Goal: Task Accomplishment & Management: Complete application form

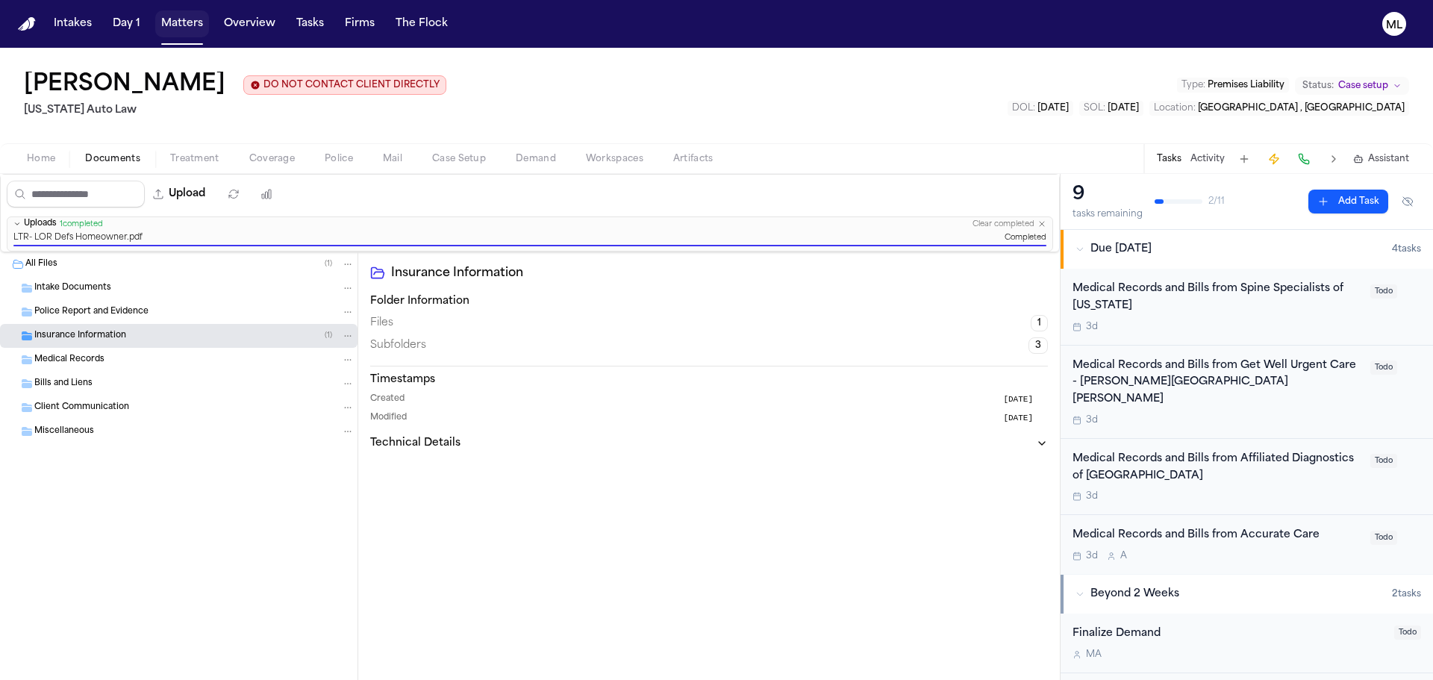
click at [175, 31] on button "Matters" at bounding box center [182, 23] width 54 height 27
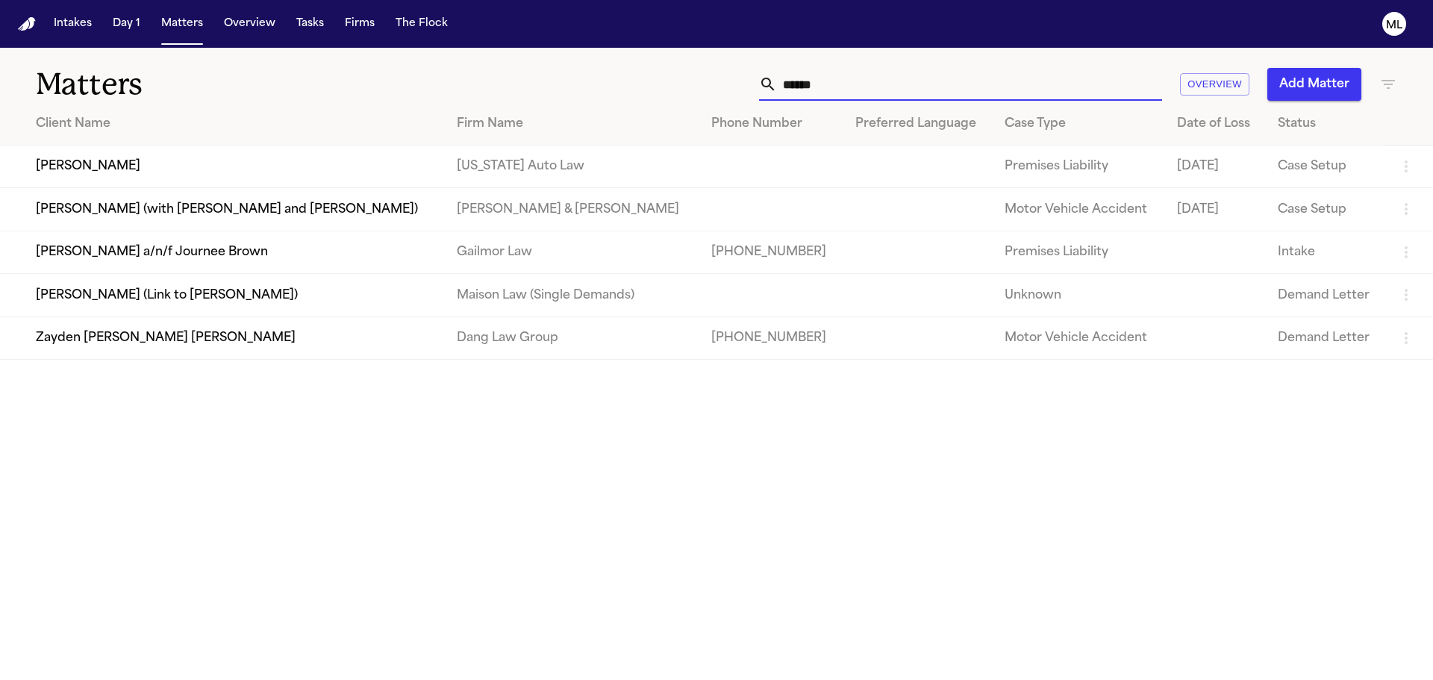
drag, startPoint x: 888, startPoint y: 87, endPoint x: 599, endPoint y: 84, distance: 288.8
click at [599, 84] on div "****** Overview Add Matter" at bounding box center [914, 84] width 965 height 33
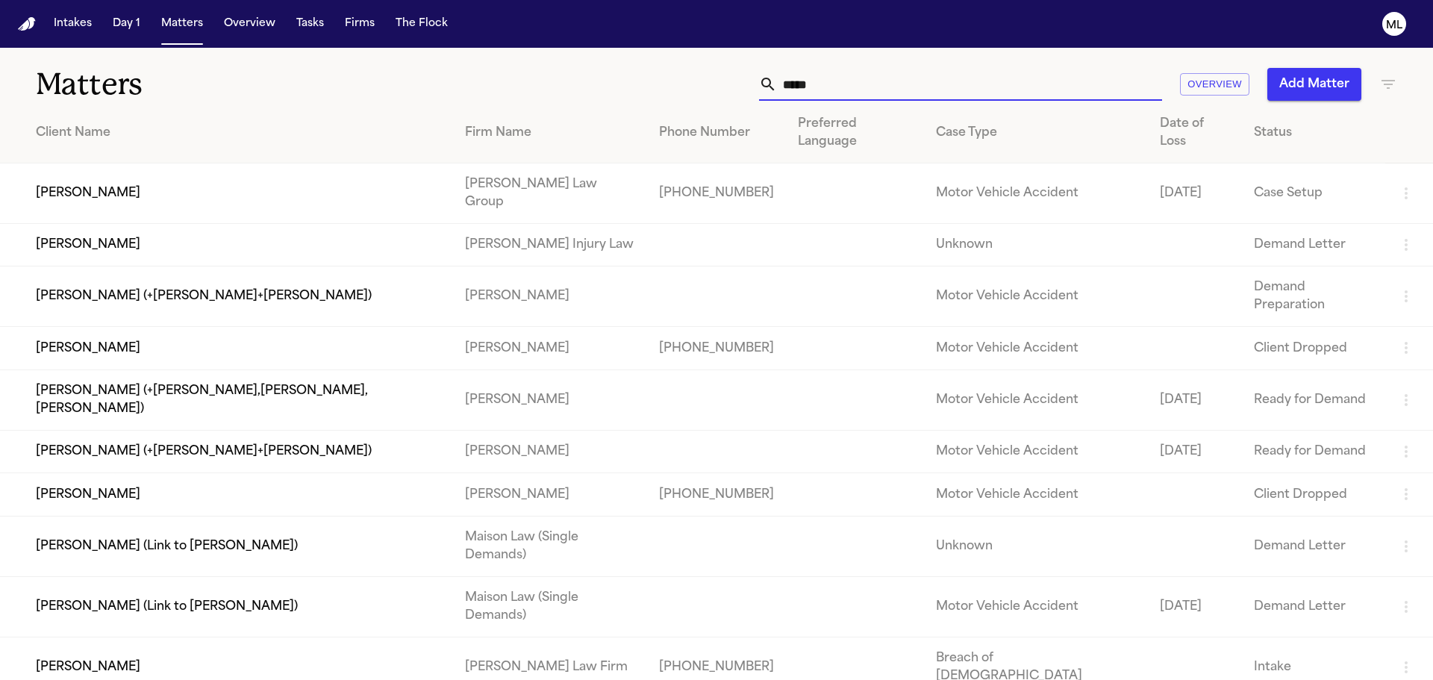
type input "*****"
drag, startPoint x: 864, startPoint y: 85, endPoint x: 702, endPoint y: 82, distance: 161.9
click at [702, 82] on div "***** Overview Add Matter" at bounding box center [914, 84] width 965 height 33
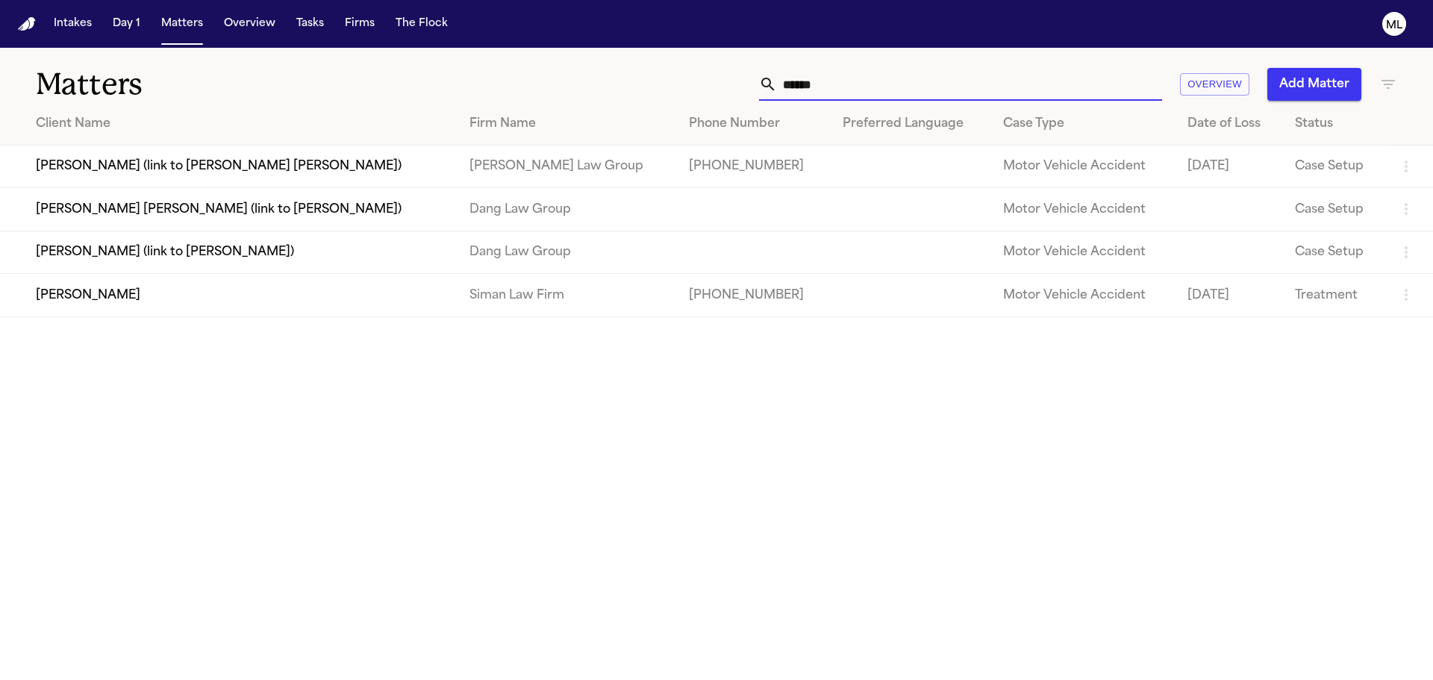
type input "******"
click at [178, 303] on td "[PERSON_NAME]" at bounding box center [228, 295] width 457 height 43
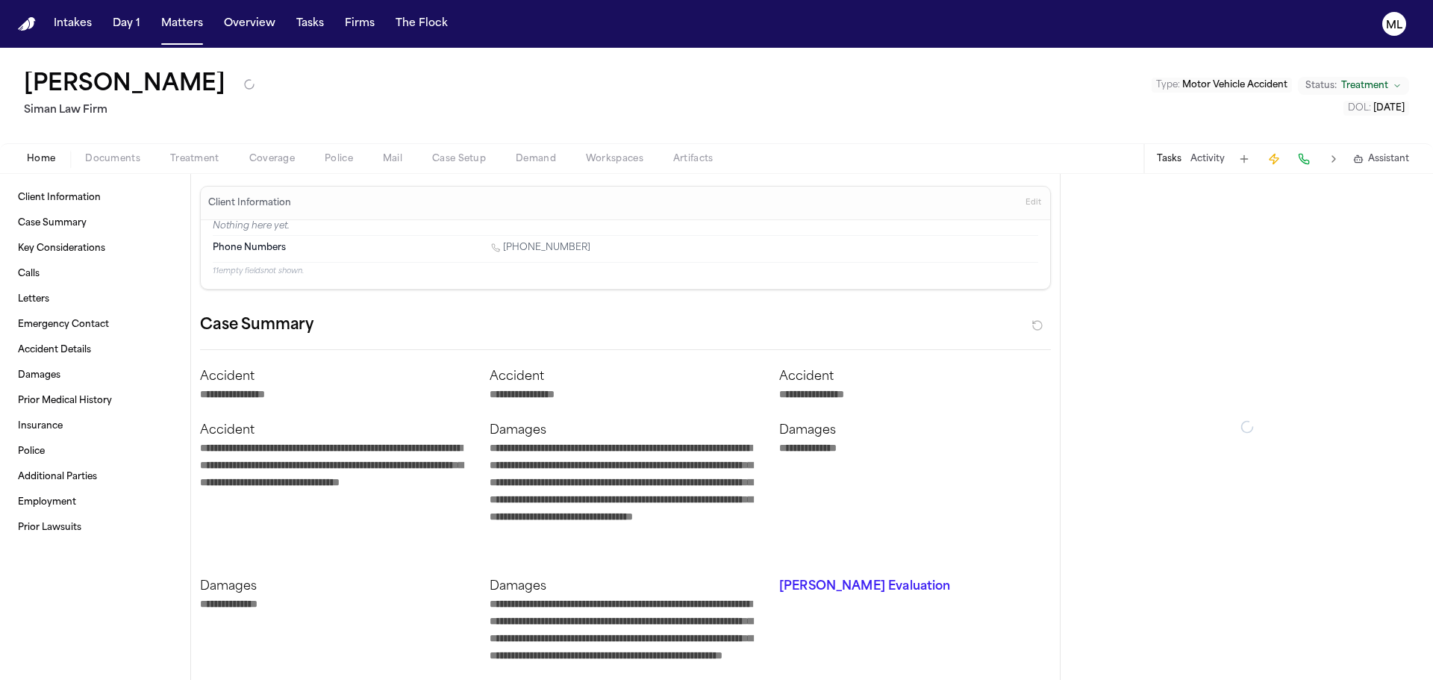
type textarea "*"
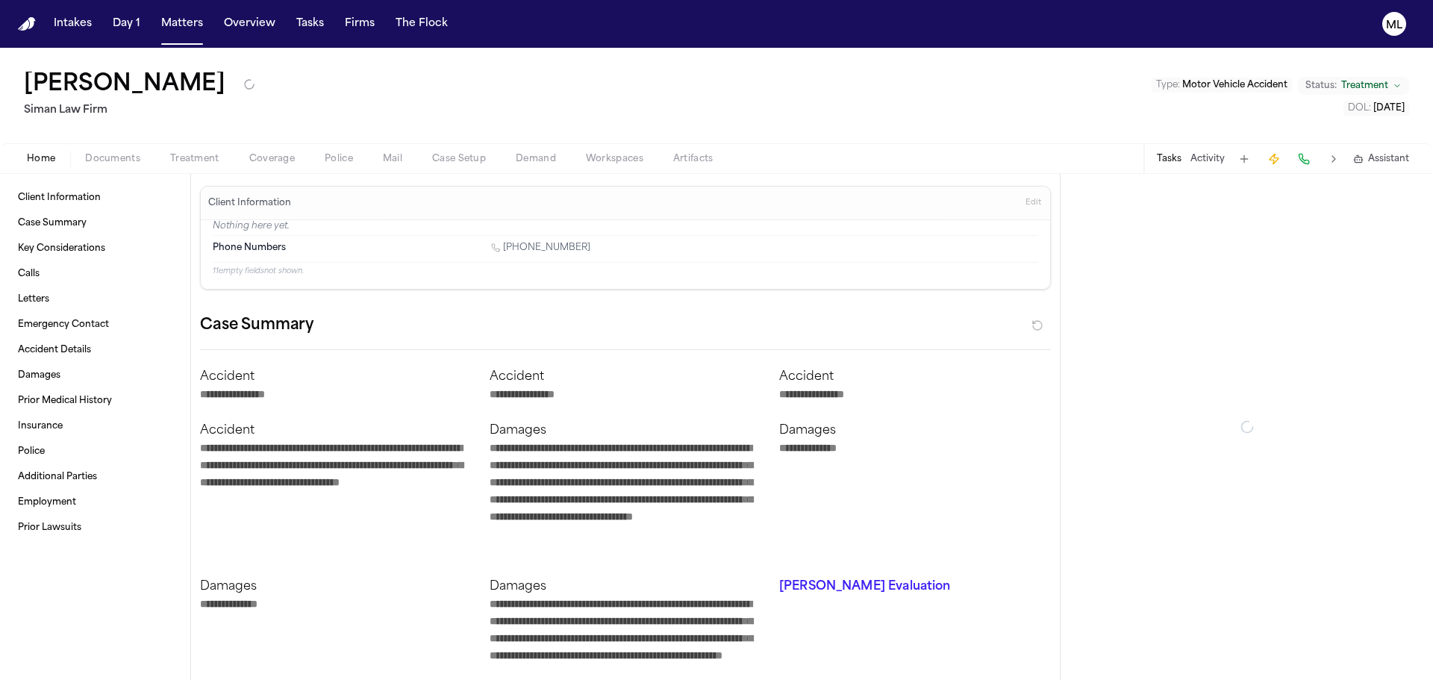
type textarea "*"
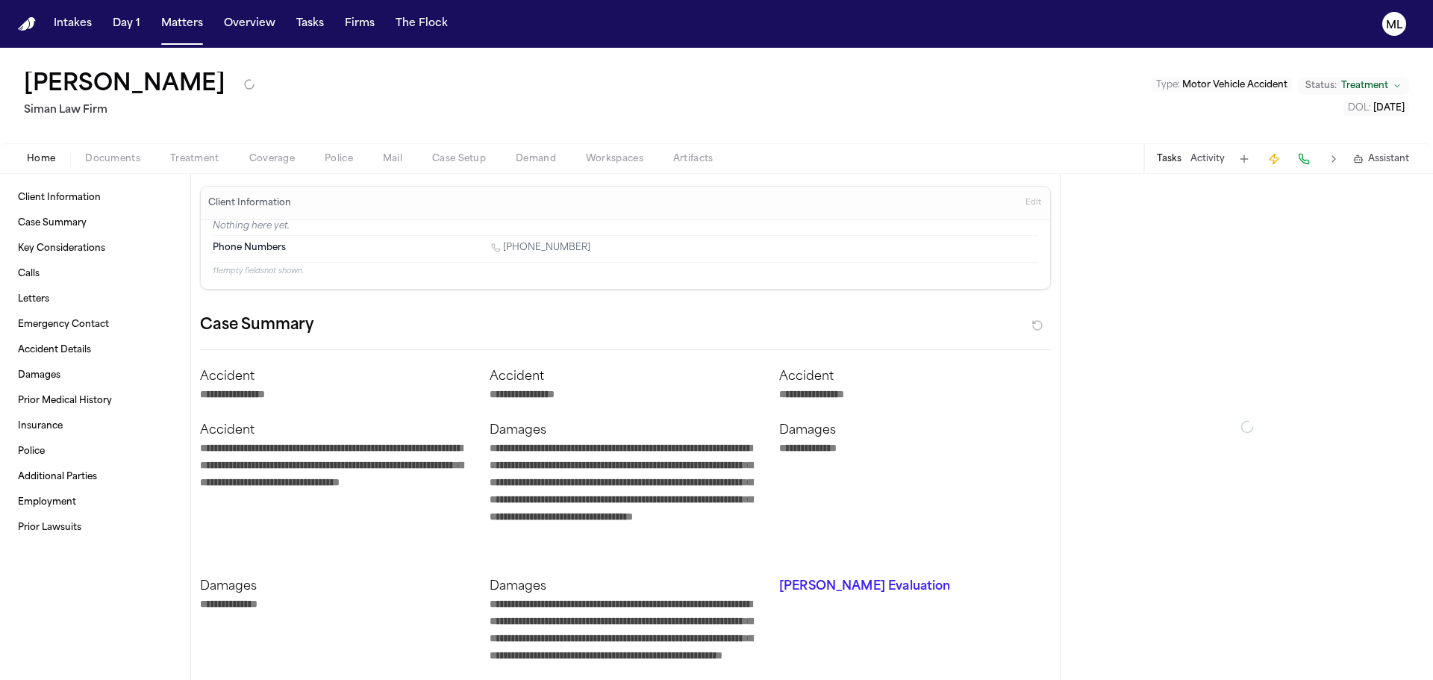
type textarea "*"
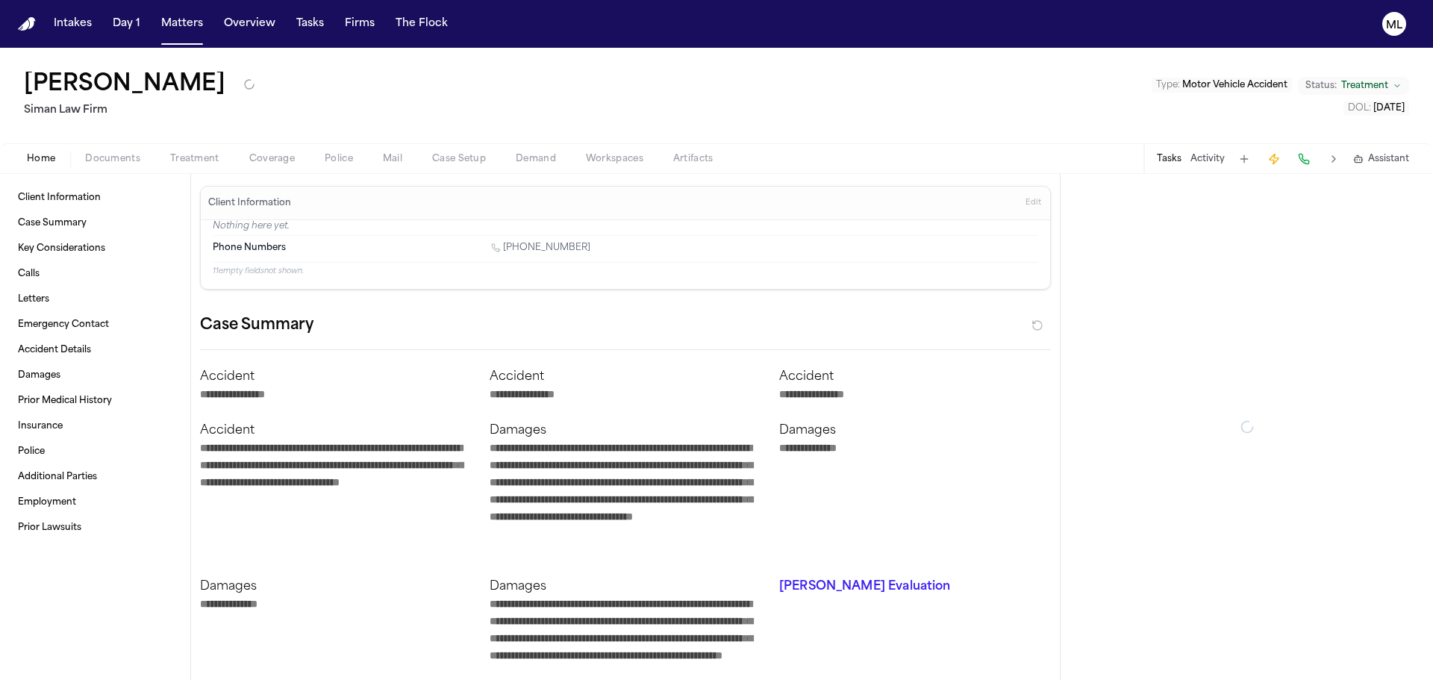
type textarea "*"
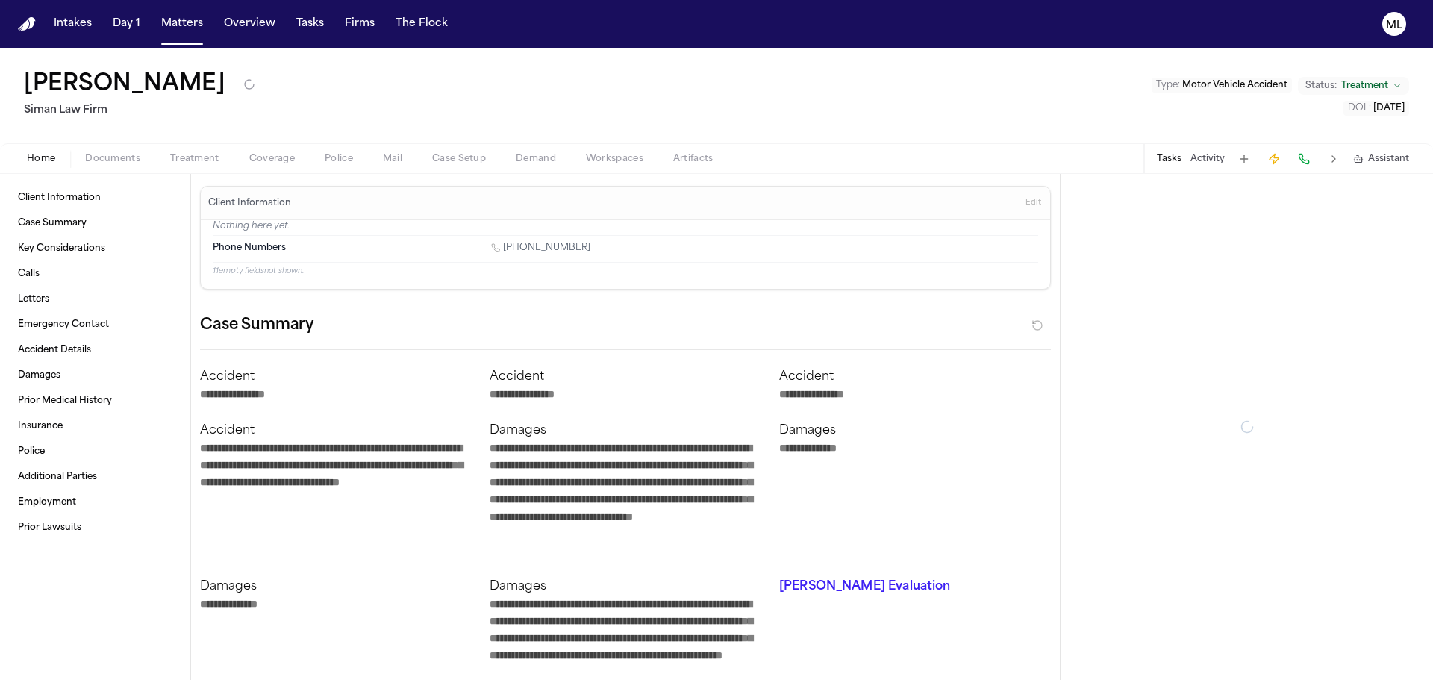
type textarea "*"
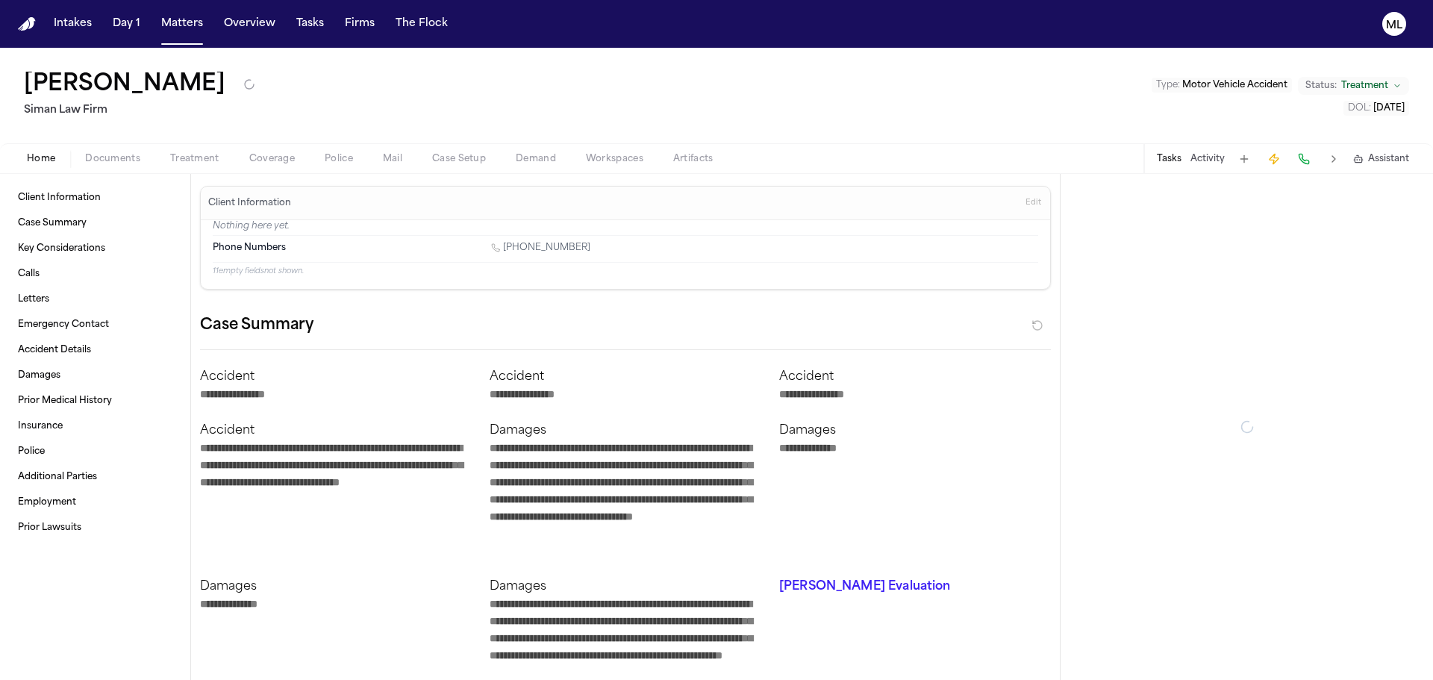
type textarea "*"
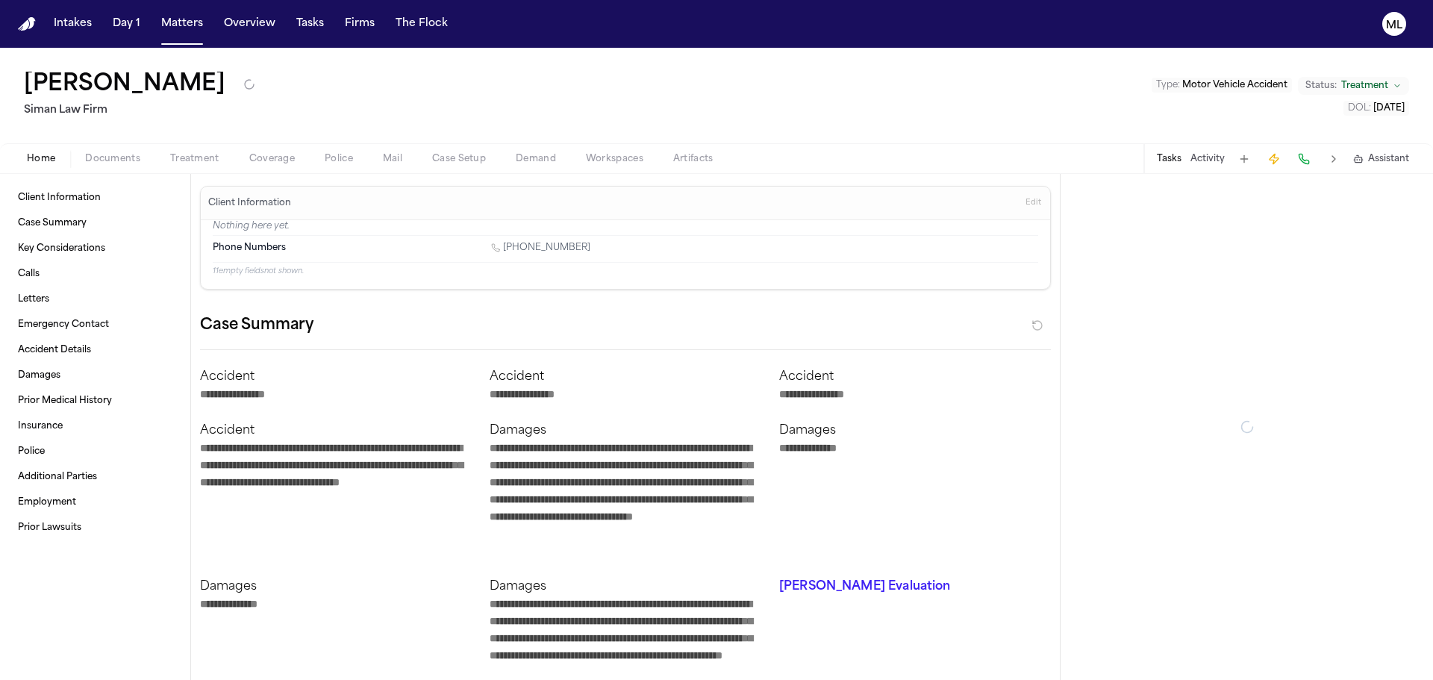
type textarea "*"
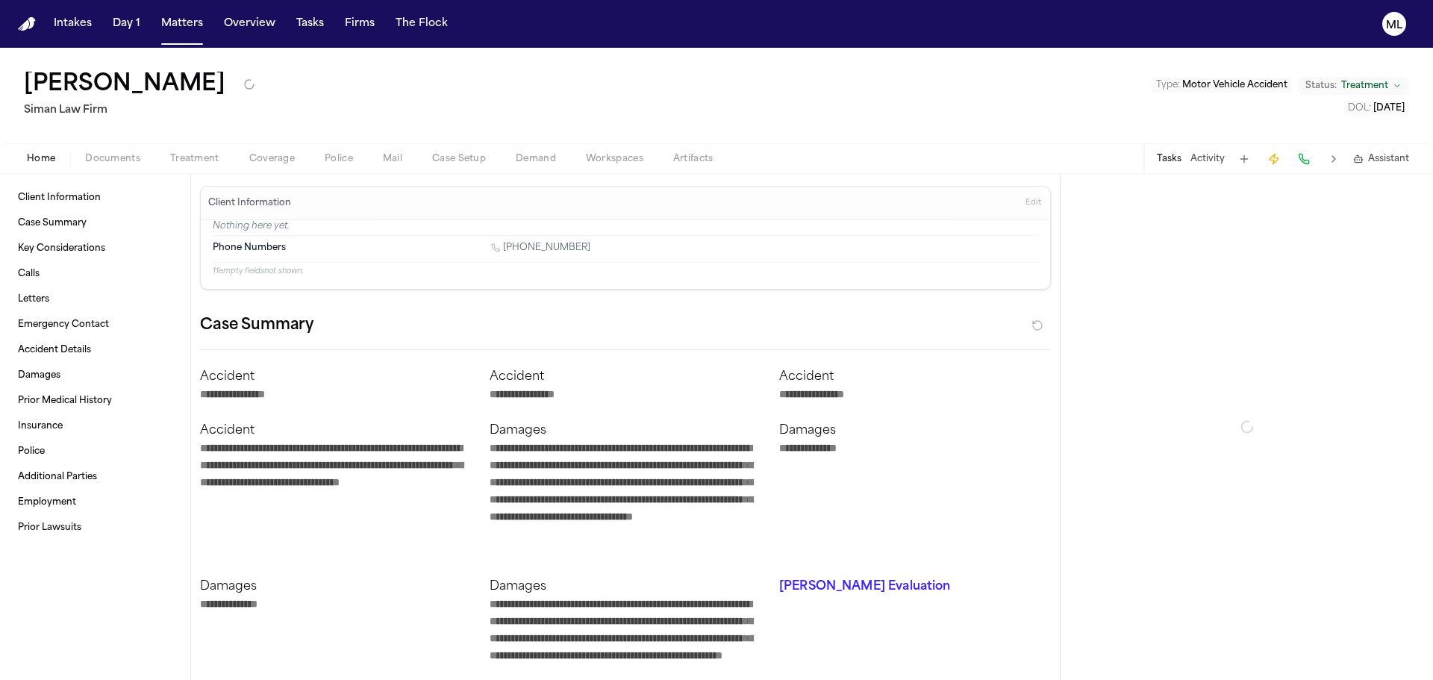
type textarea "*"
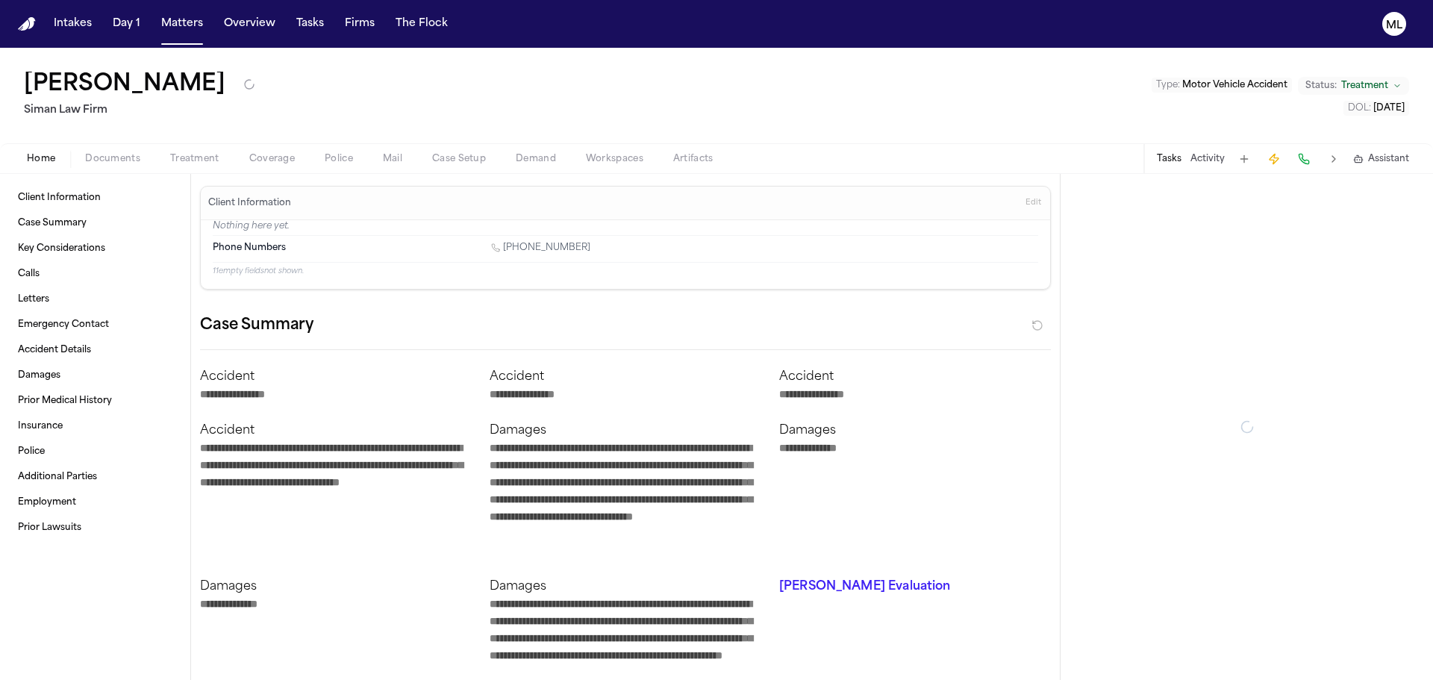
type textarea "*"
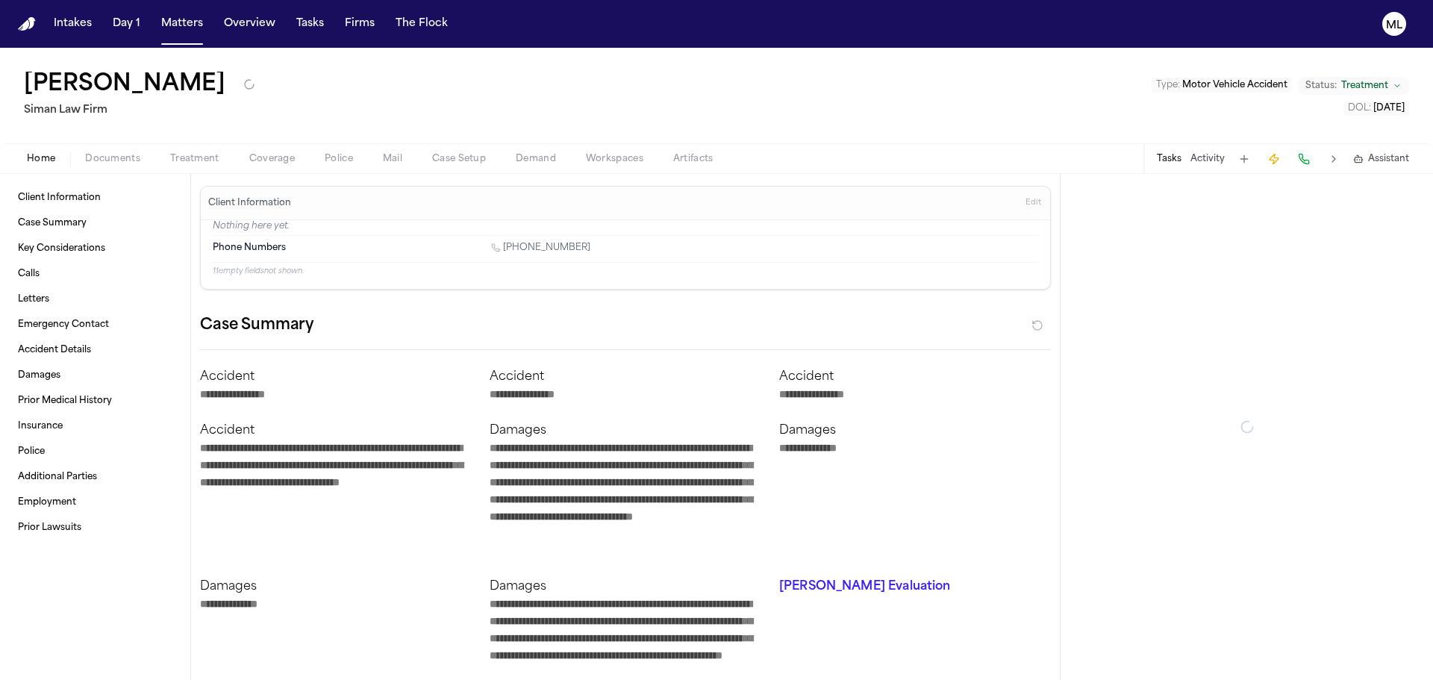
type textarea "*"
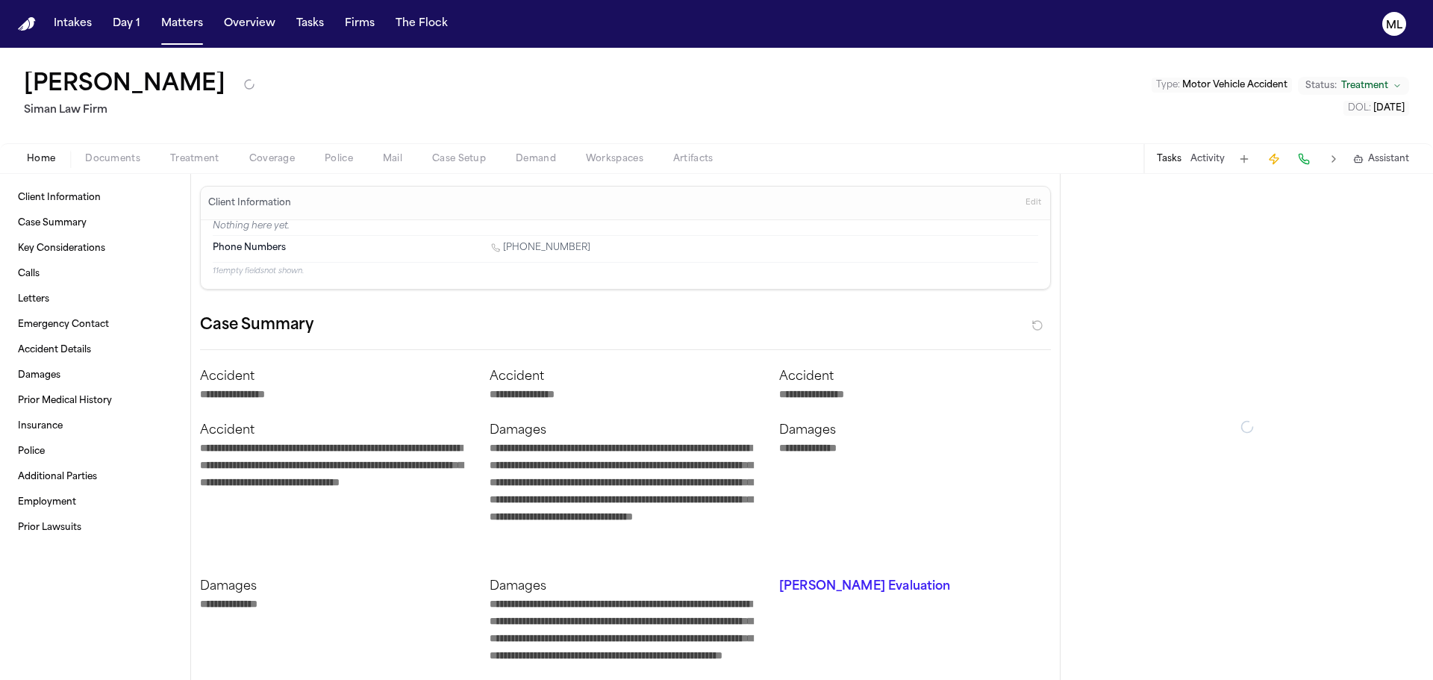
type textarea "*"
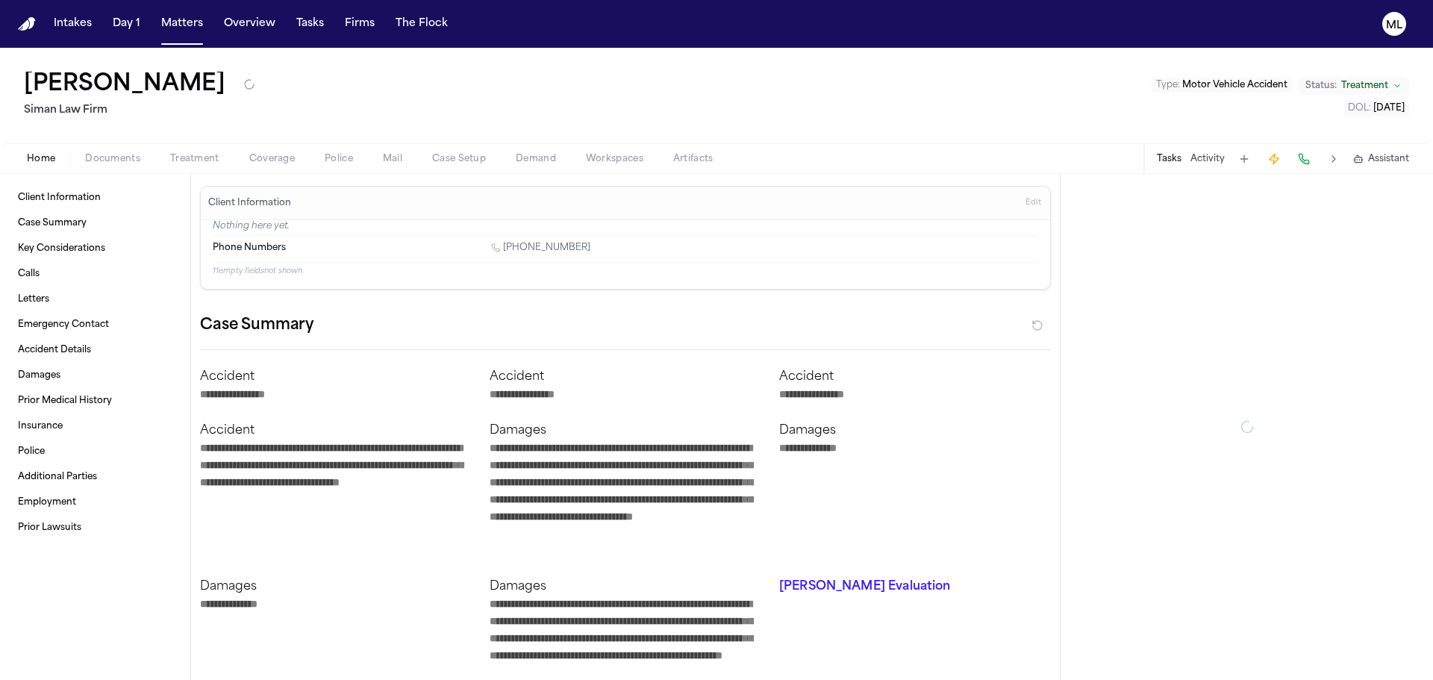
type textarea "*"
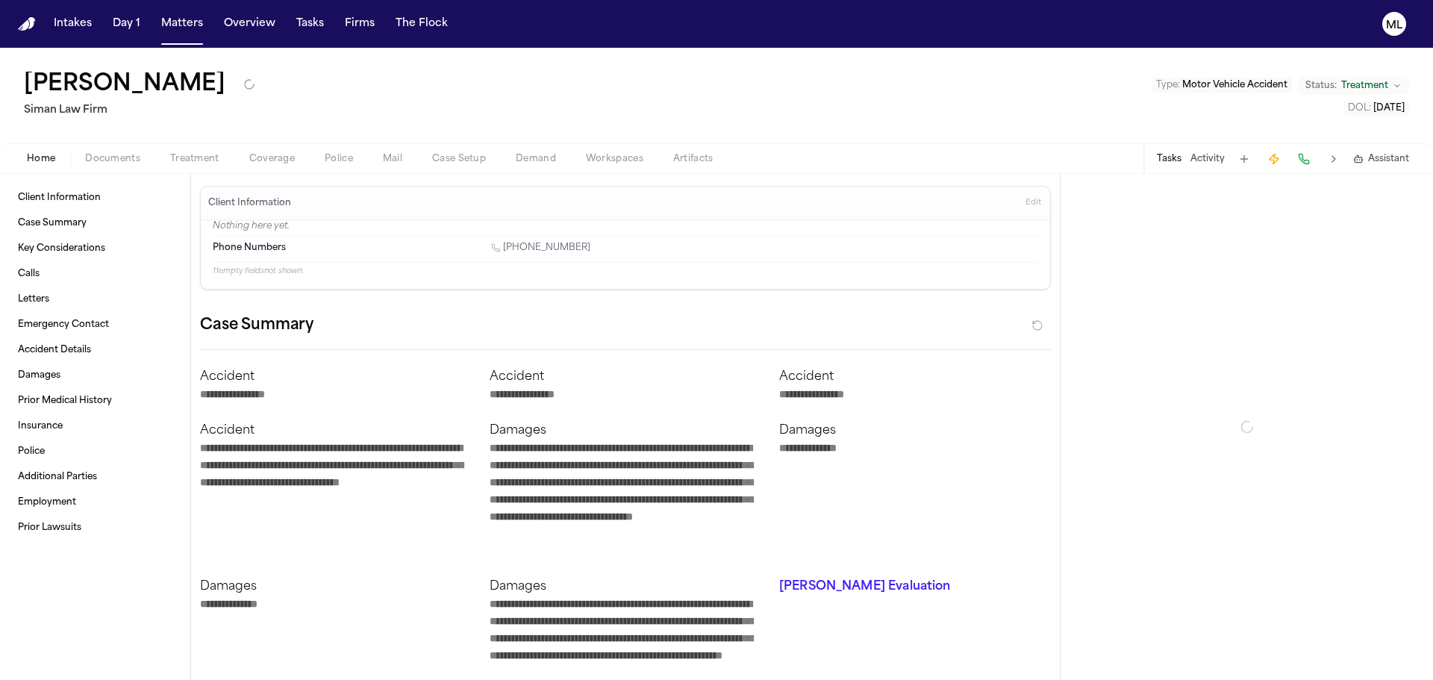
type textarea "*"
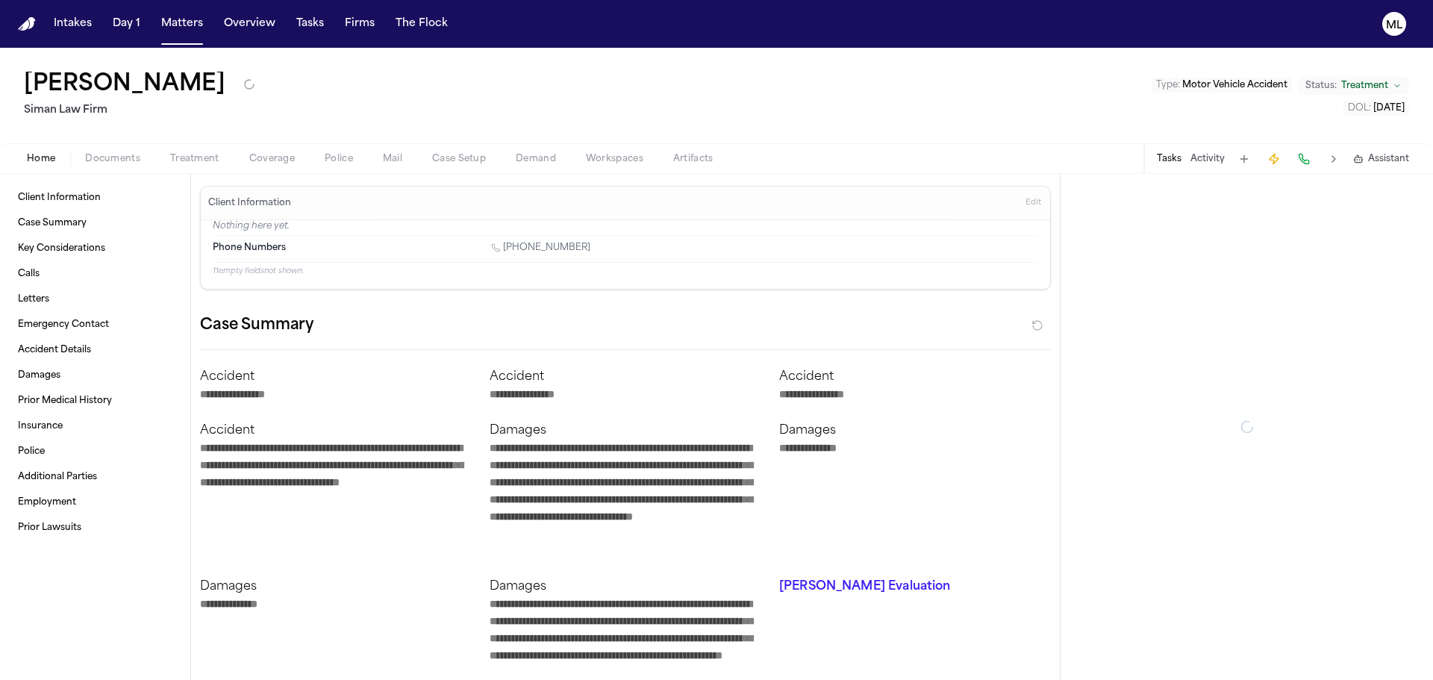
type textarea "*"
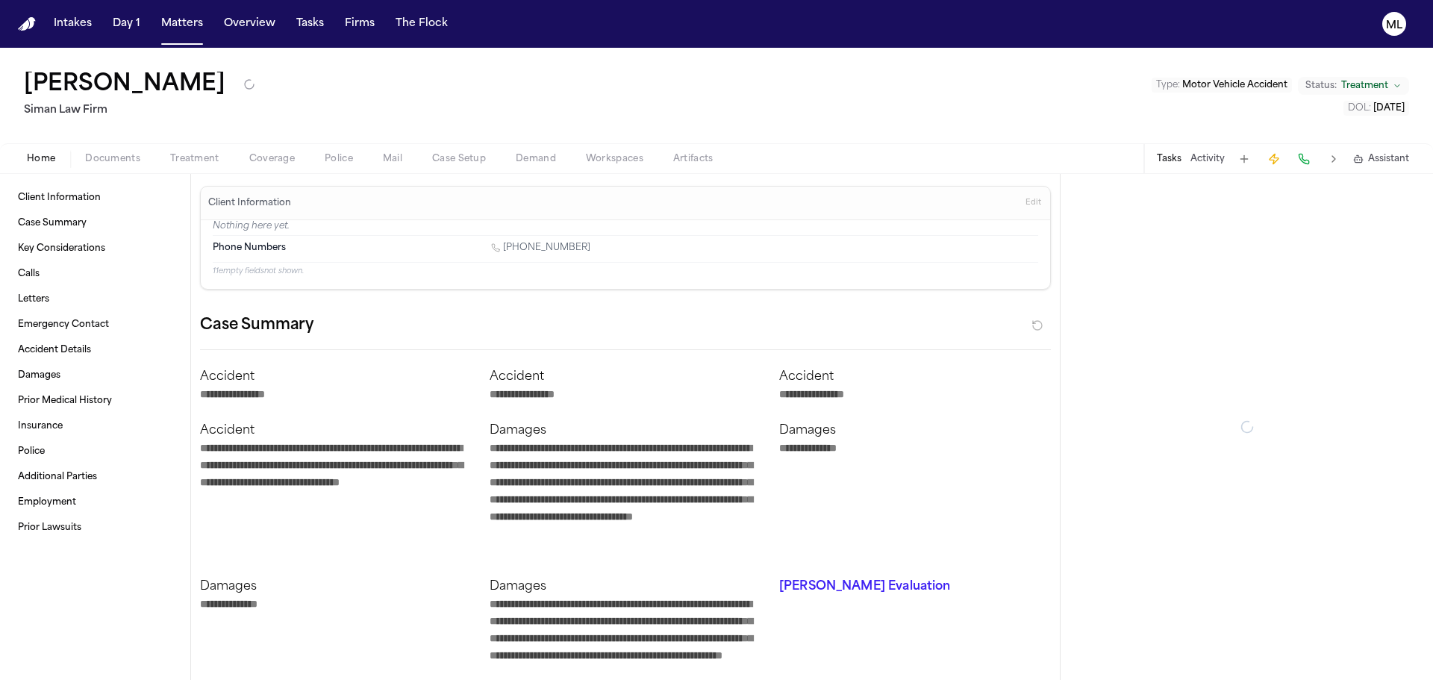
type textarea "*"
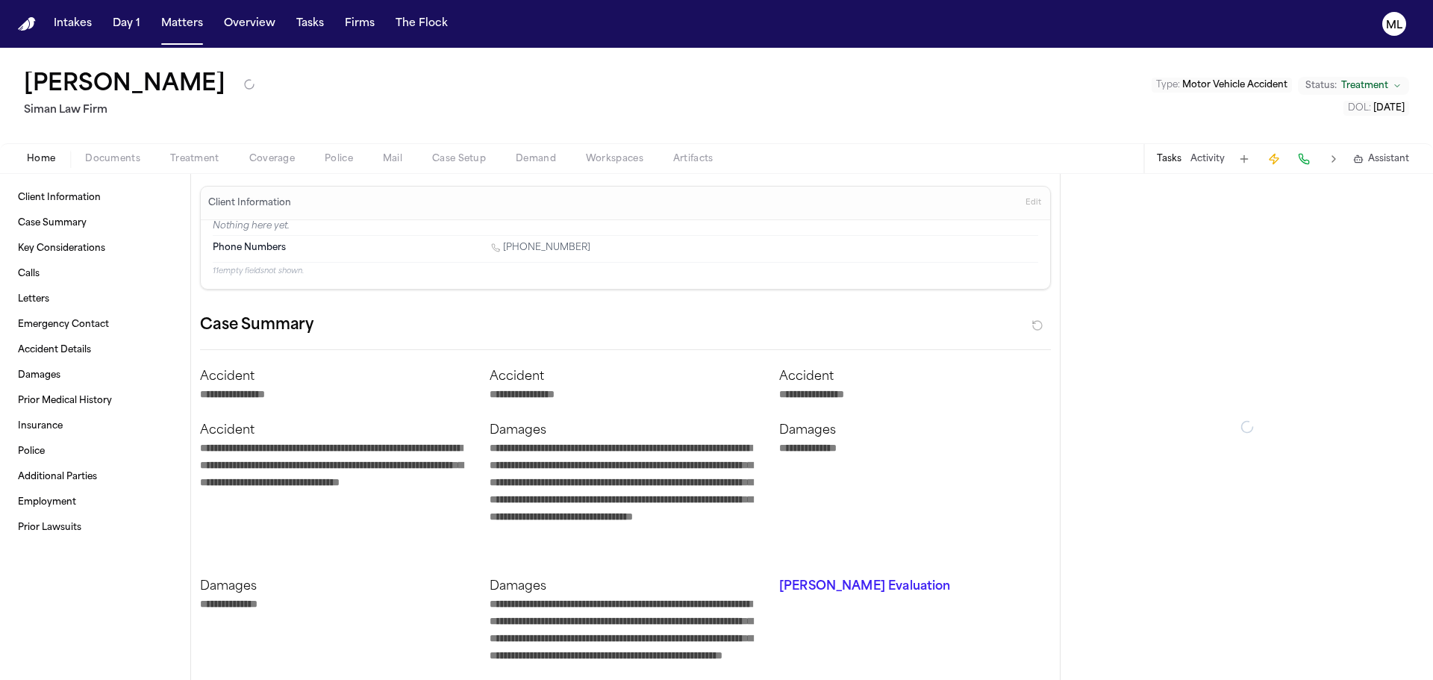
type textarea "*"
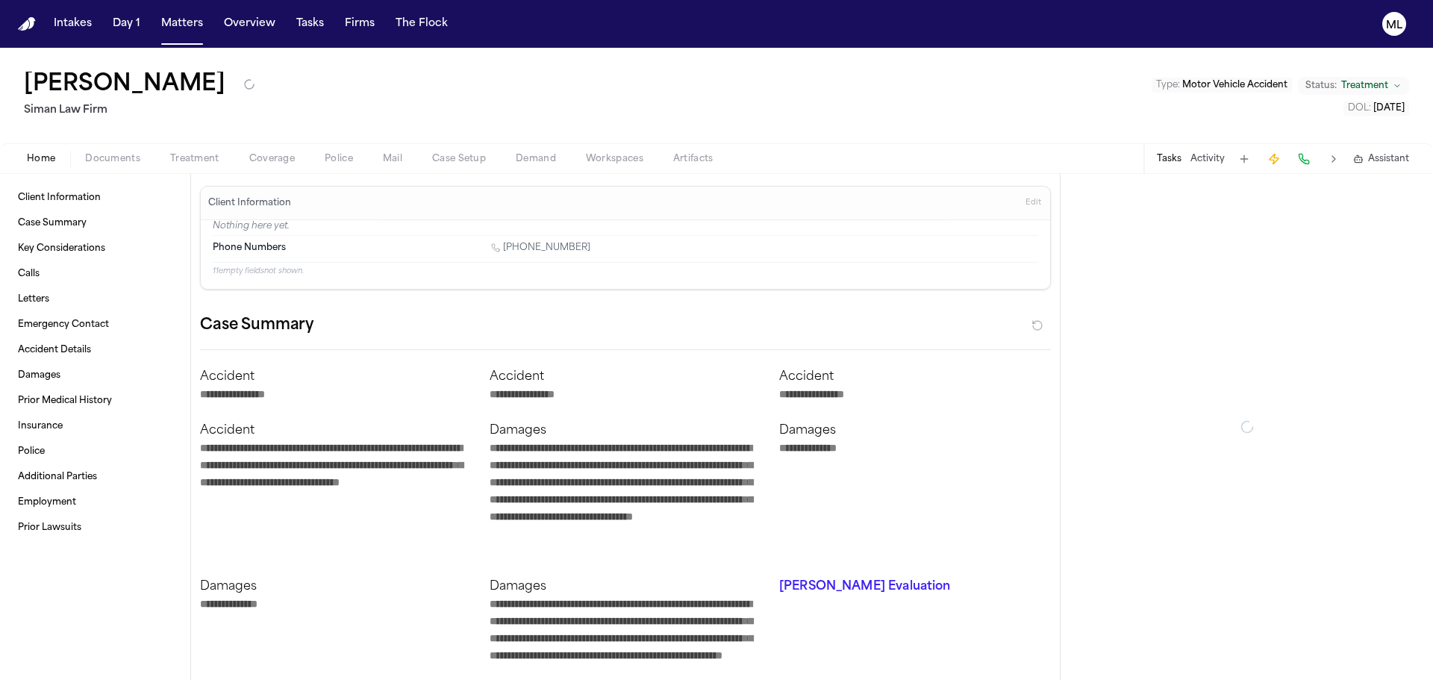
type textarea "*"
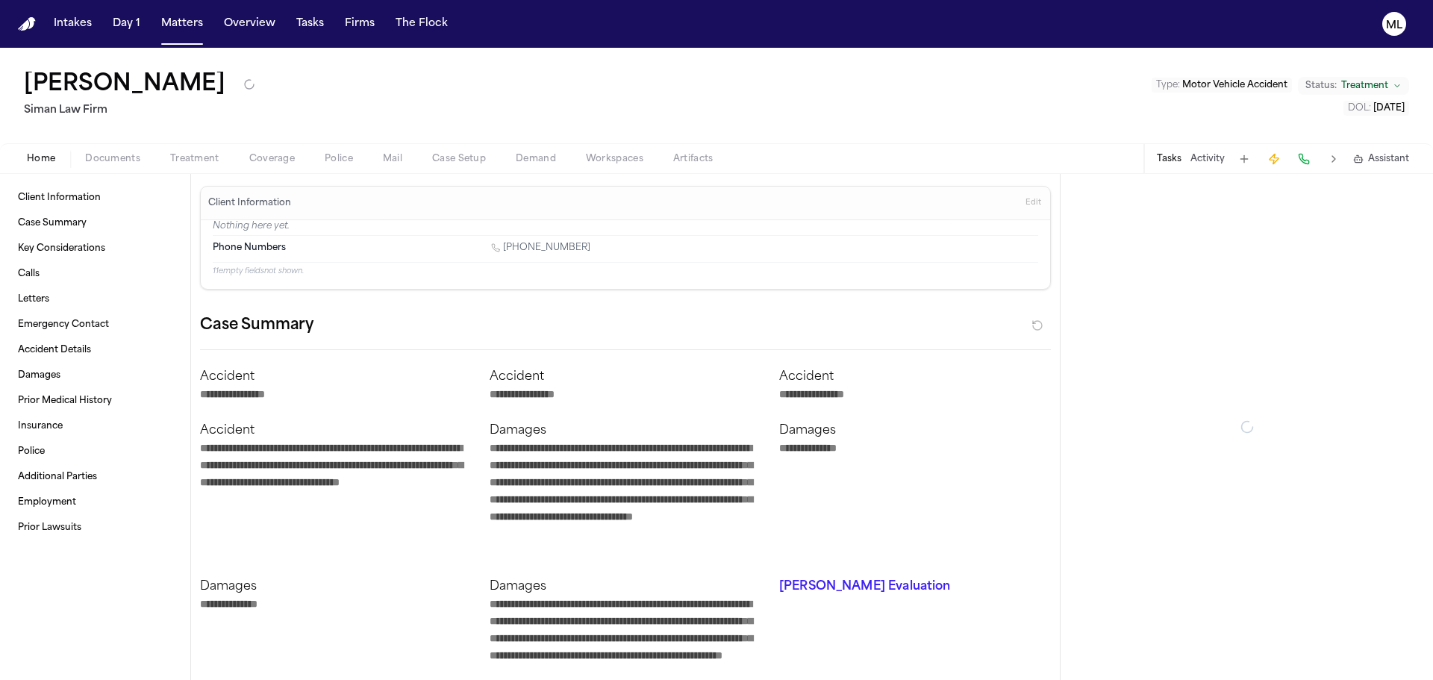
type textarea "*"
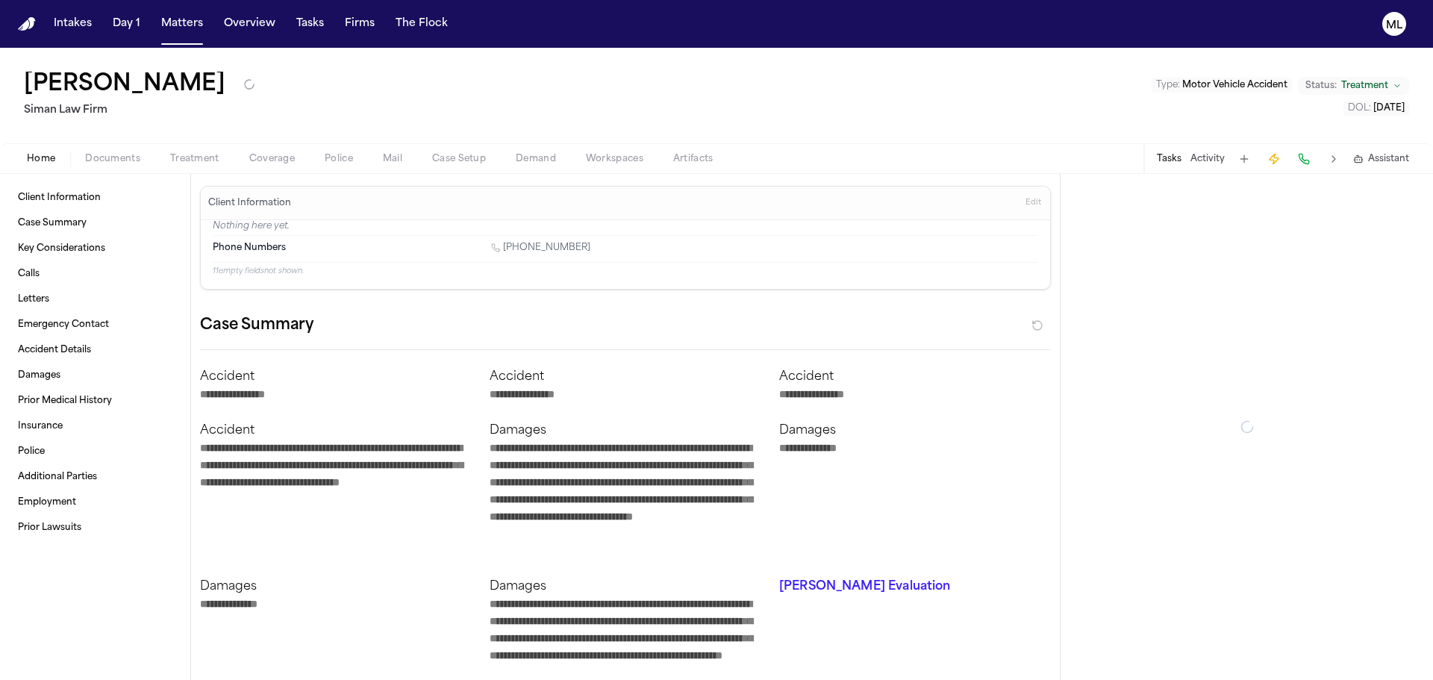
type textarea "*"
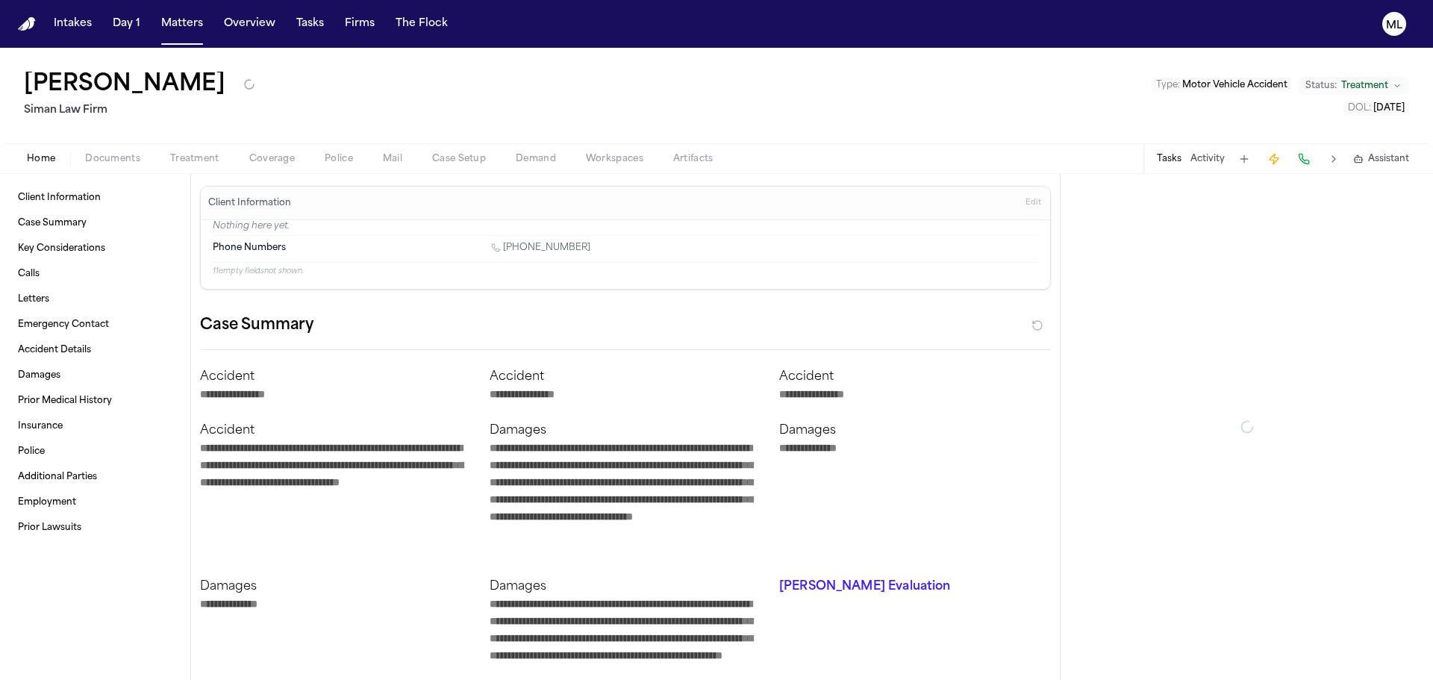
type textarea "*"
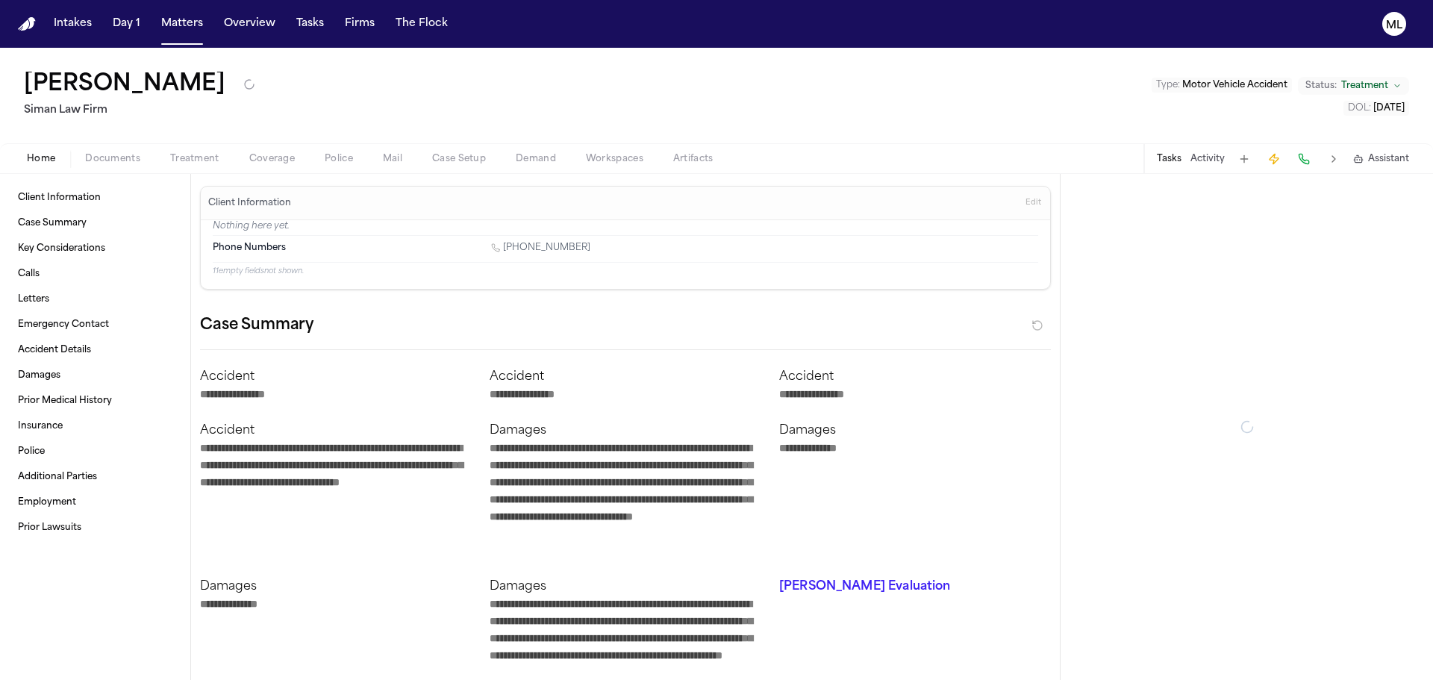
type textarea "*"
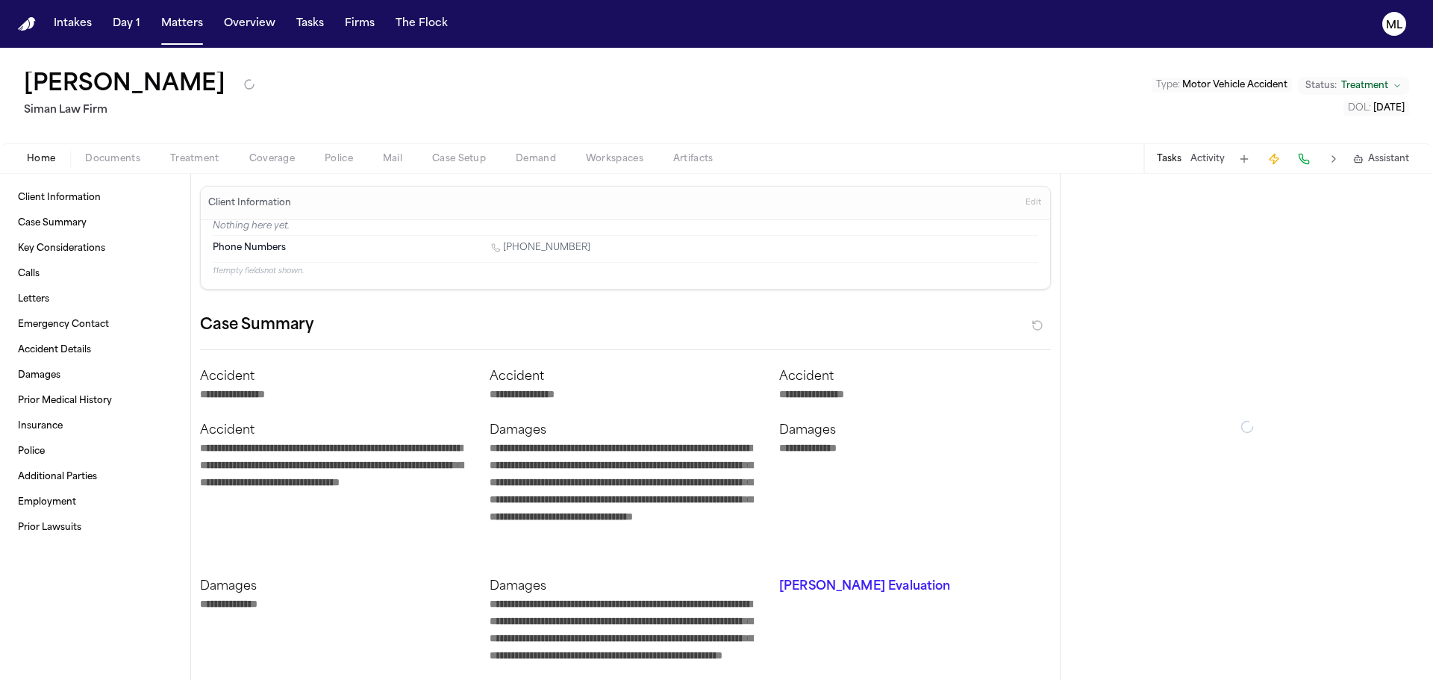
type textarea "*"
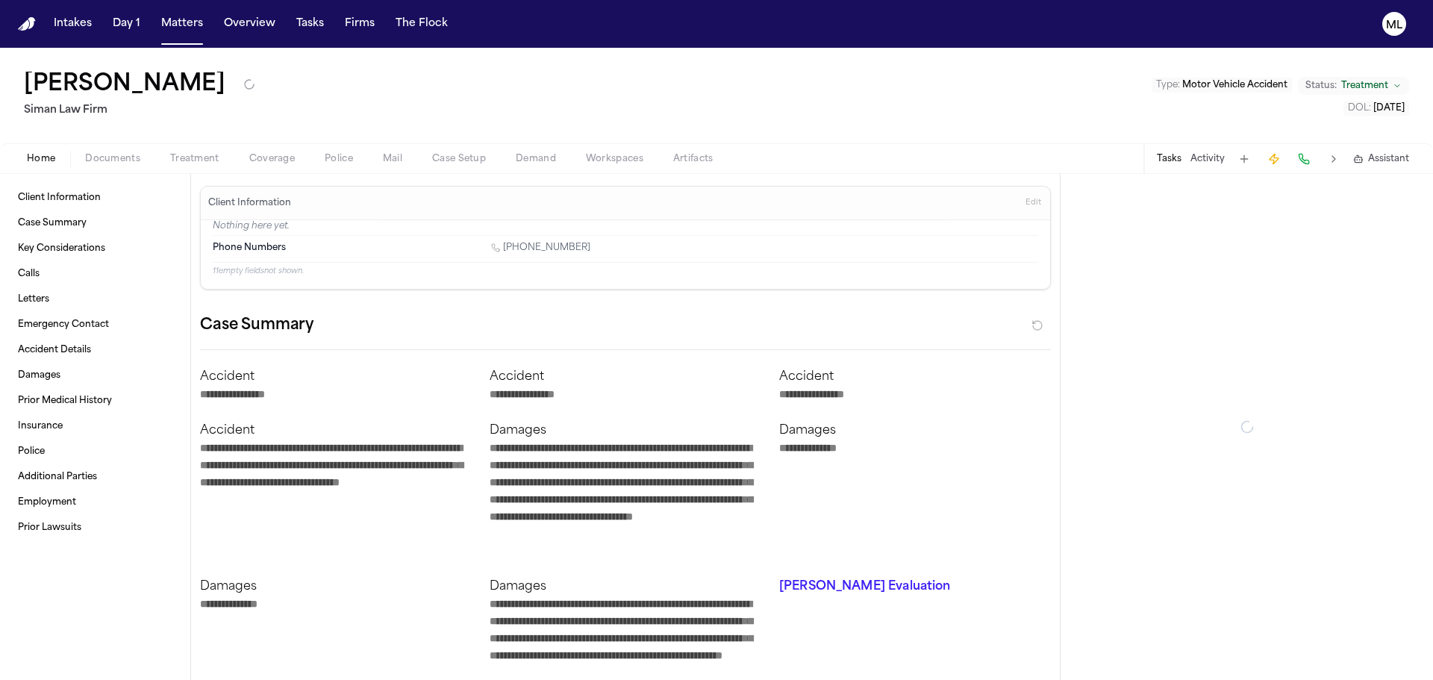
type textarea "*"
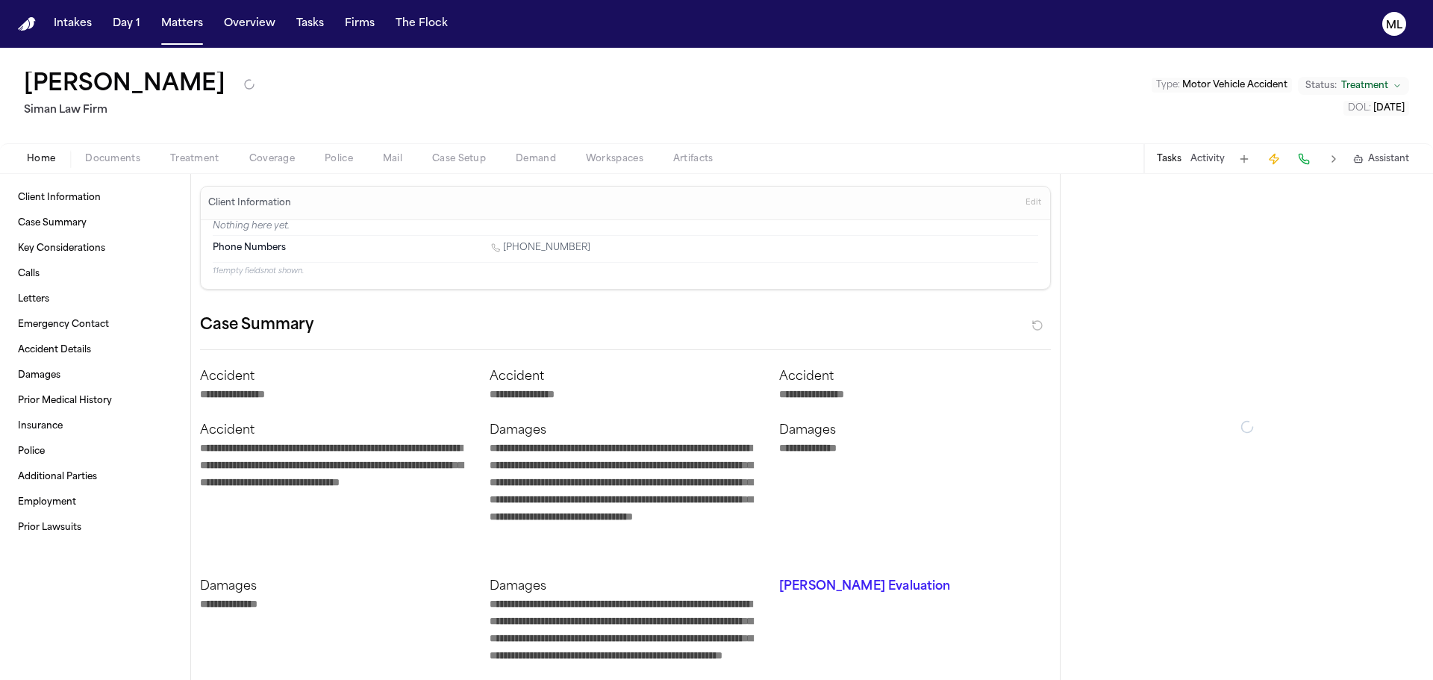
type textarea "*"
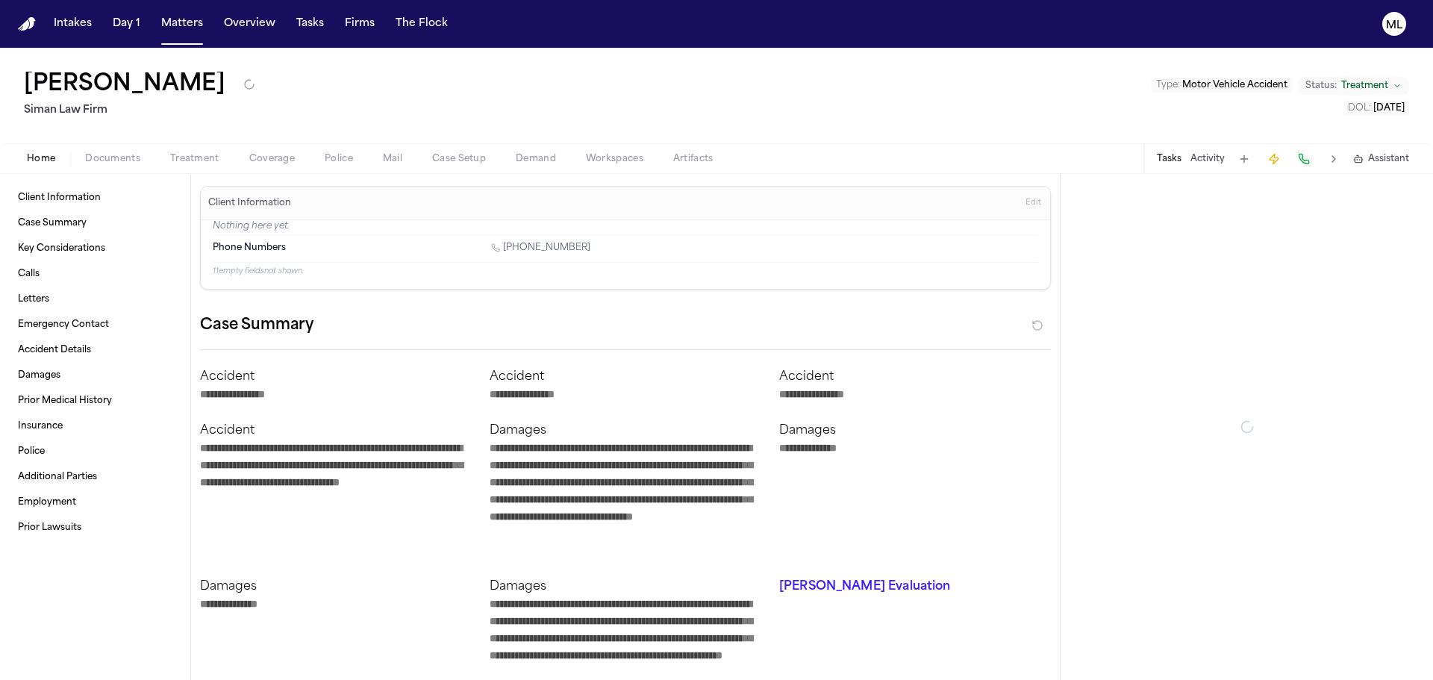
type textarea "*"
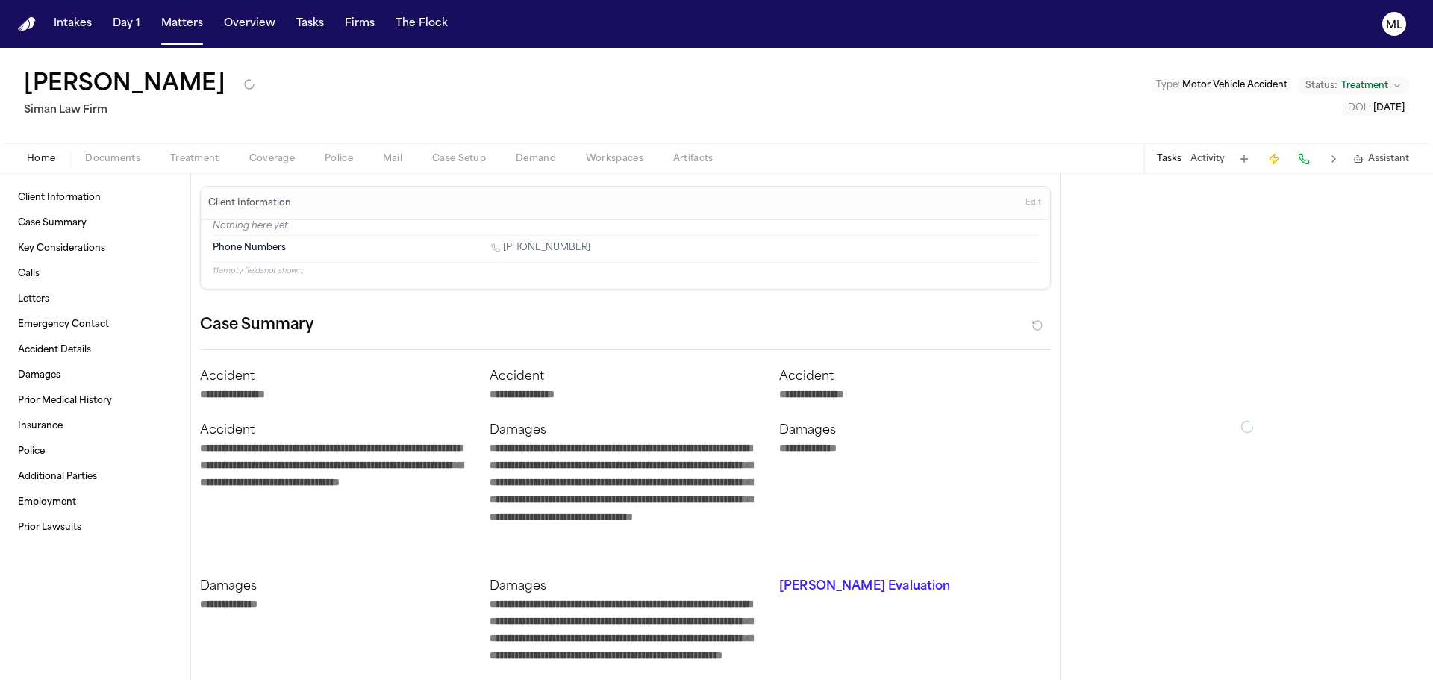
type textarea "*"
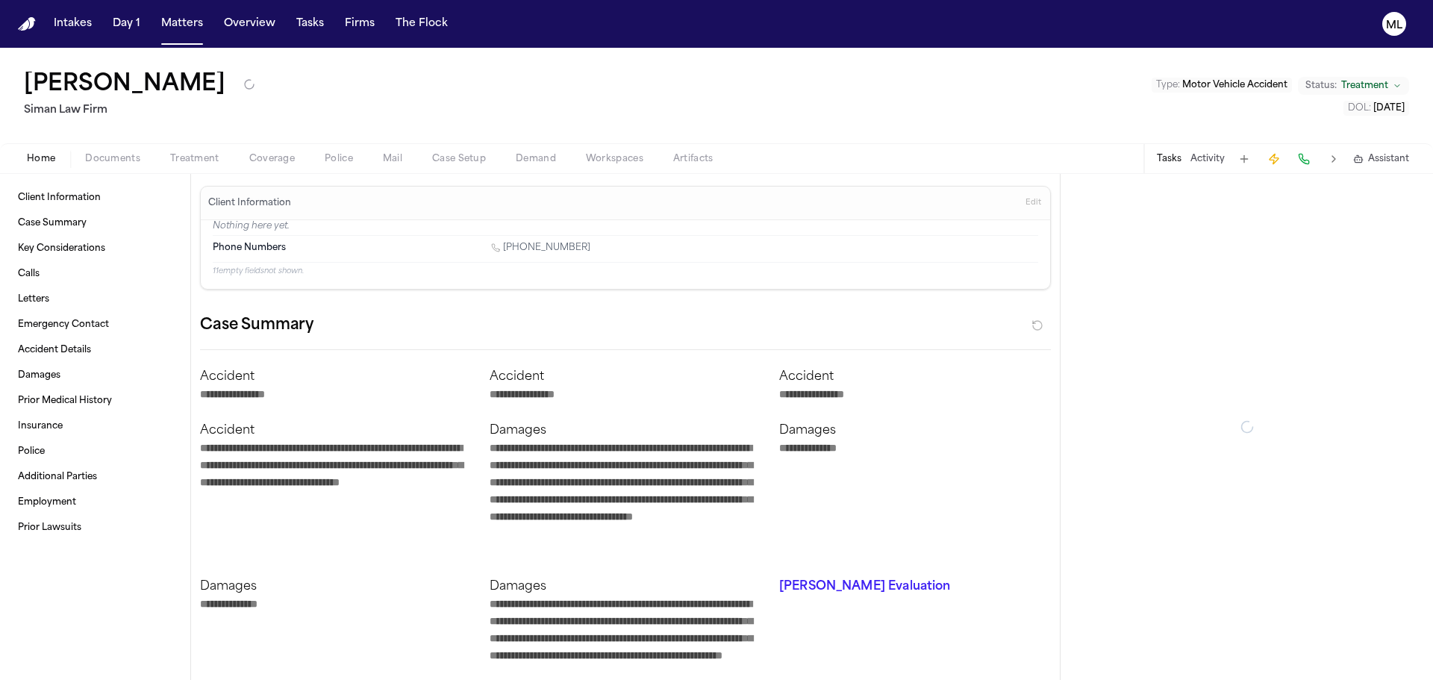
type textarea "*"
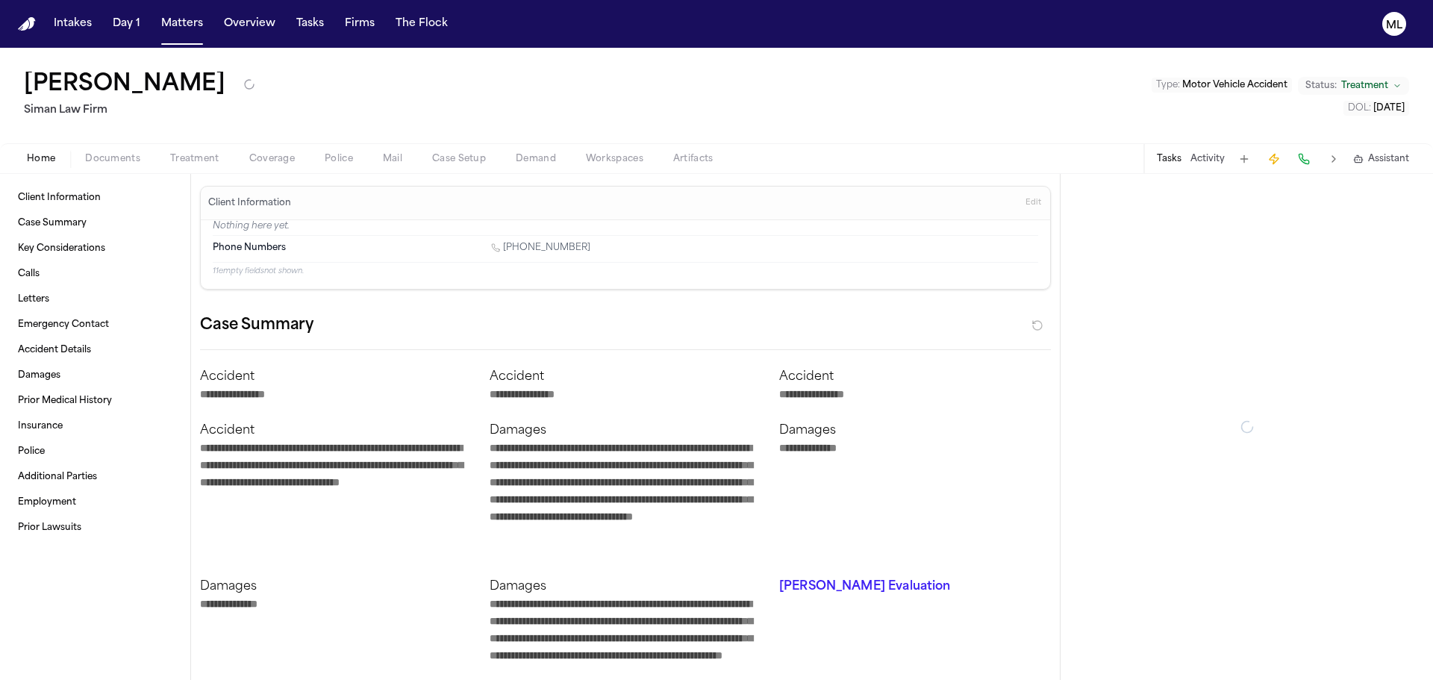
type textarea "*"
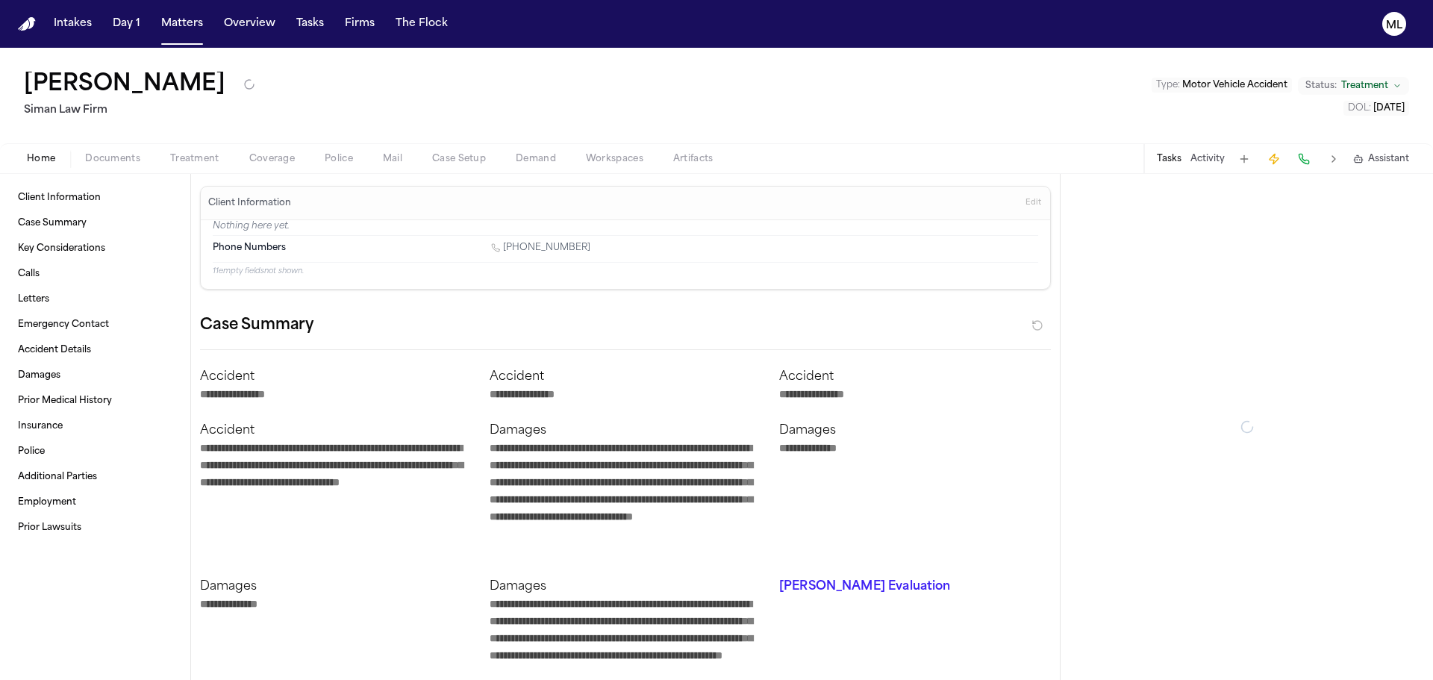
type textarea "*"
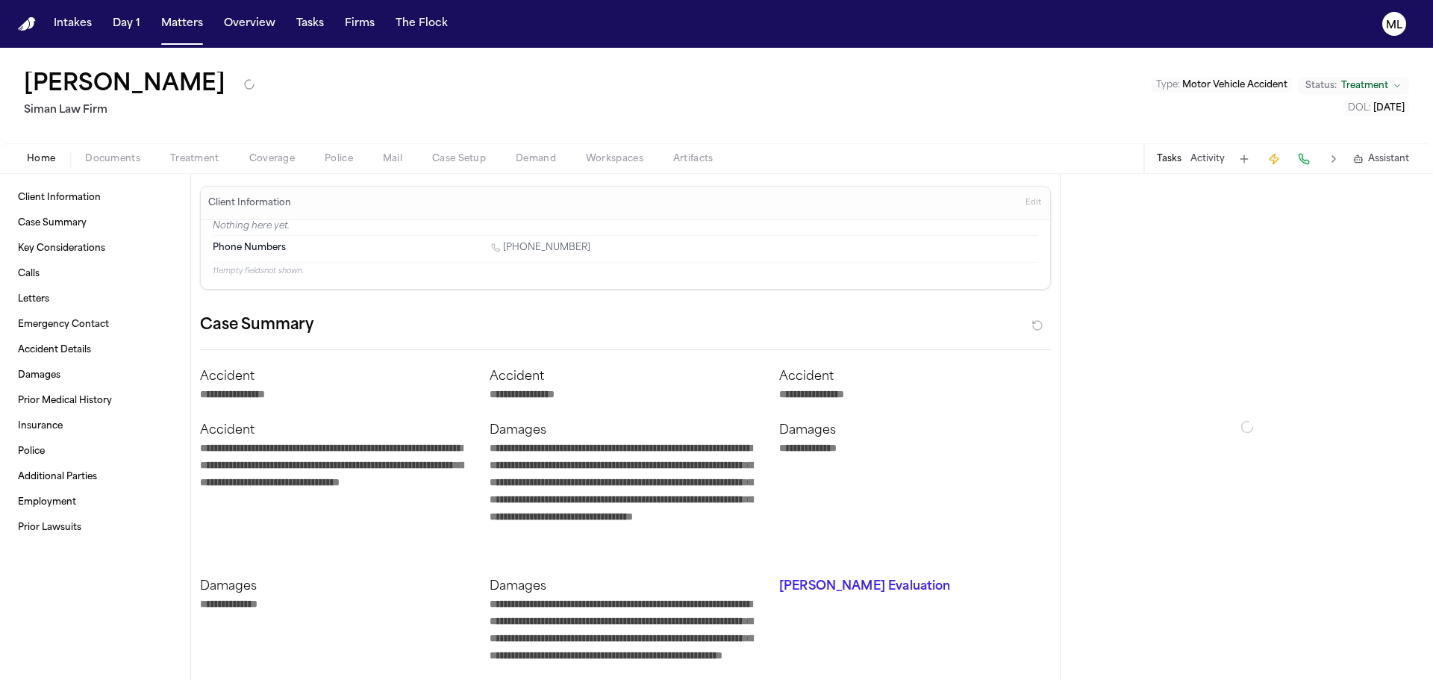
type textarea "*"
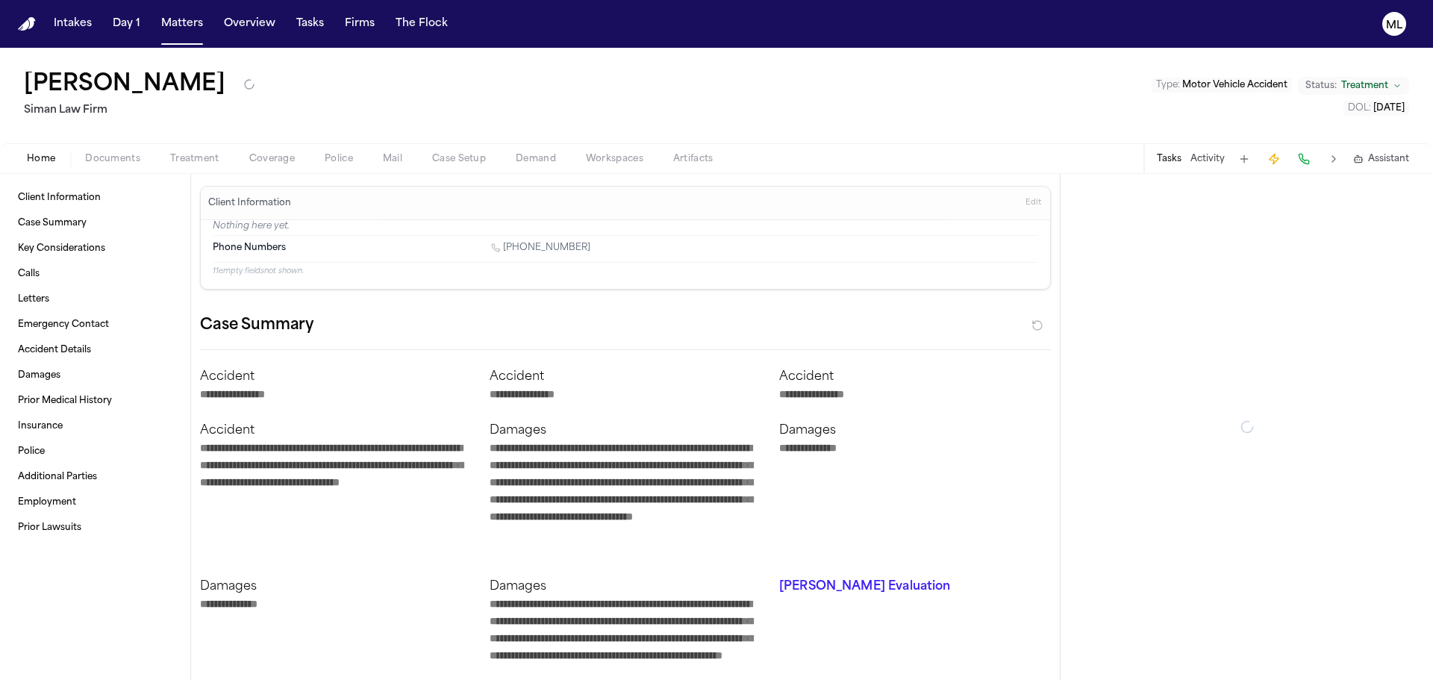
type textarea "*"
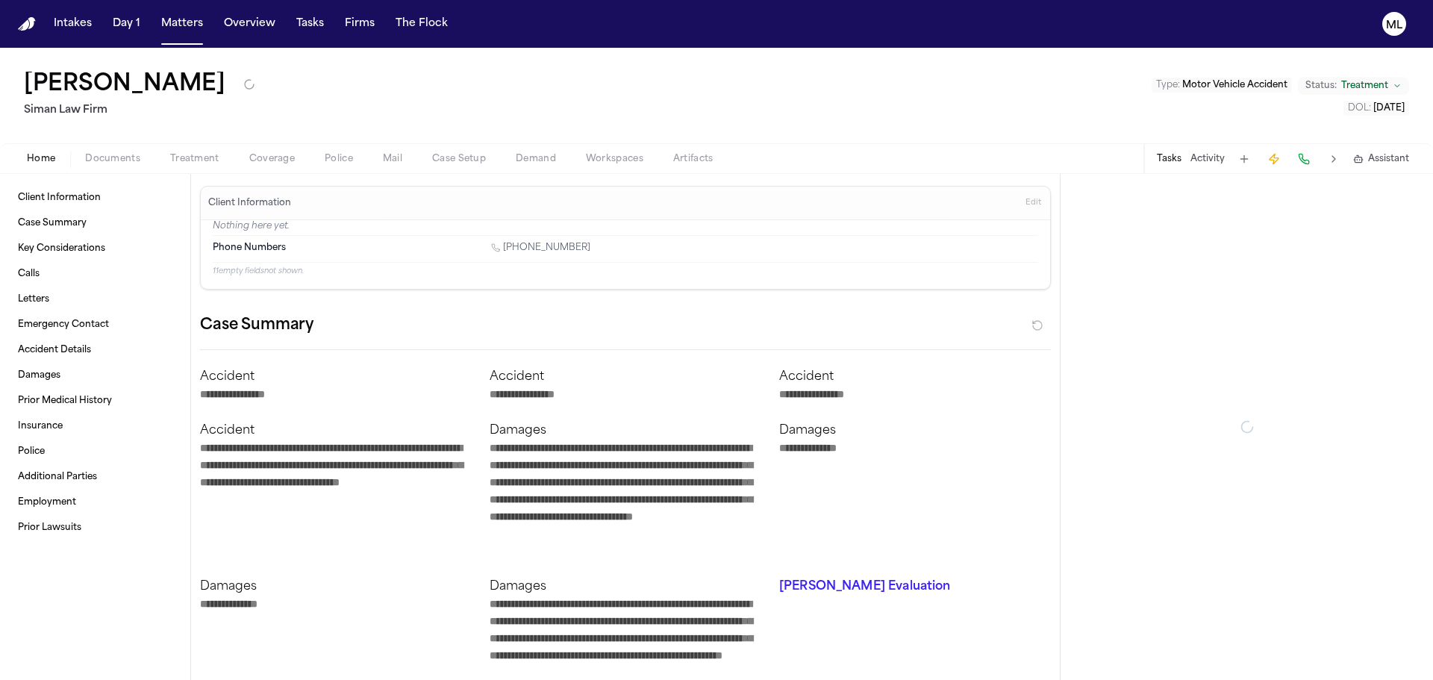
type textarea "*"
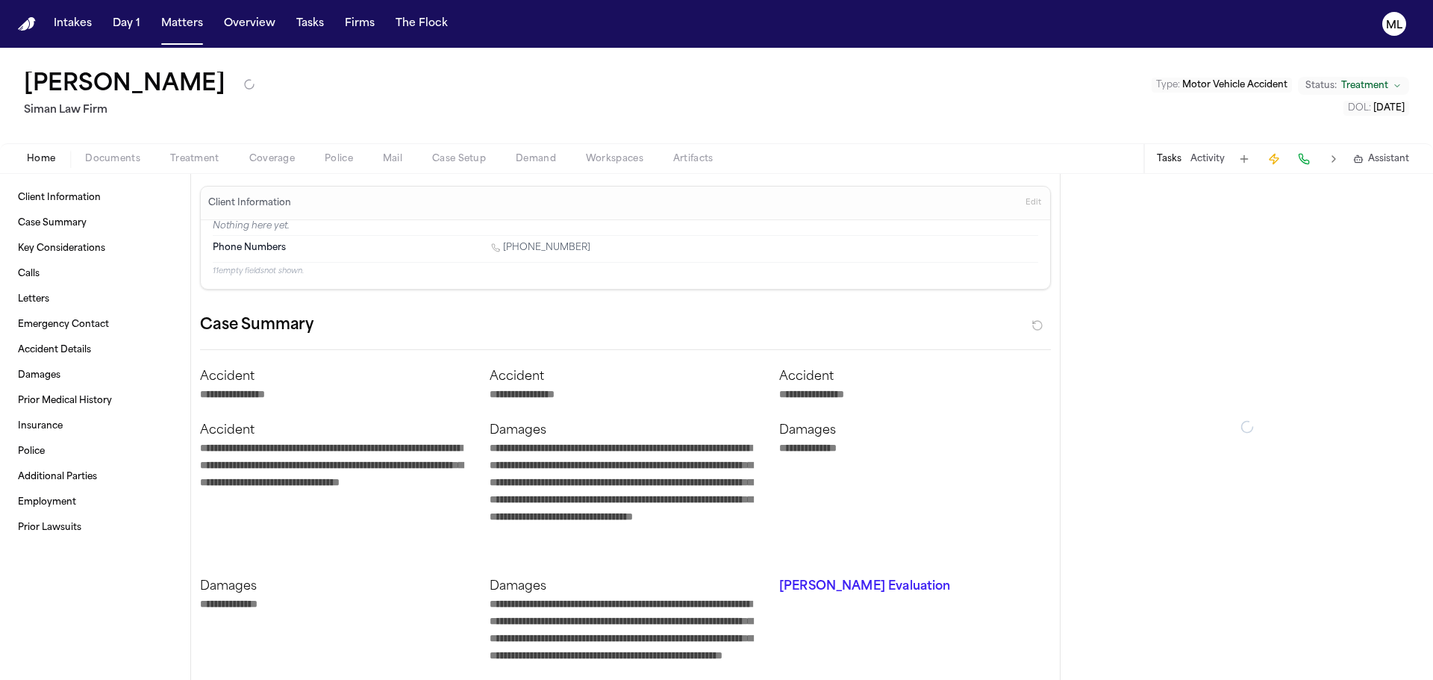
type textarea "*"
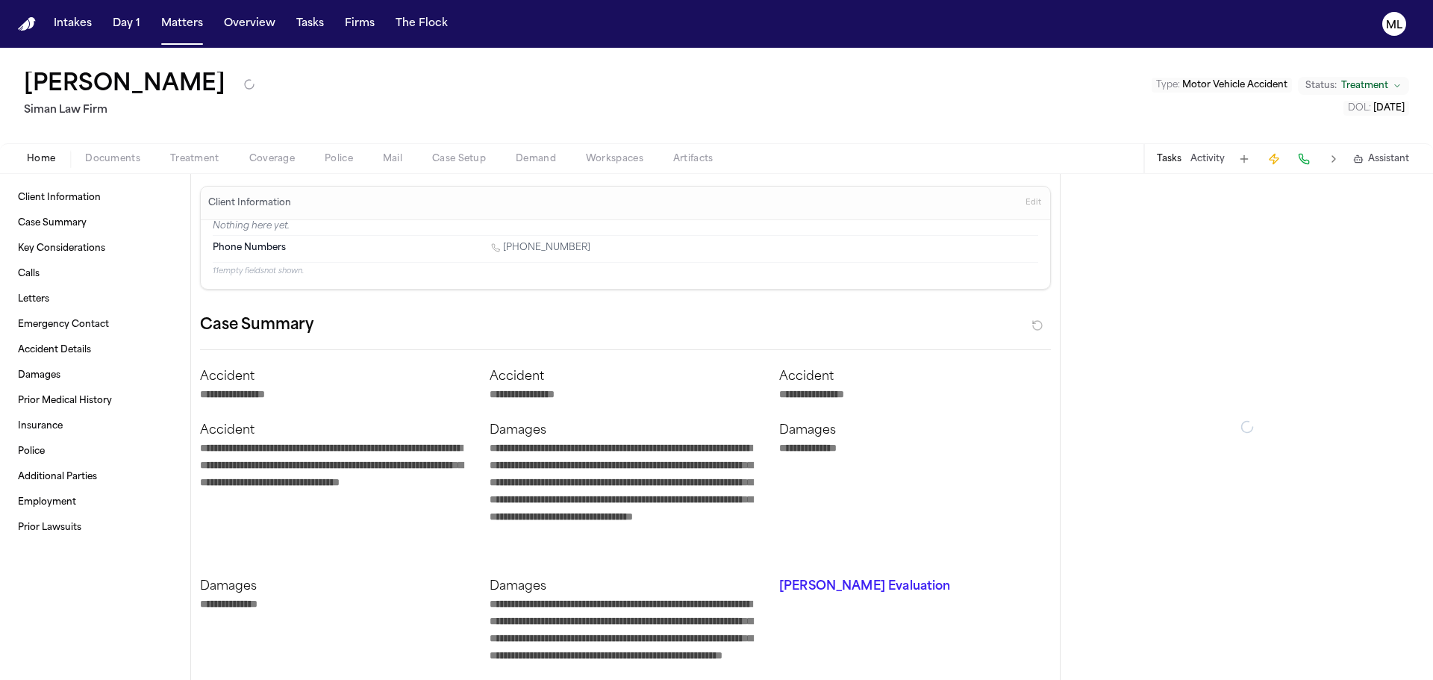
type textarea "*"
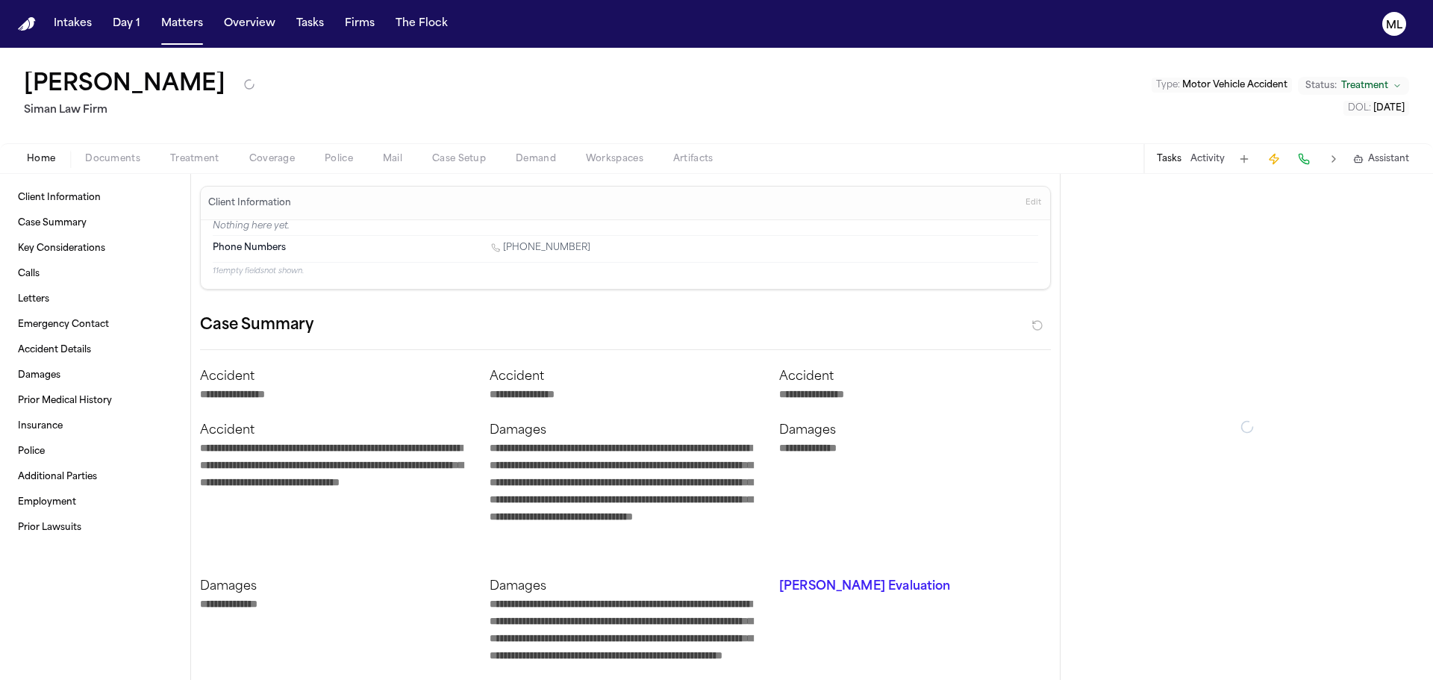
type textarea "*"
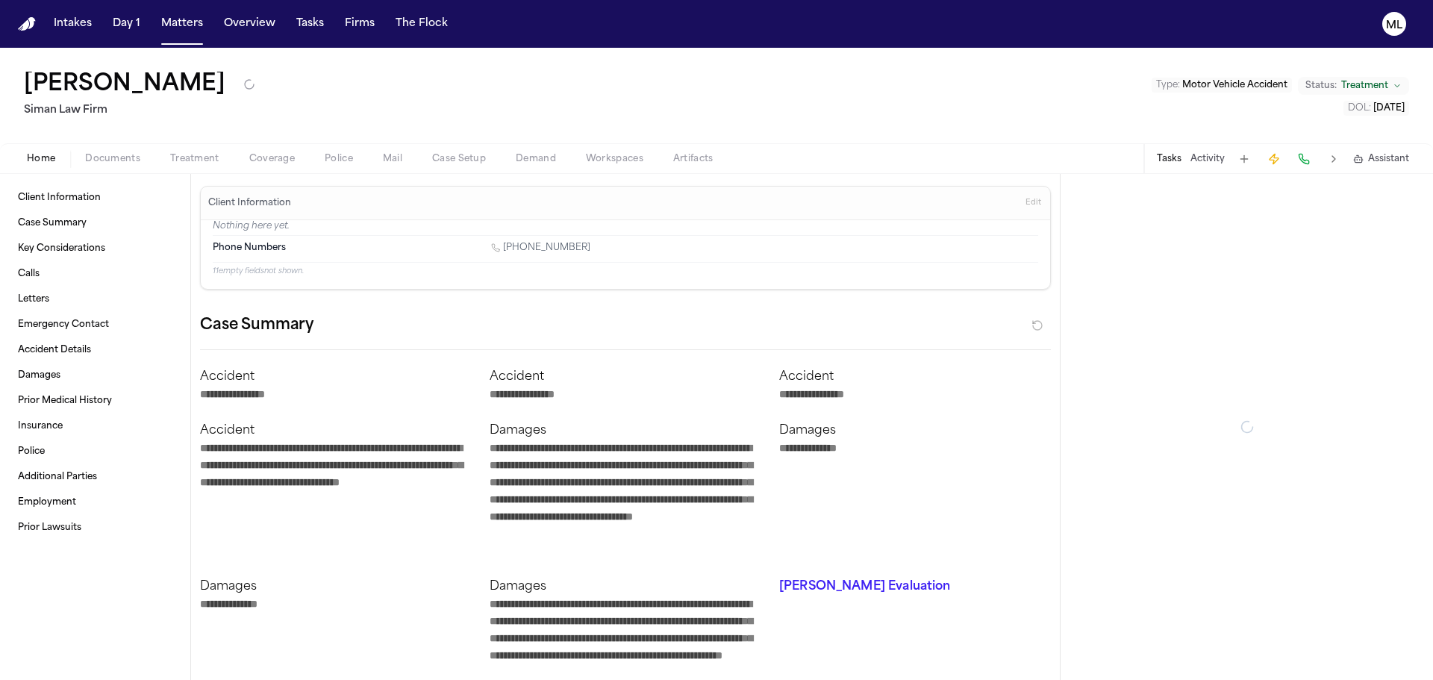
type textarea "*"
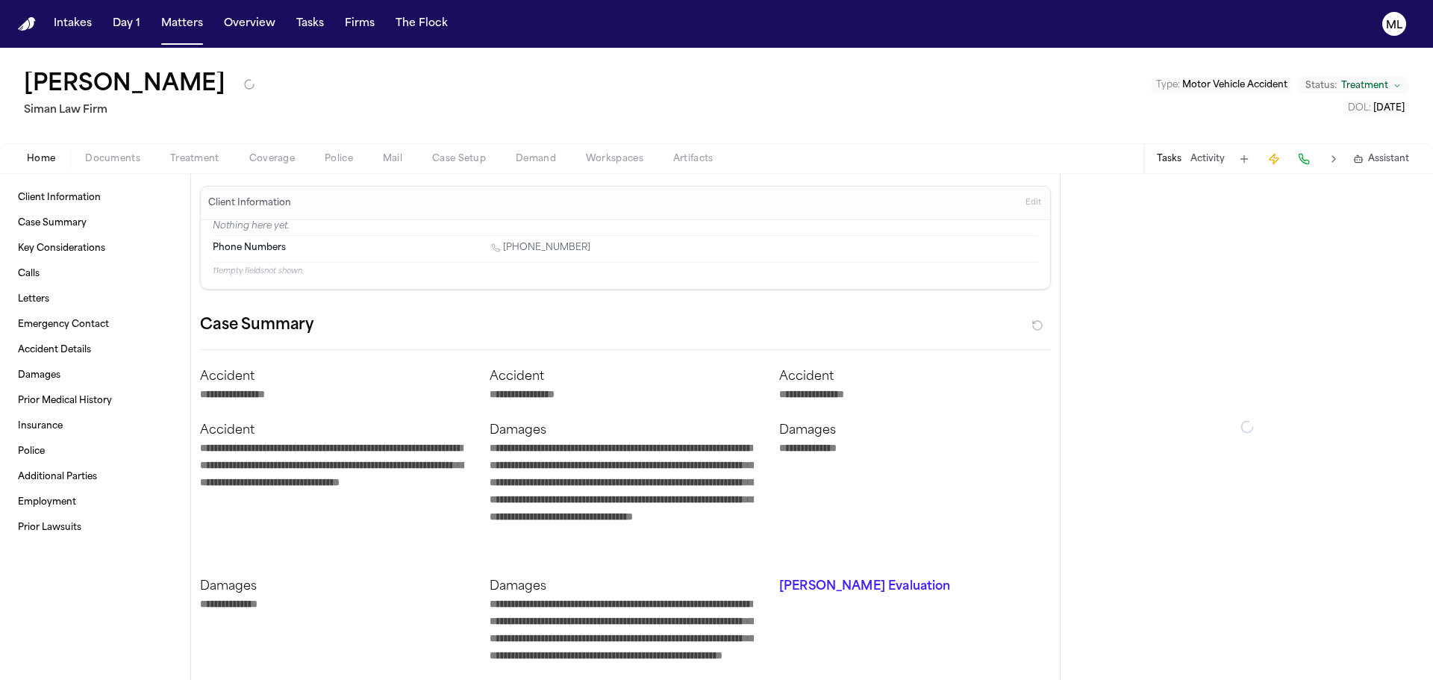
type textarea "*"
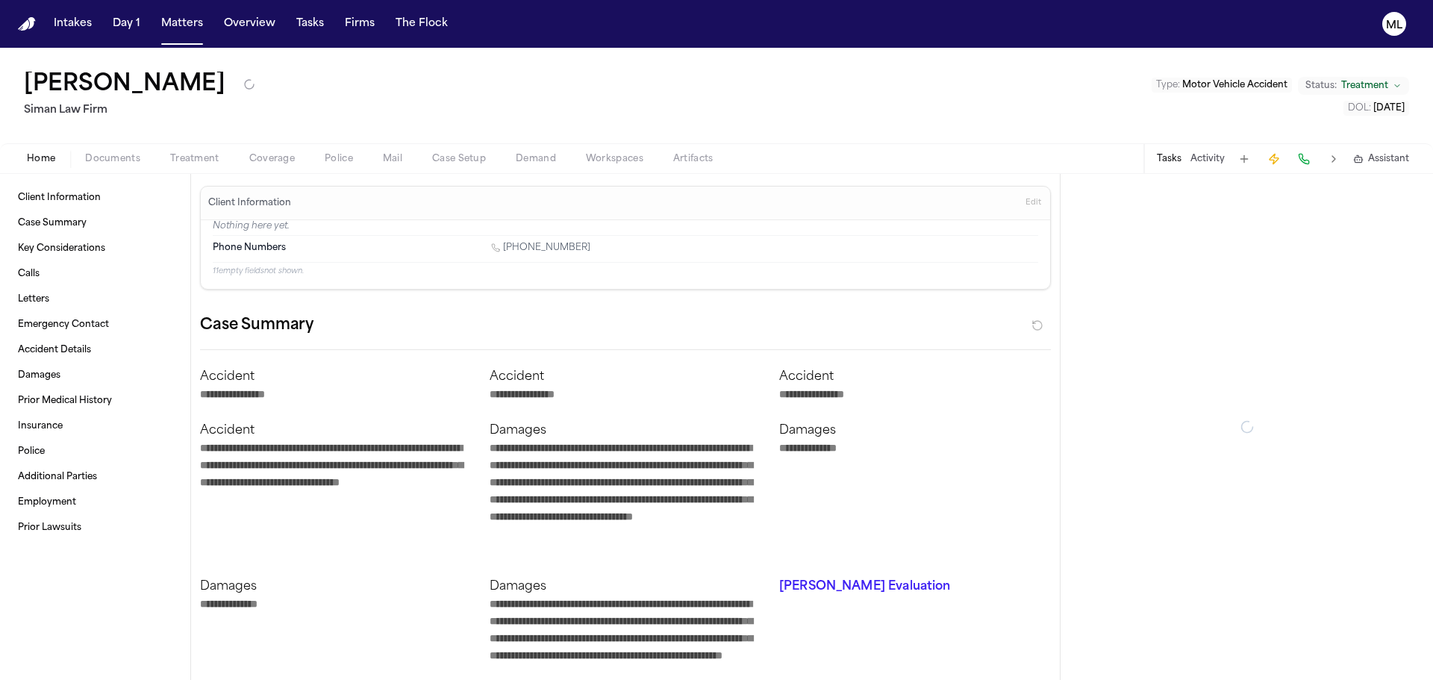
type textarea "*"
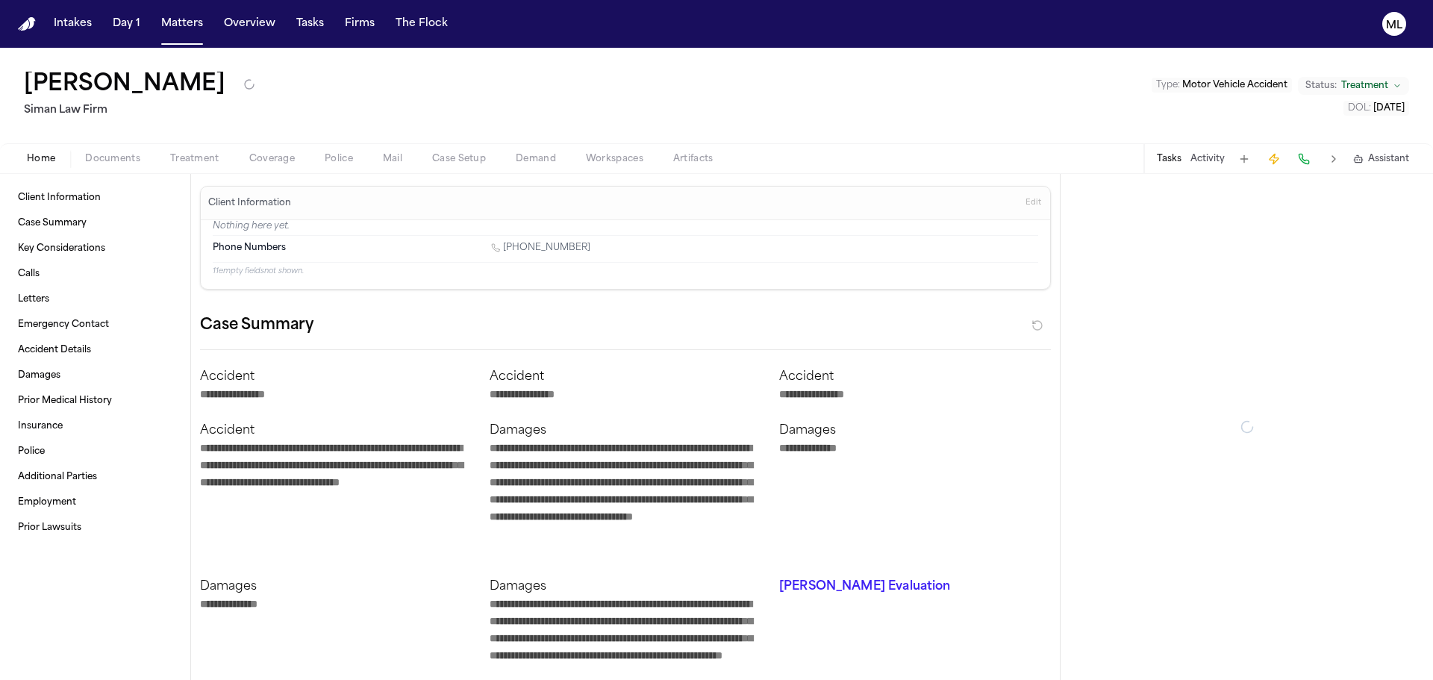
type textarea "*"
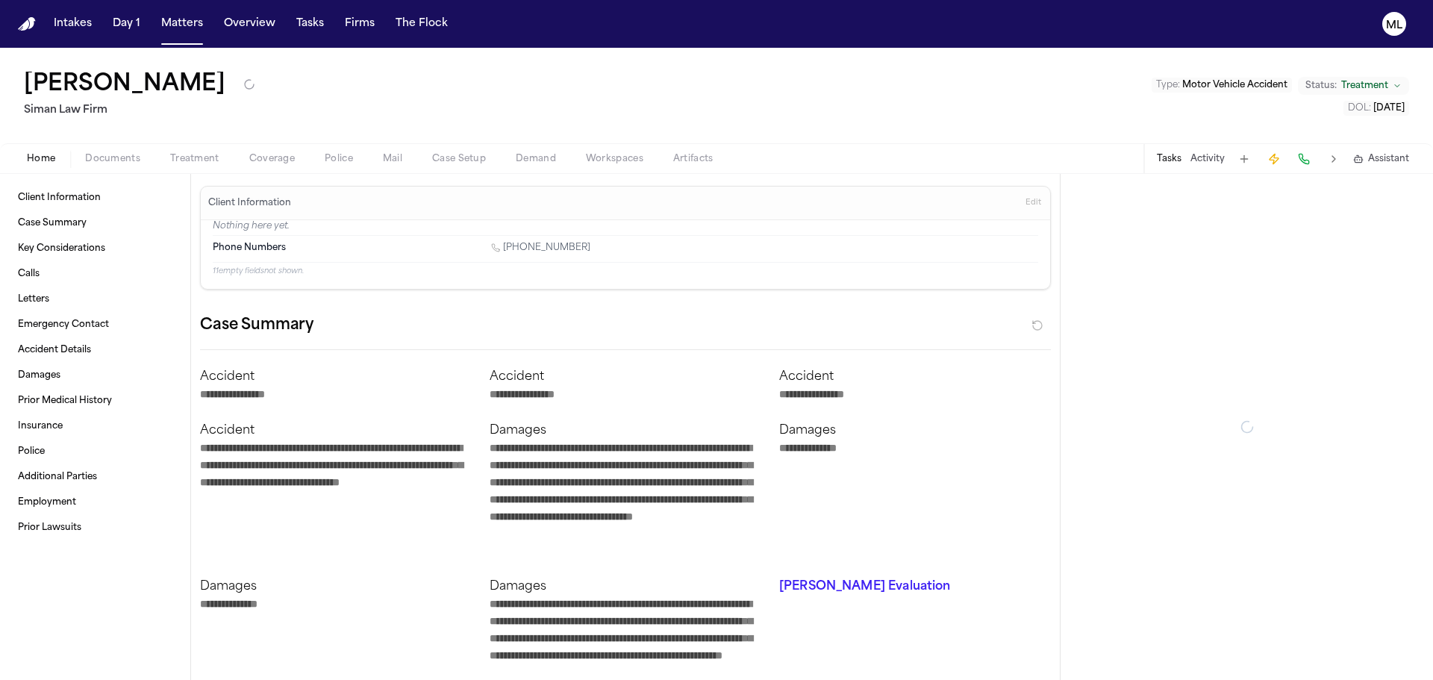
type textarea "*"
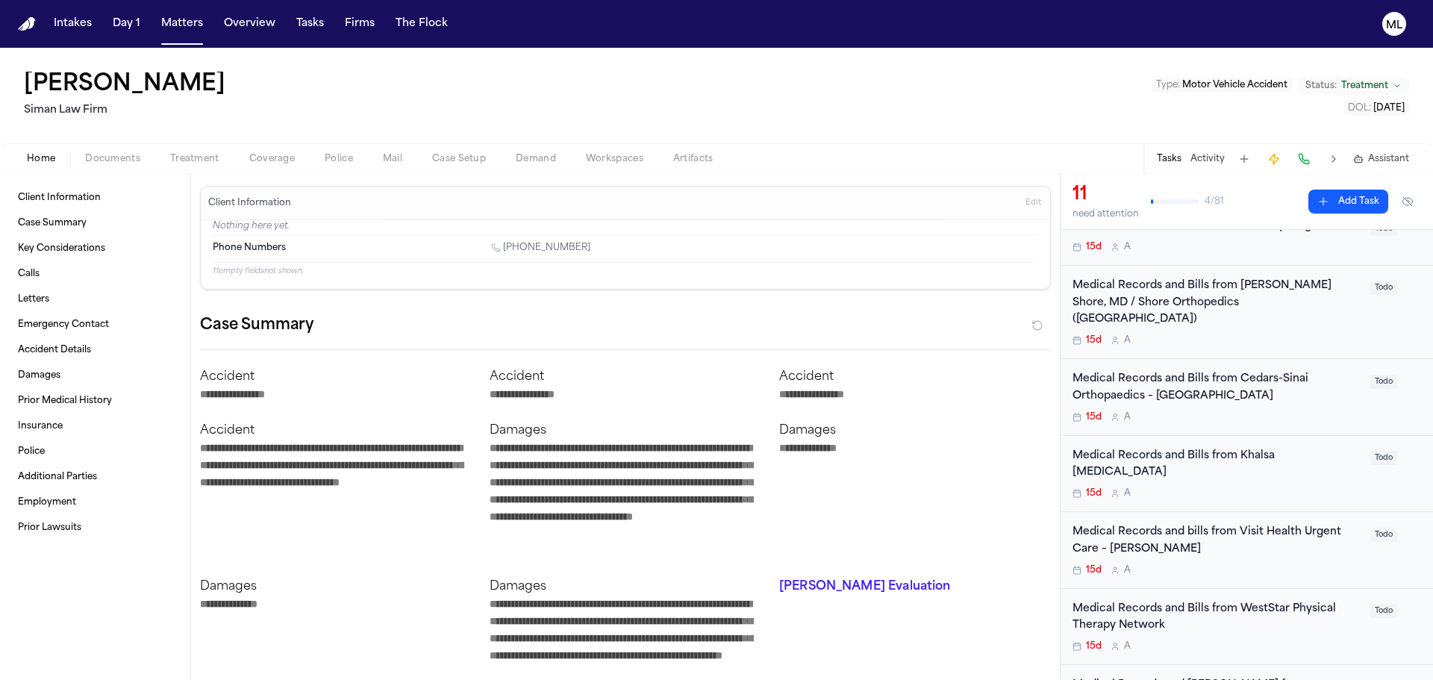
scroll to position [224, 0]
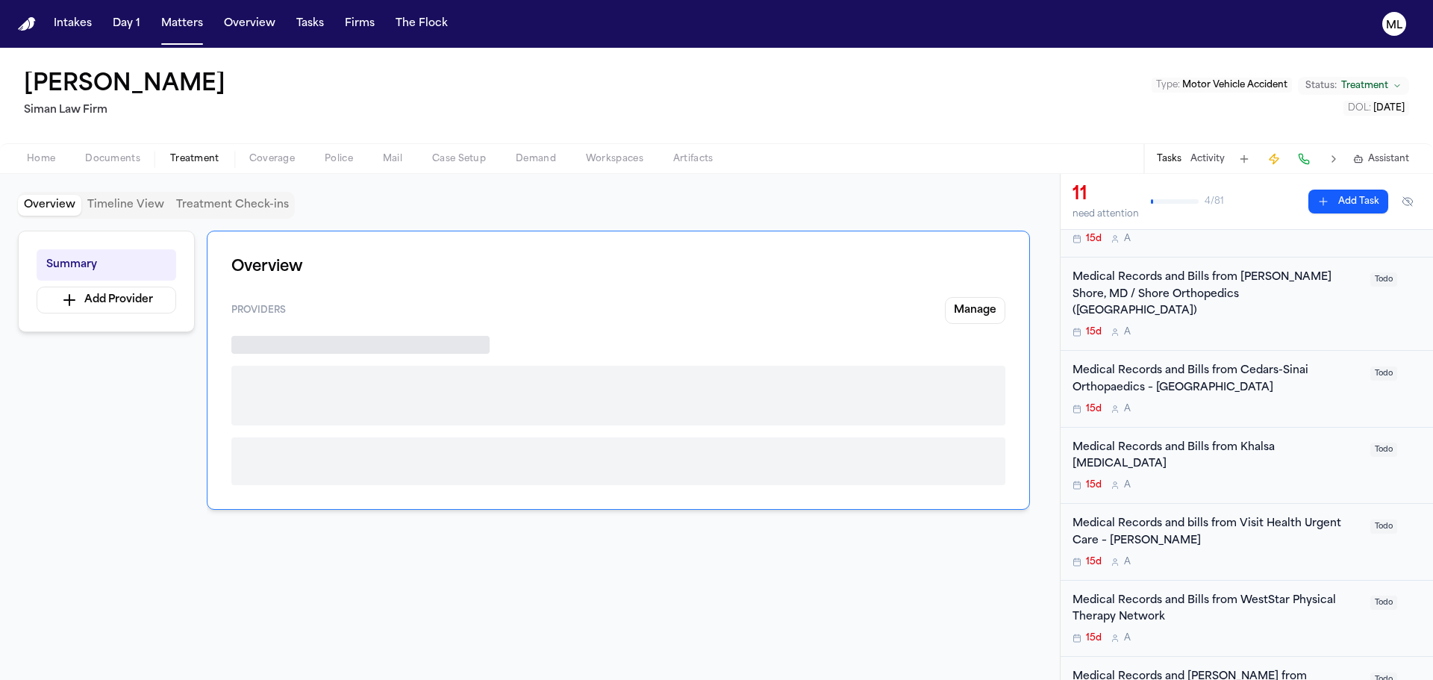
click at [213, 166] on span "button" at bounding box center [194, 166] width 67 height 1
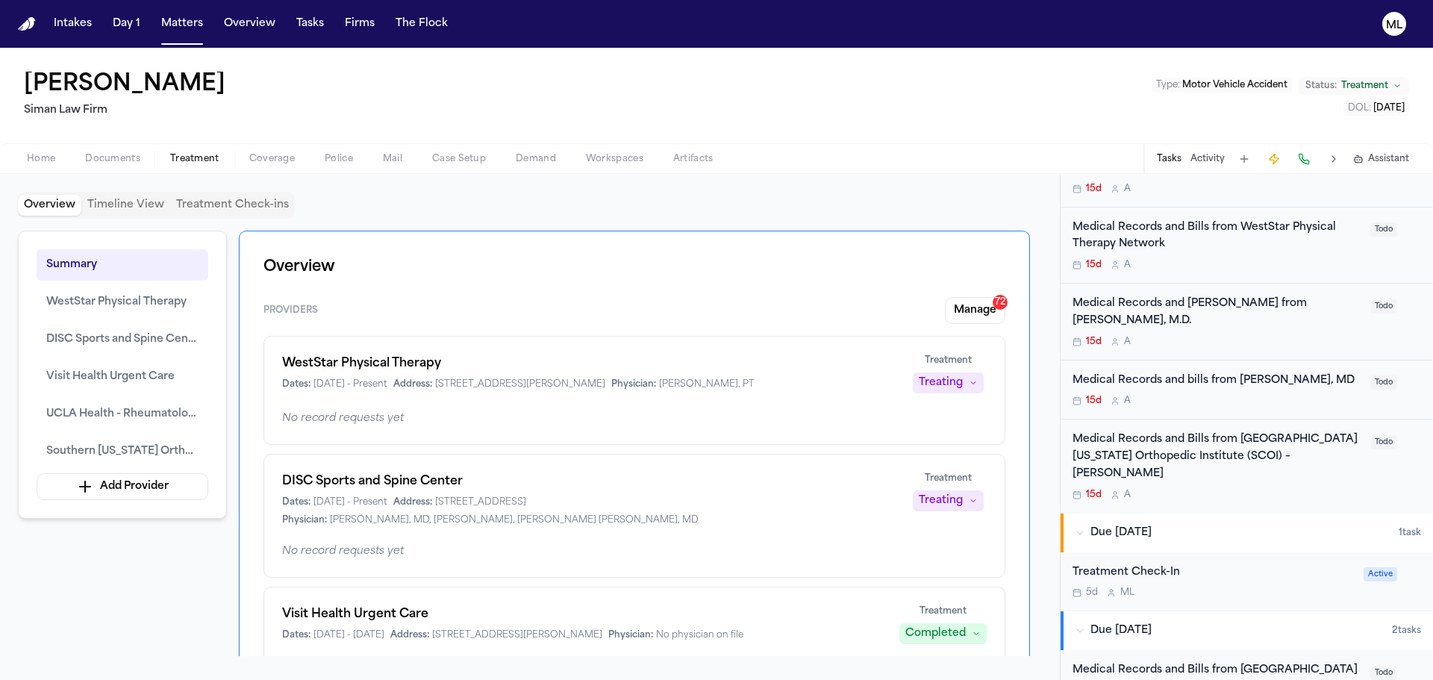
scroll to position [746, 0]
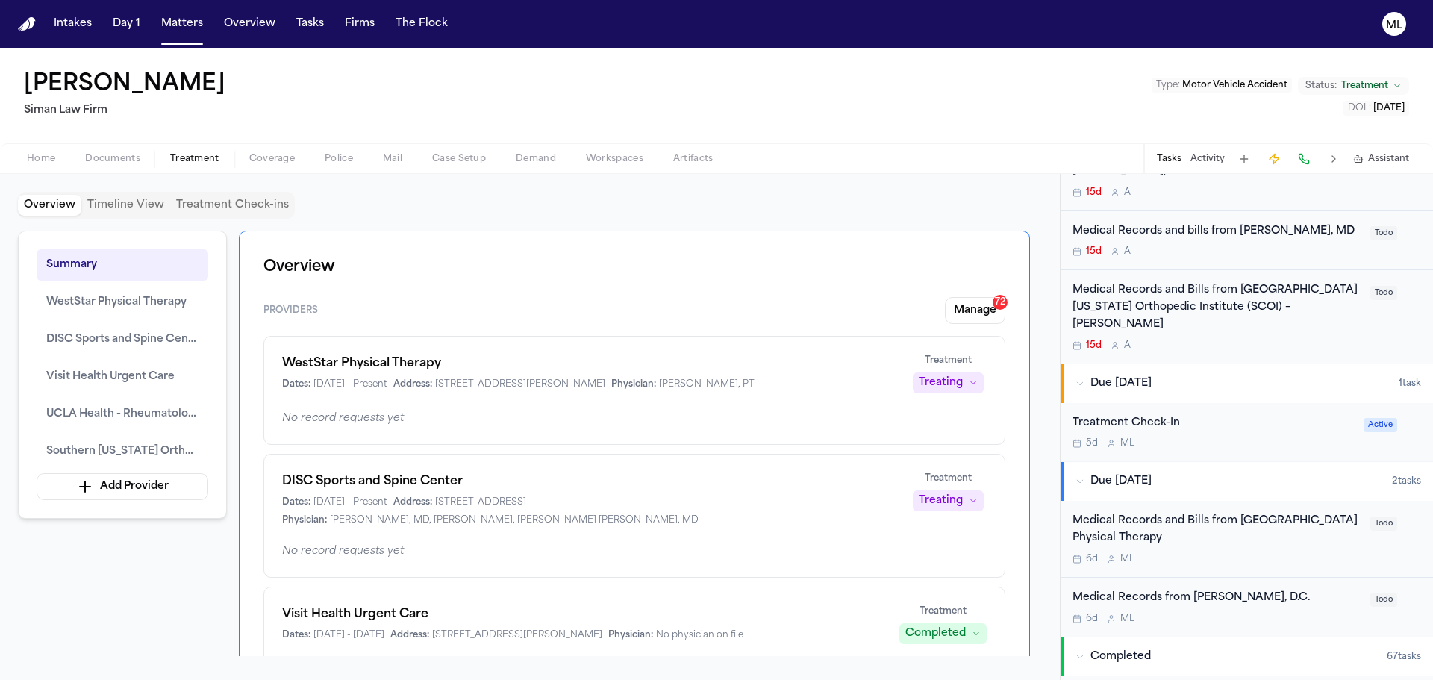
click at [1292, 513] on div "Medical Records and Bills from South Pacific Physical Therapy" at bounding box center [1216, 530] width 289 height 34
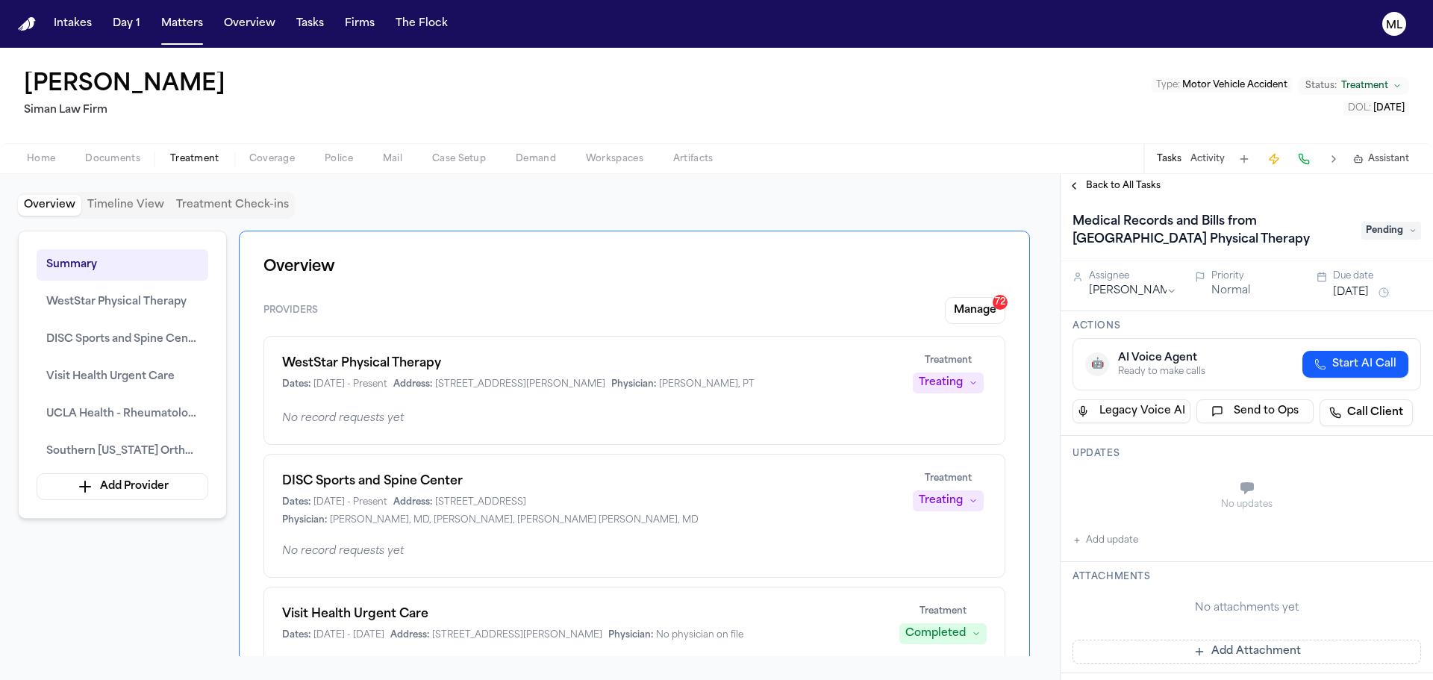
click at [1259, 410] on button "Send to Ops" at bounding box center [1255, 411] width 118 height 24
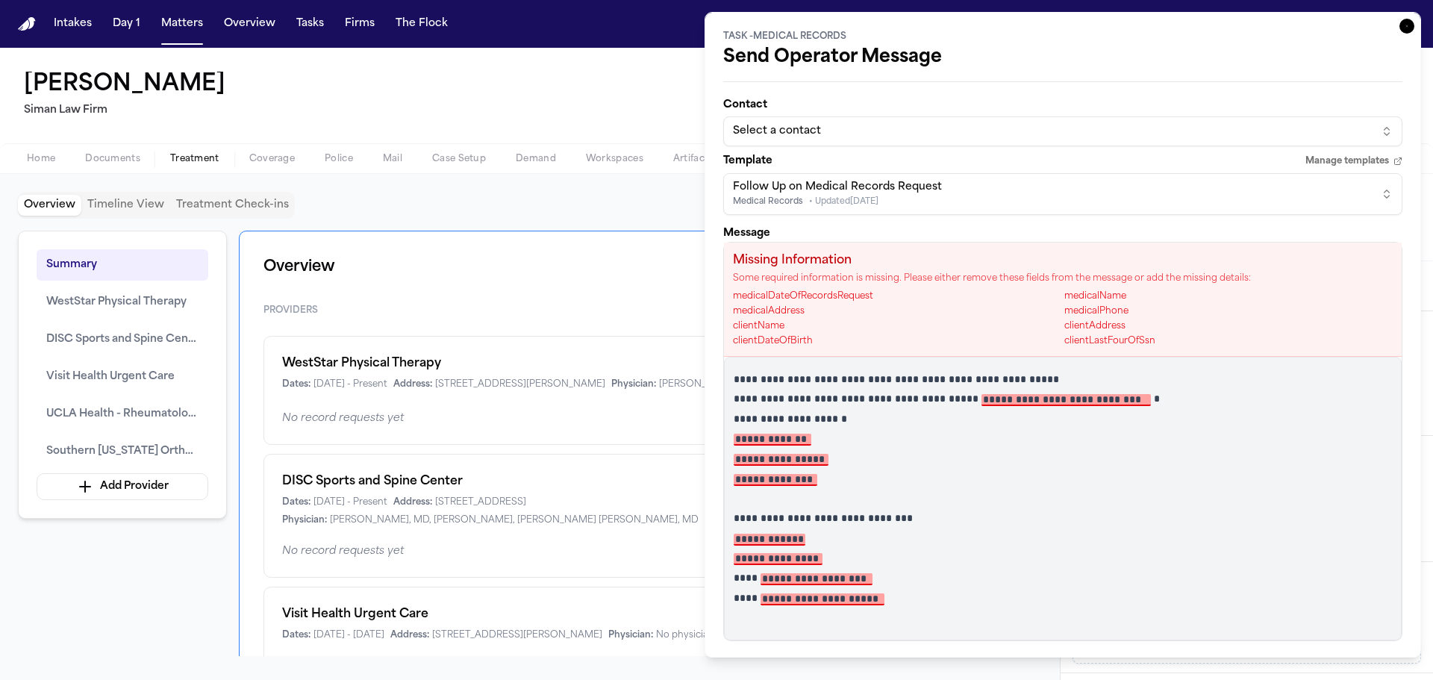
click at [954, 133] on div "Select a contact" at bounding box center [1051, 131] width 636 height 15
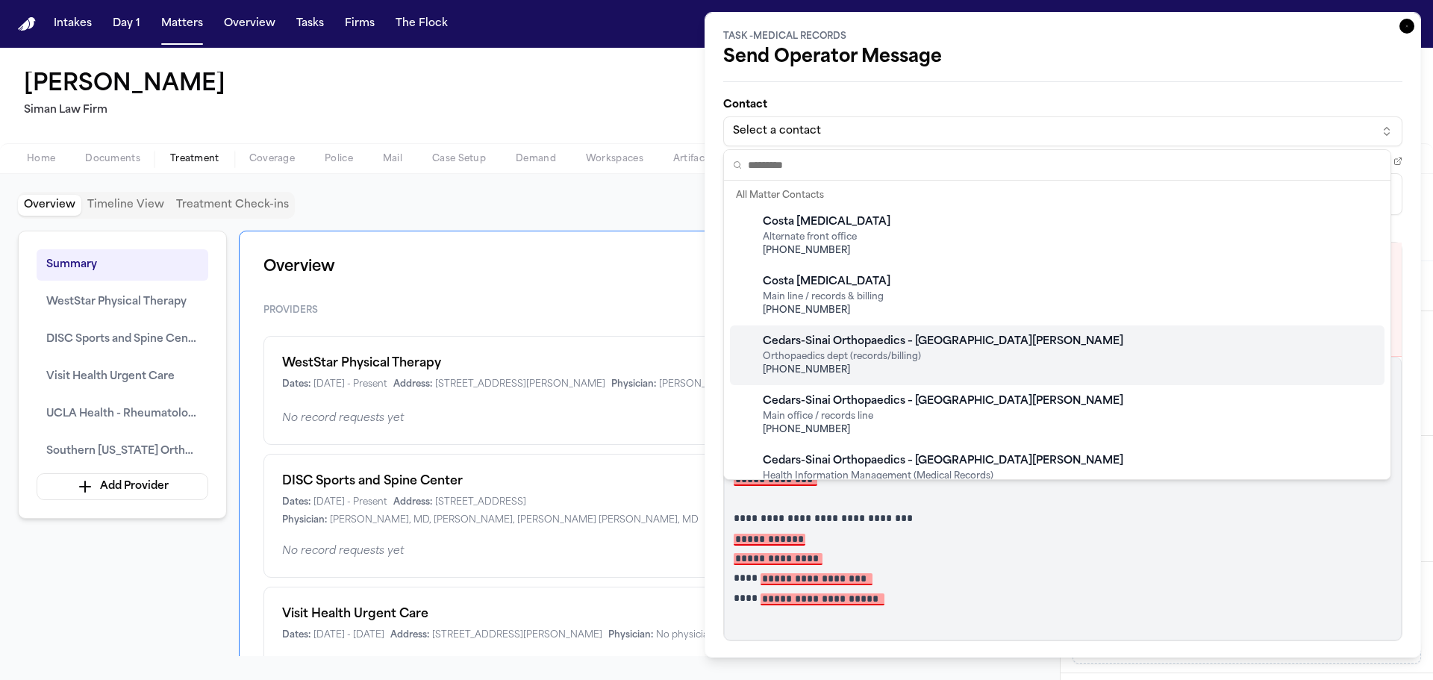
click at [1020, 351] on div "Cedars-Sinai Orthopaedics – Santa Monica Orthopaedics dept (records/billing) +1…" at bounding box center [1057, 355] width 654 height 60
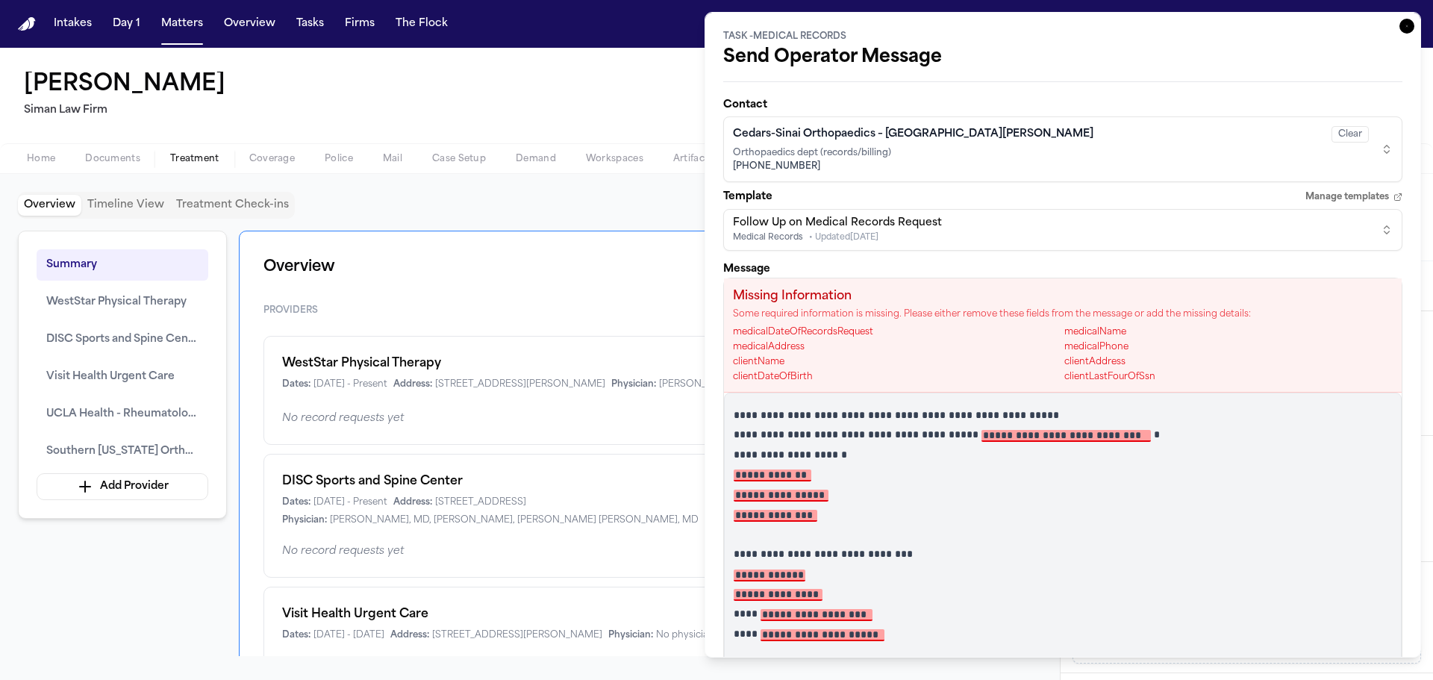
click at [992, 145] on div "Cedars-Sinai Orthopaedics – Santa Monica Clear Orthopaedics dept (records/billi…" at bounding box center [1051, 149] width 636 height 52
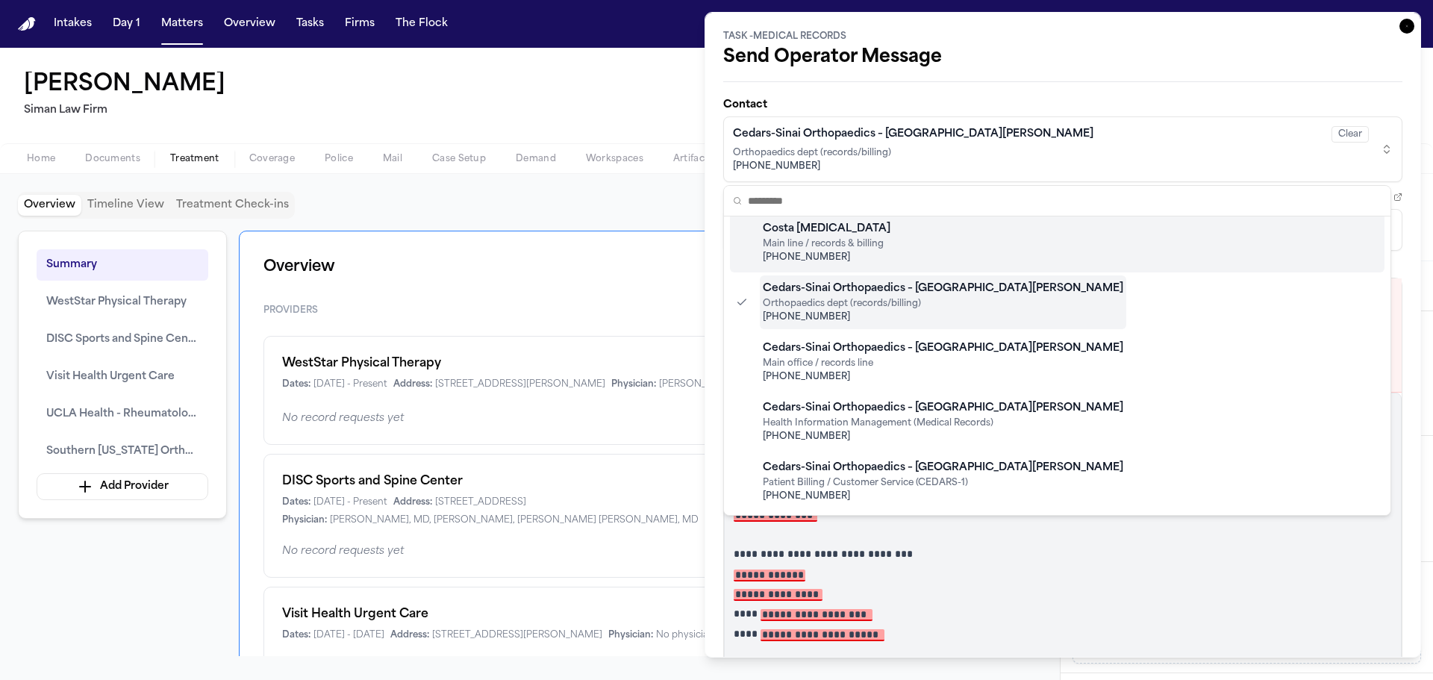
scroll to position [149, 0]
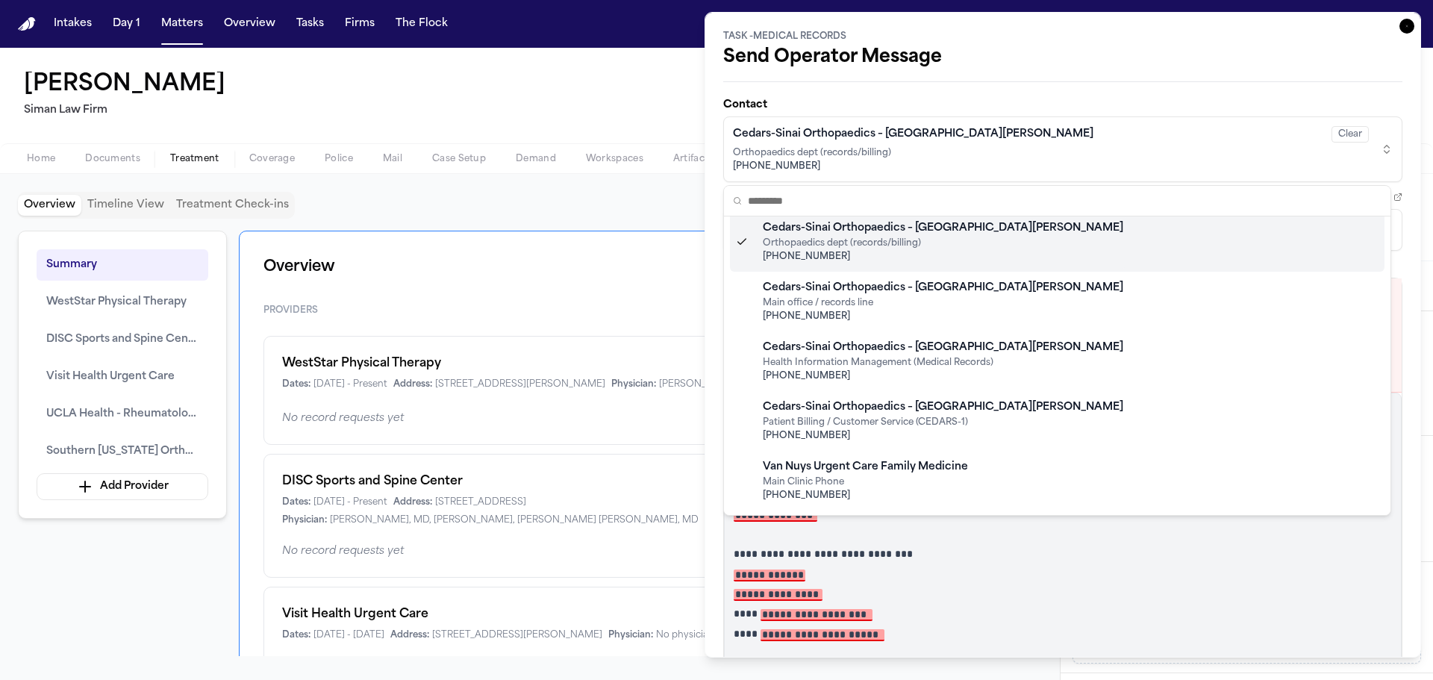
click at [1392, 26] on html "Intakes Day 1 Matters Overview Tasks Firms The Flock ML Rachelle Blaine Siman L…" at bounding box center [716, 340] width 1433 height 680
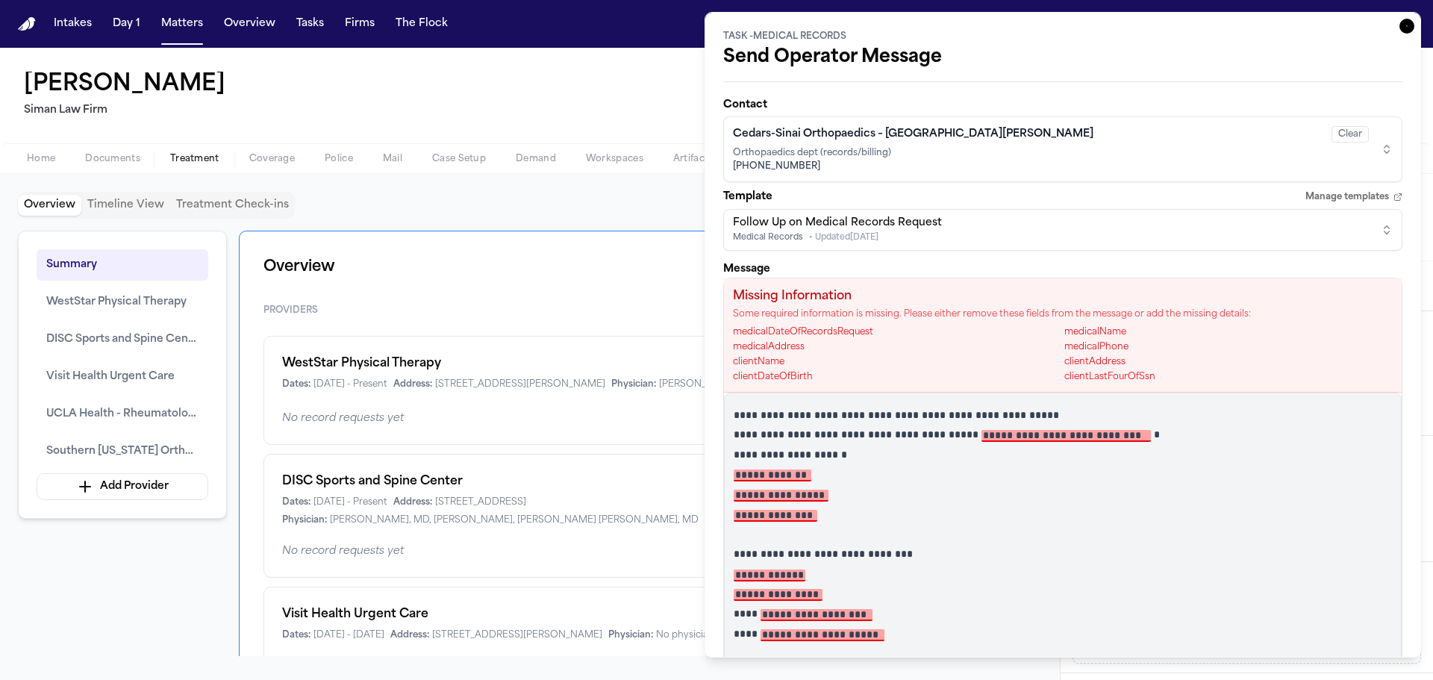
click at [1399, 26] on icon "button" at bounding box center [1406, 26] width 15 height 15
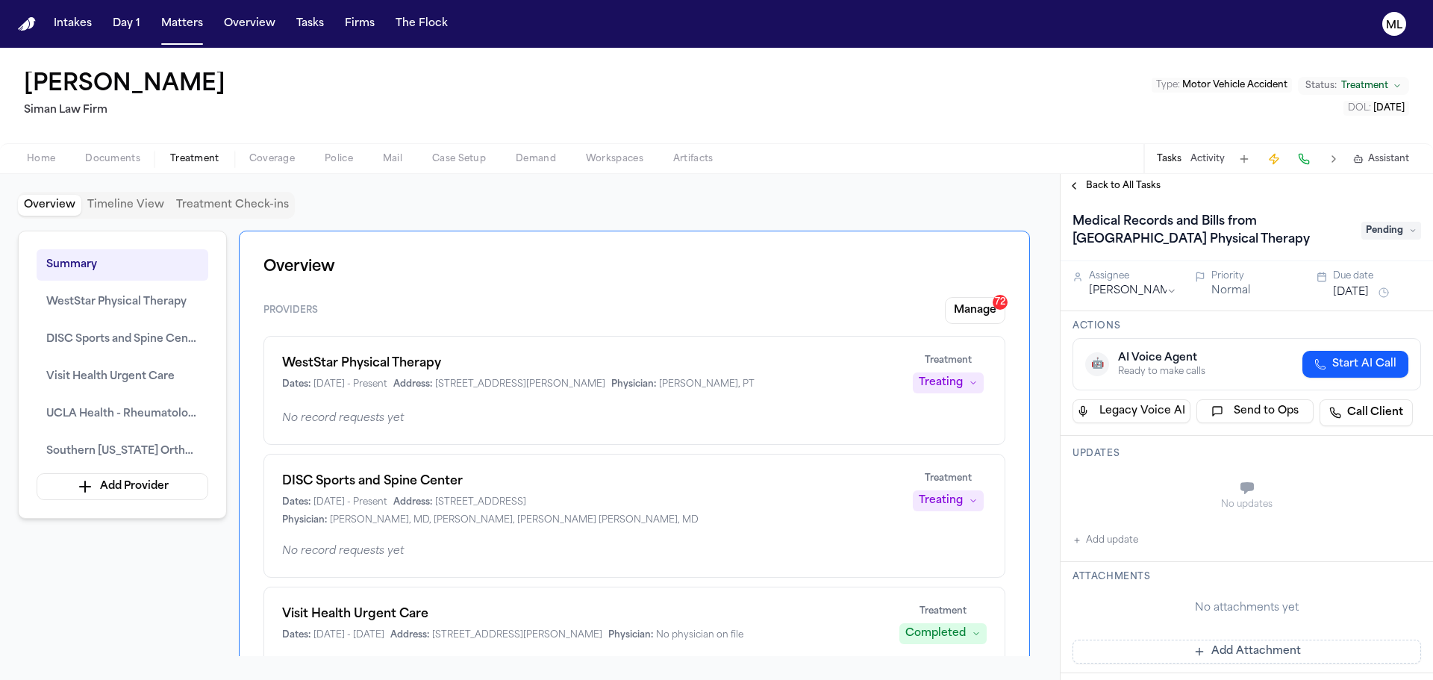
click at [1233, 399] on button "Send to Ops" at bounding box center [1255, 411] width 118 height 24
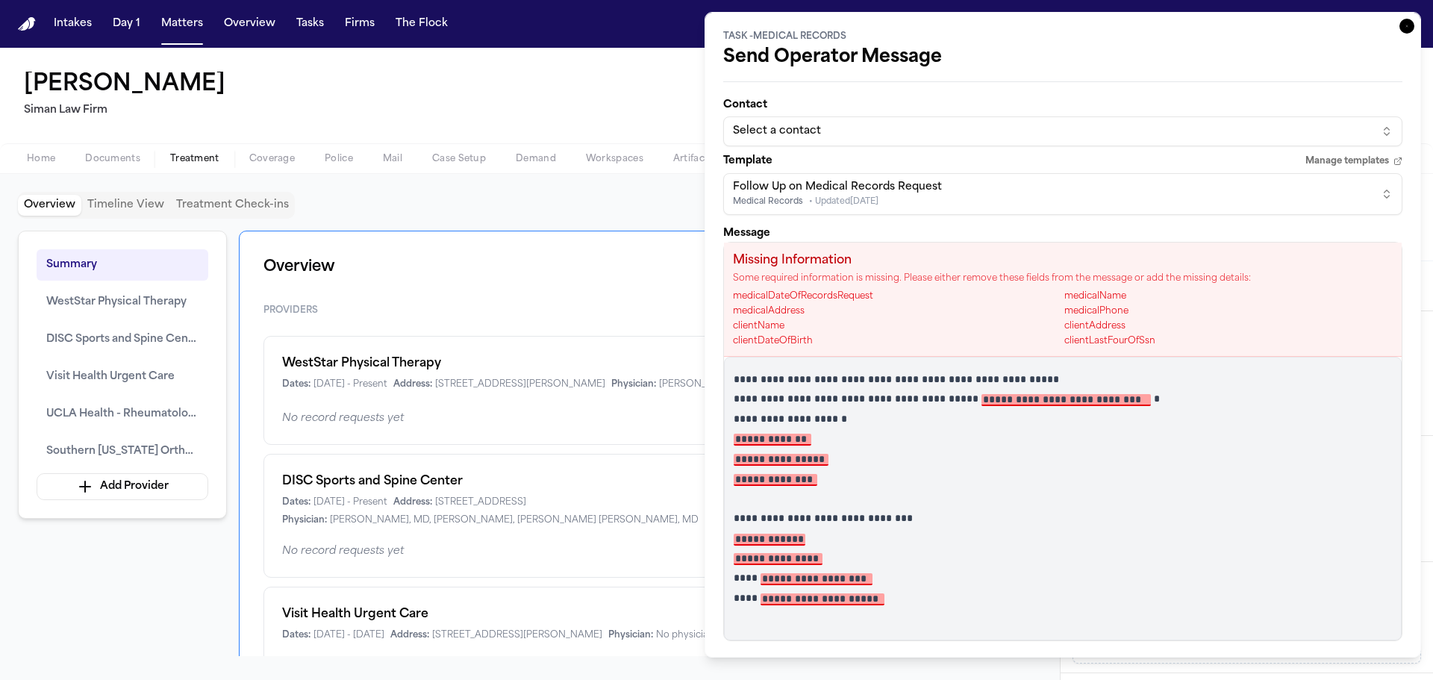
click at [874, 140] on button "Select a contact" at bounding box center [1062, 131] width 679 height 30
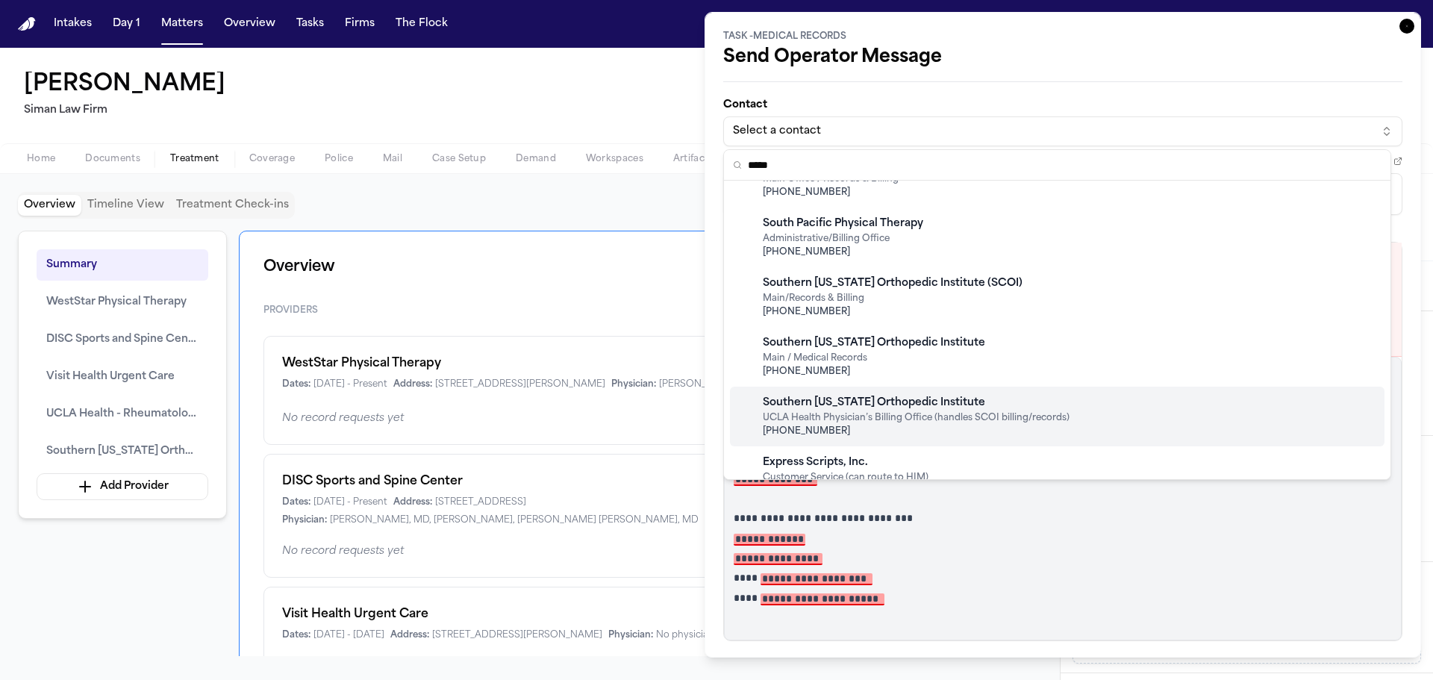
scroll to position [179, 0]
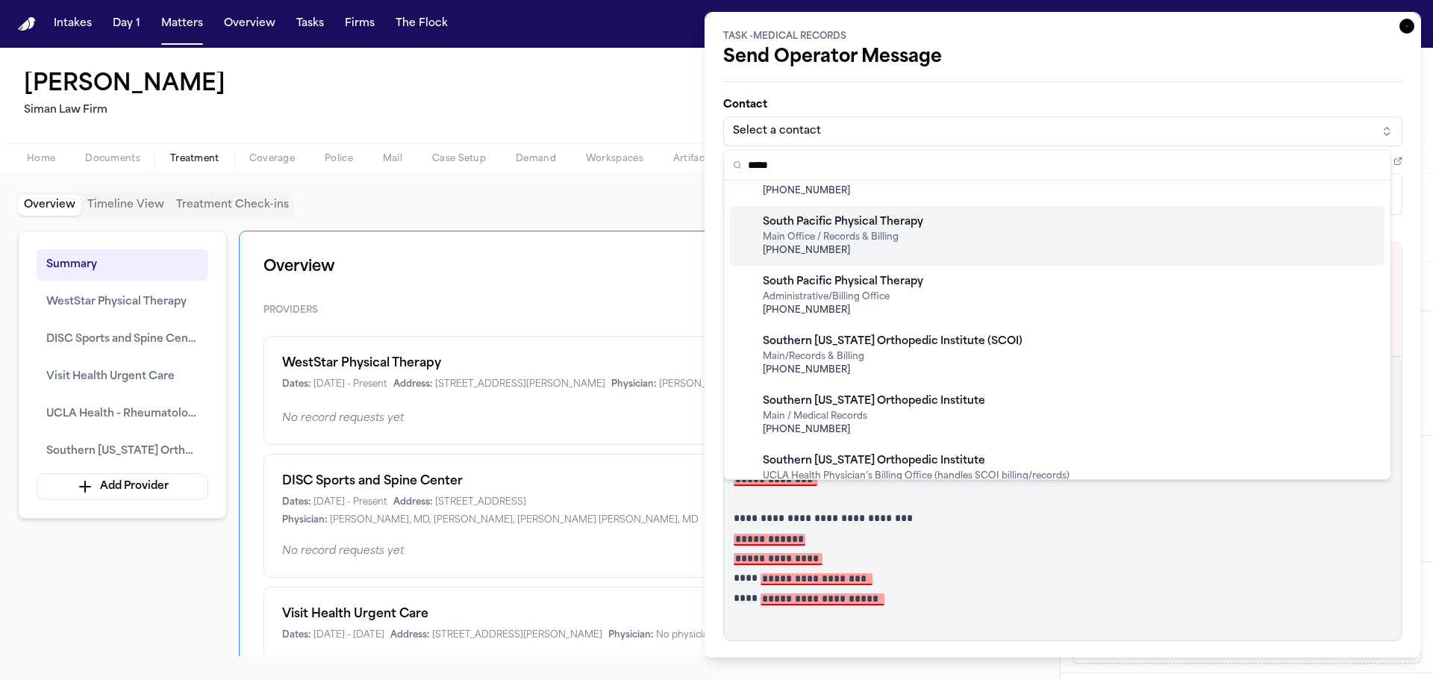
click at [980, 238] on div "South Pacific Physical Therapy Main Office / Records & Billing +1 (818) 907-0952" at bounding box center [1057, 236] width 654 height 60
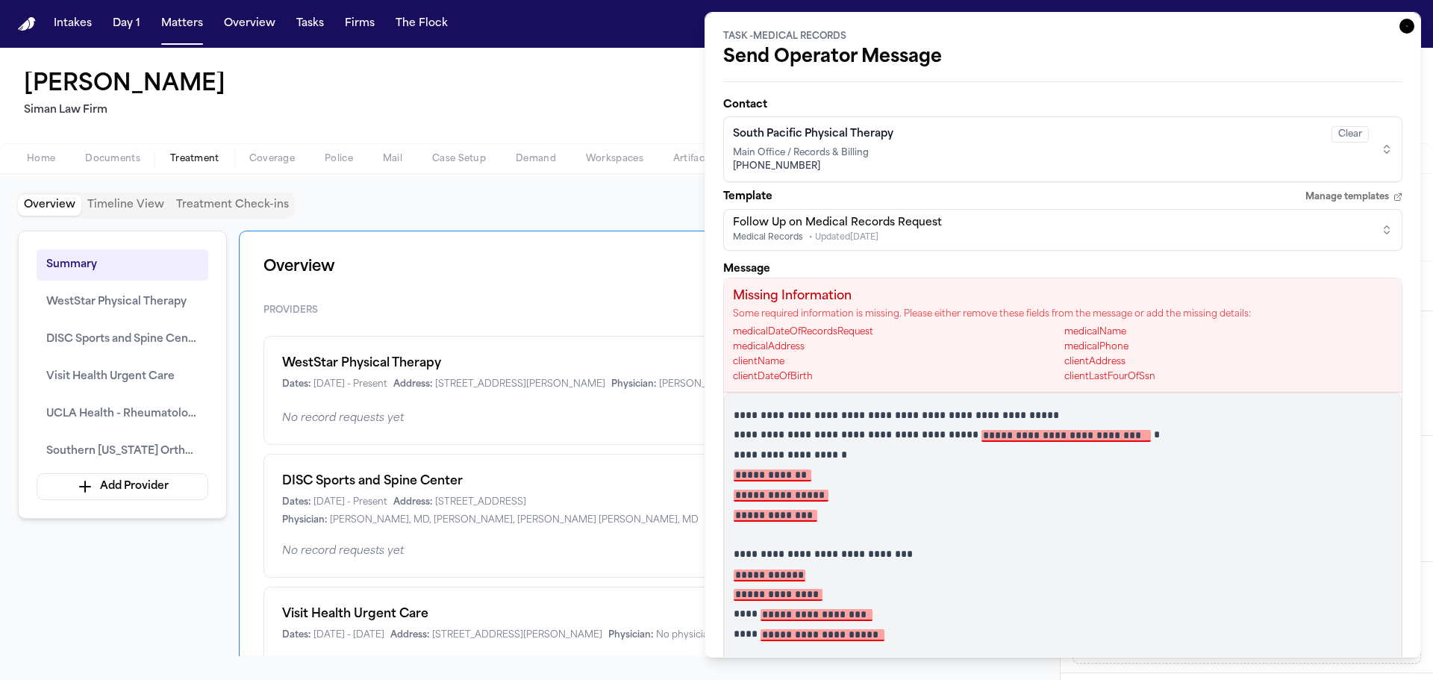
click at [1399, 26] on icon "button" at bounding box center [1406, 26] width 15 height 15
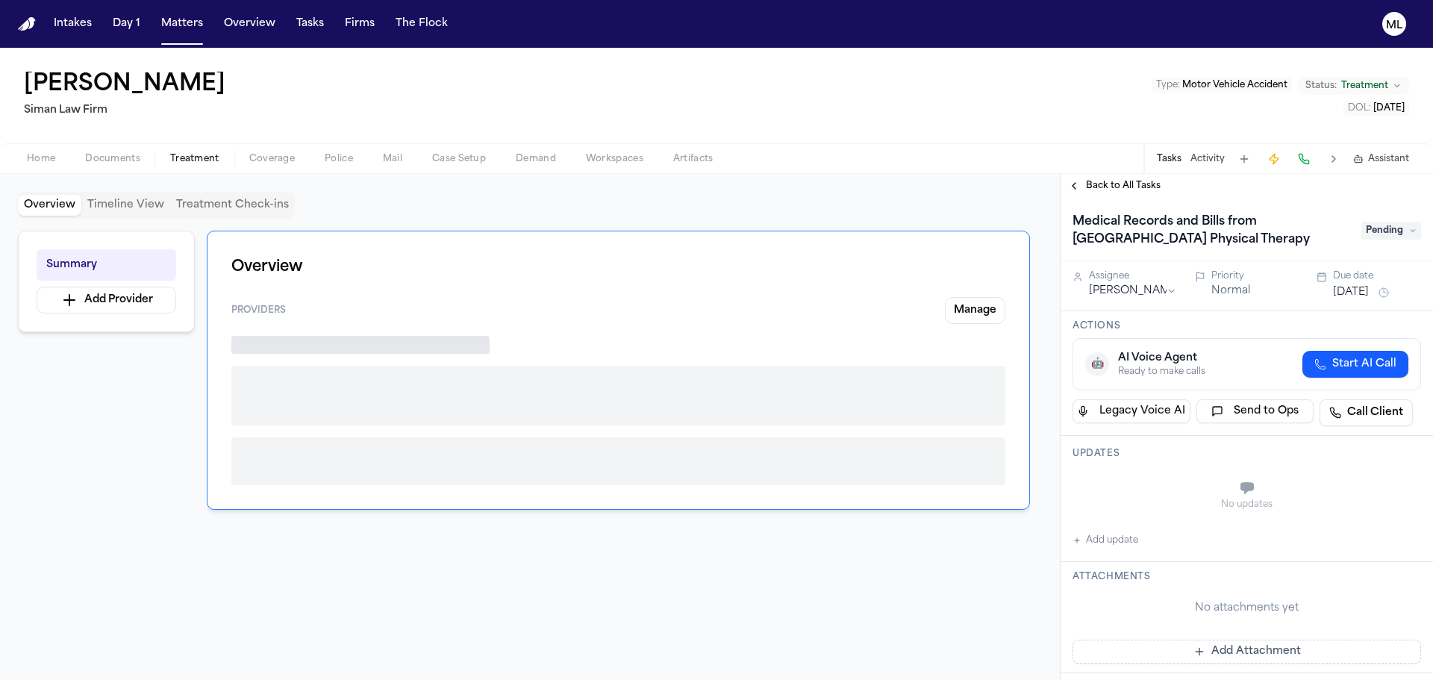
click at [1236, 412] on button "Send to Ops" at bounding box center [1255, 411] width 118 height 24
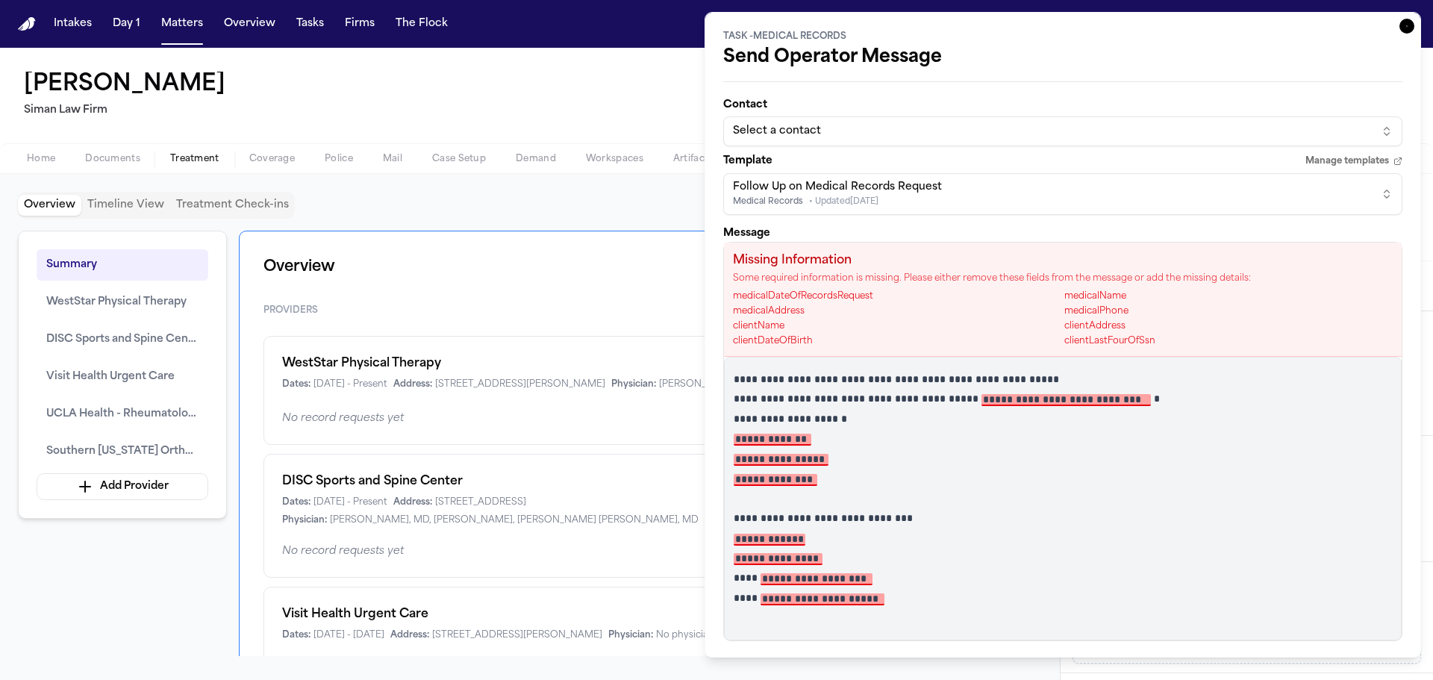
click at [868, 137] on div "Select a contact" at bounding box center [1051, 131] width 636 height 15
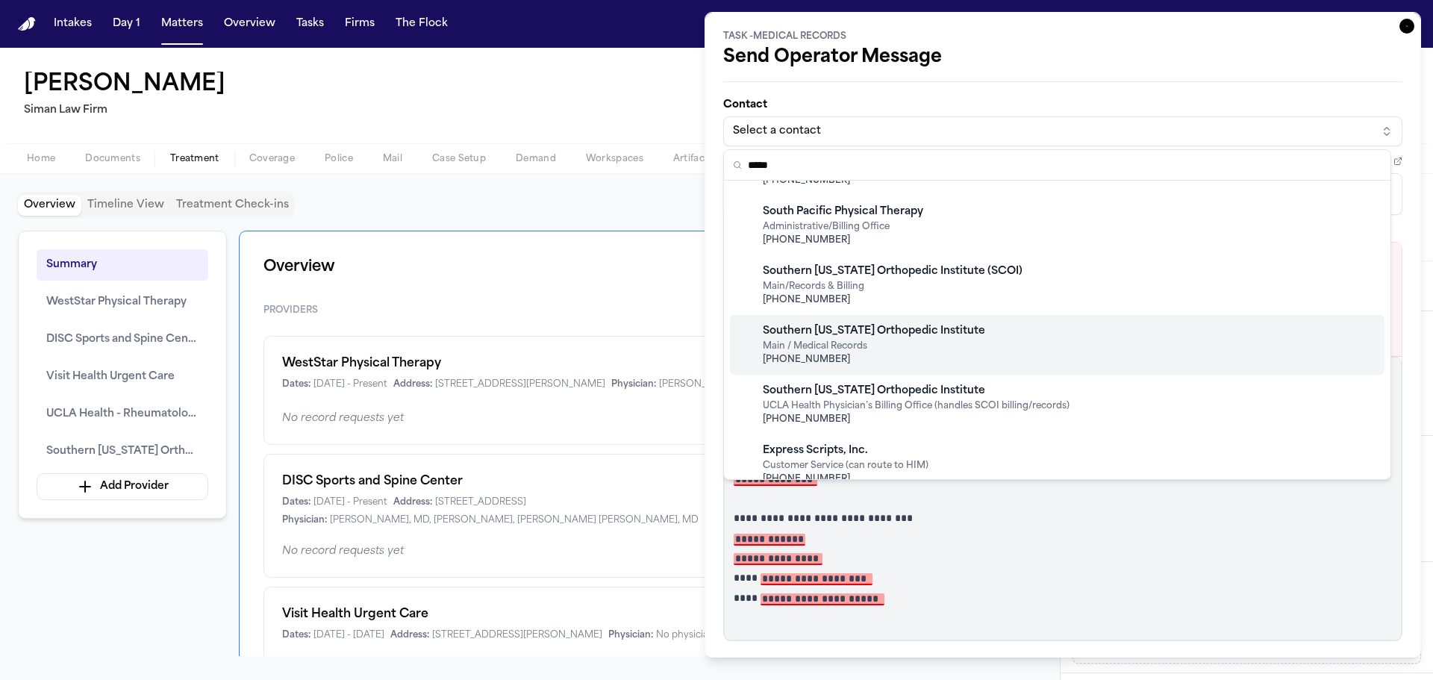
scroll to position [179, 0]
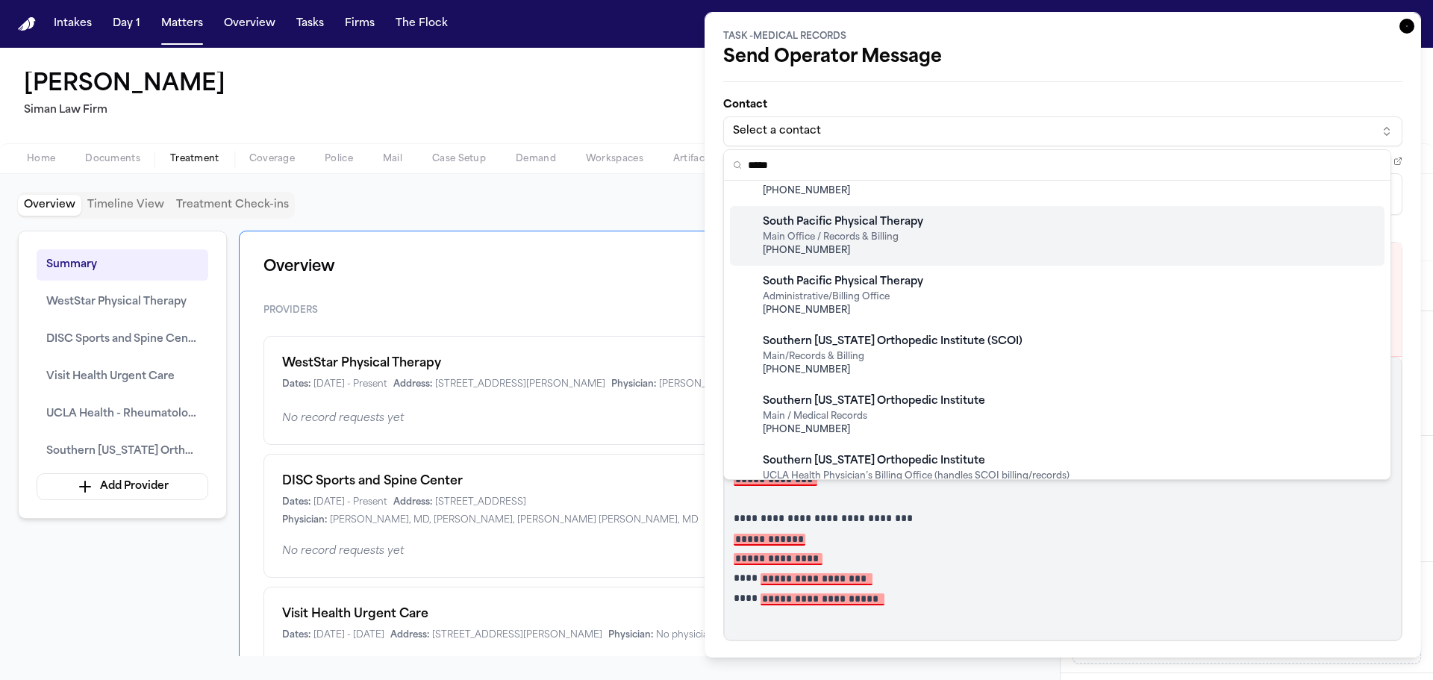
type input "*****"
click at [986, 249] on div "South Pacific Physical Therapy Main Office / Records & Billing +1 (818) 907-0952" at bounding box center [1057, 236] width 654 height 60
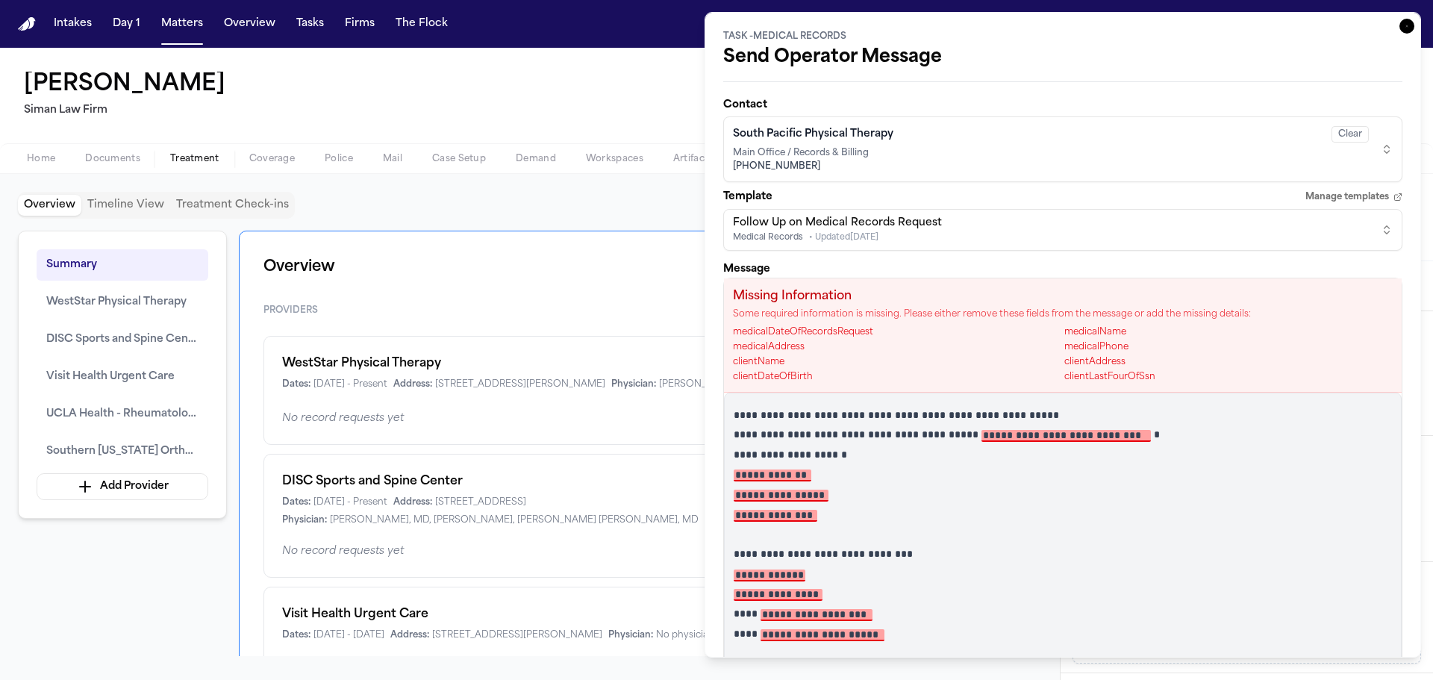
click at [1015, 442] on div "**********" at bounding box center [1062, 534] width 677 height 284
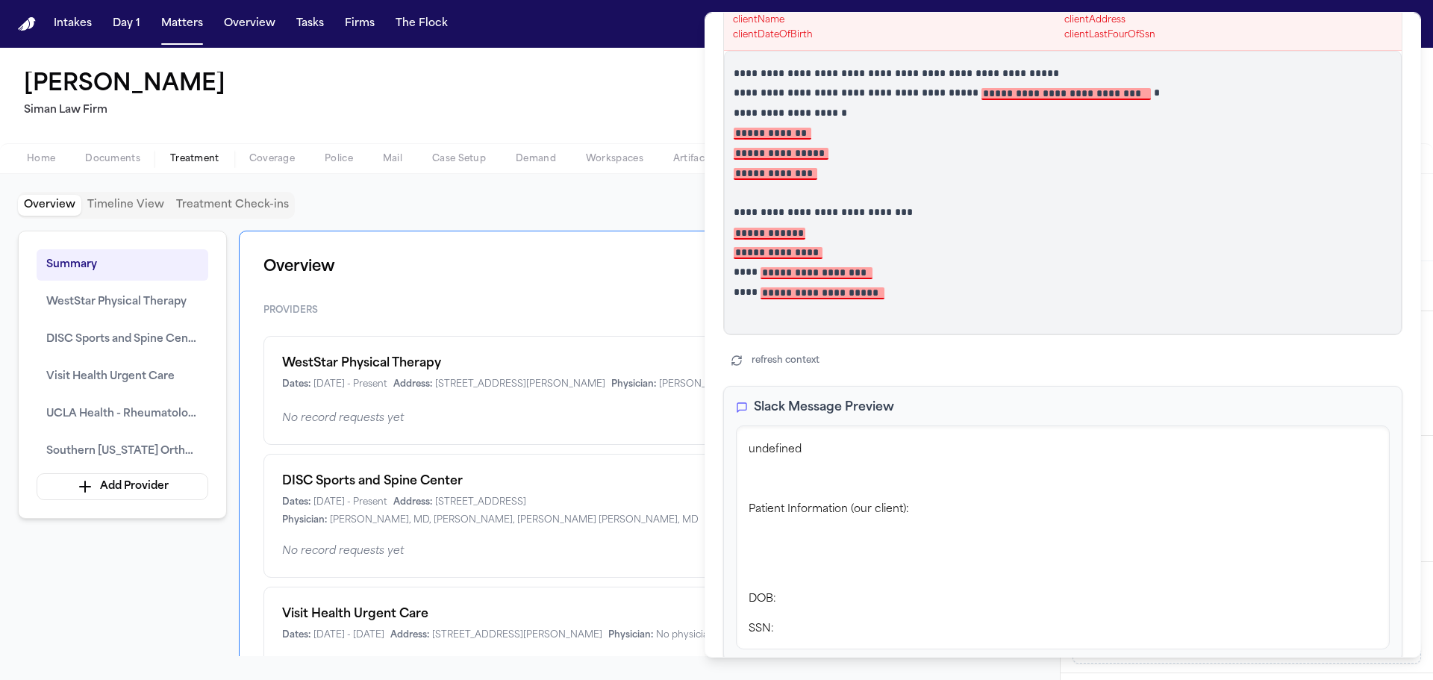
scroll to position [275, 0]
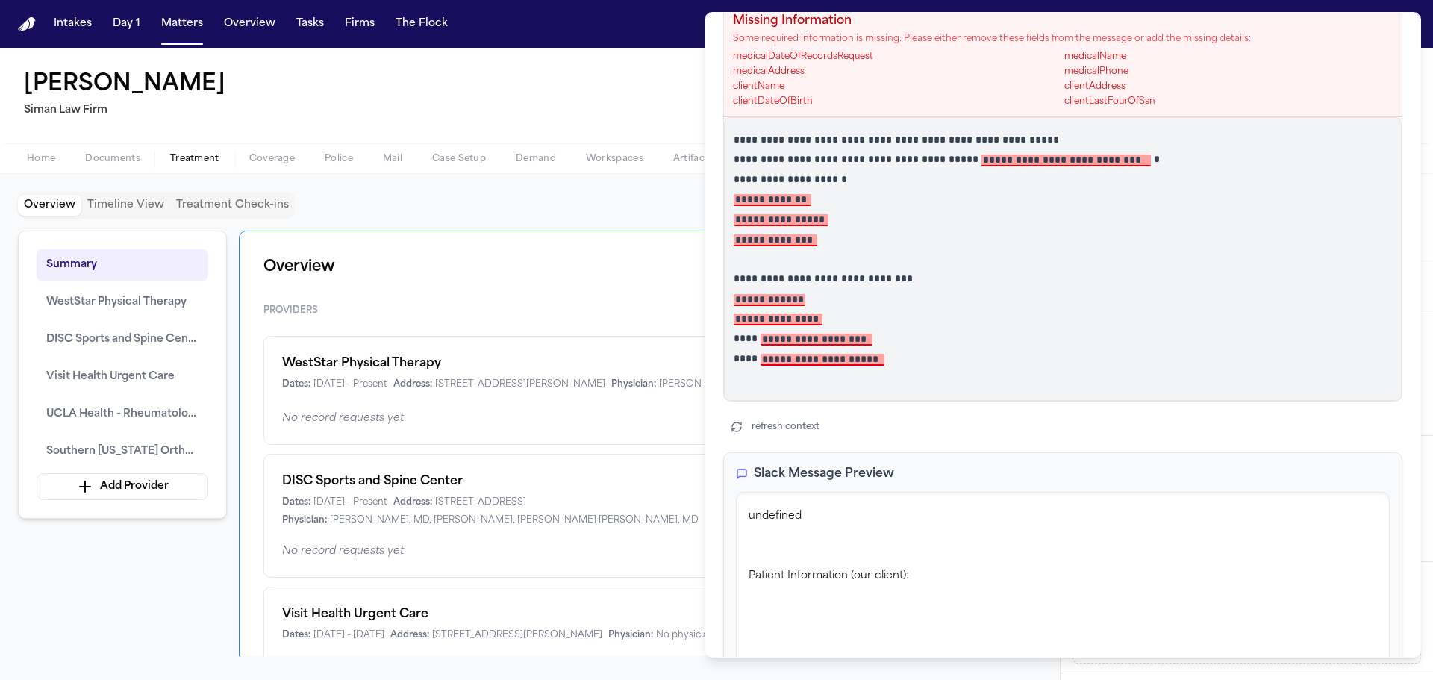
click at [821, 422] on button "refresh context" at bounding box center [775, 426] width 104 height 21
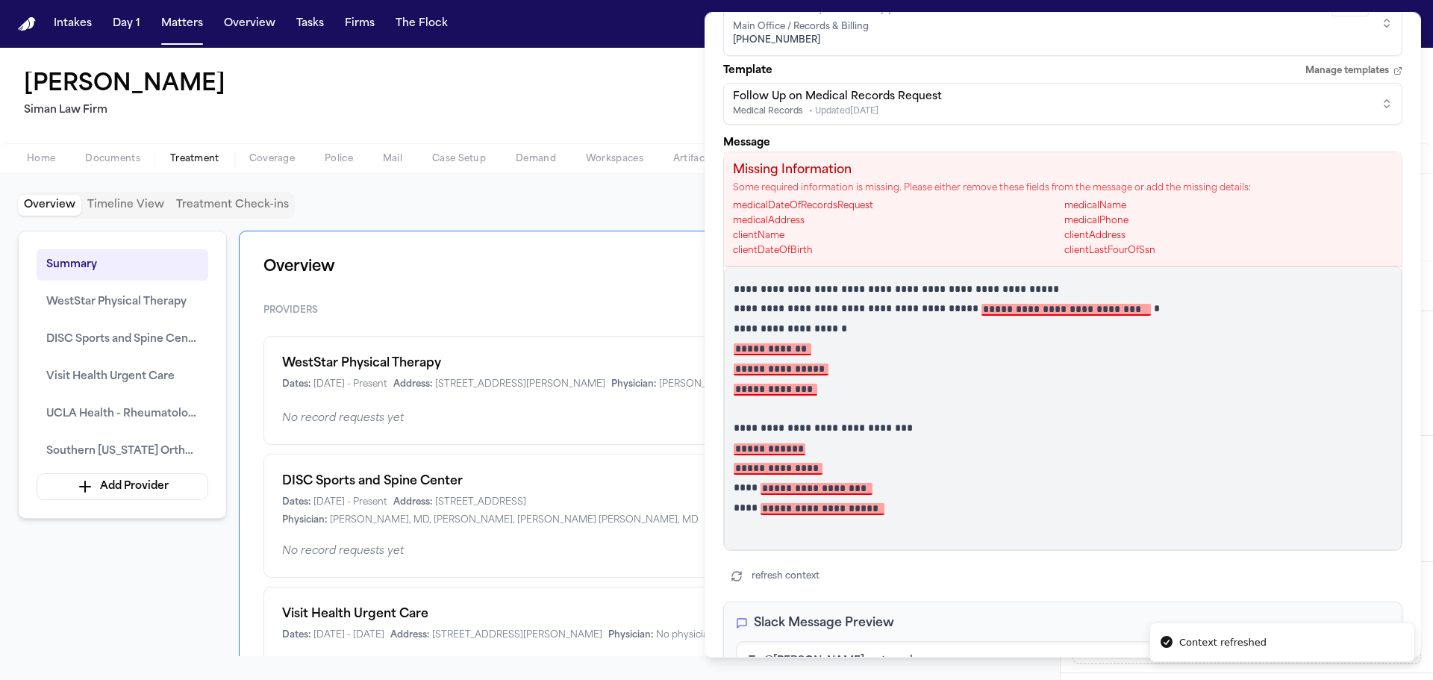
scroll to position [0, 0]
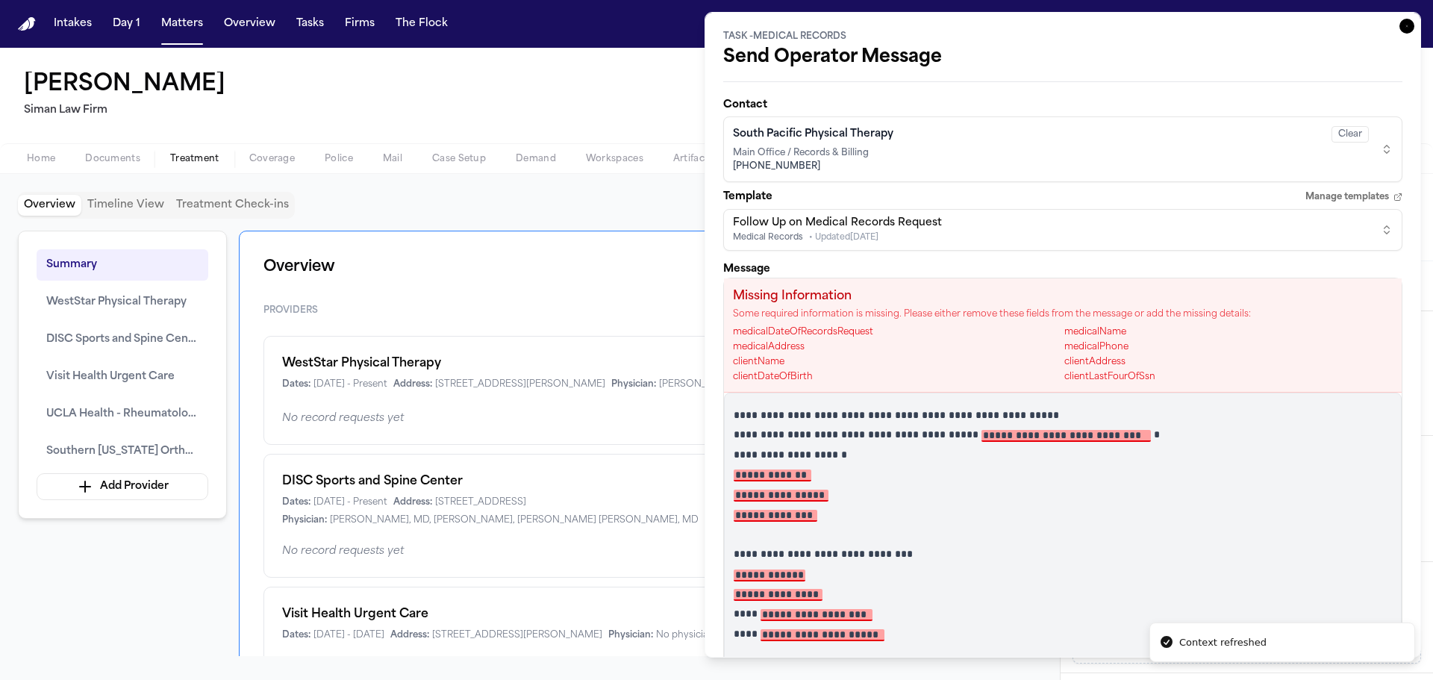
click at [952, 148] on span "Main Office / Records & Billing" at bounding box center [1051, 153] width 636 height 12
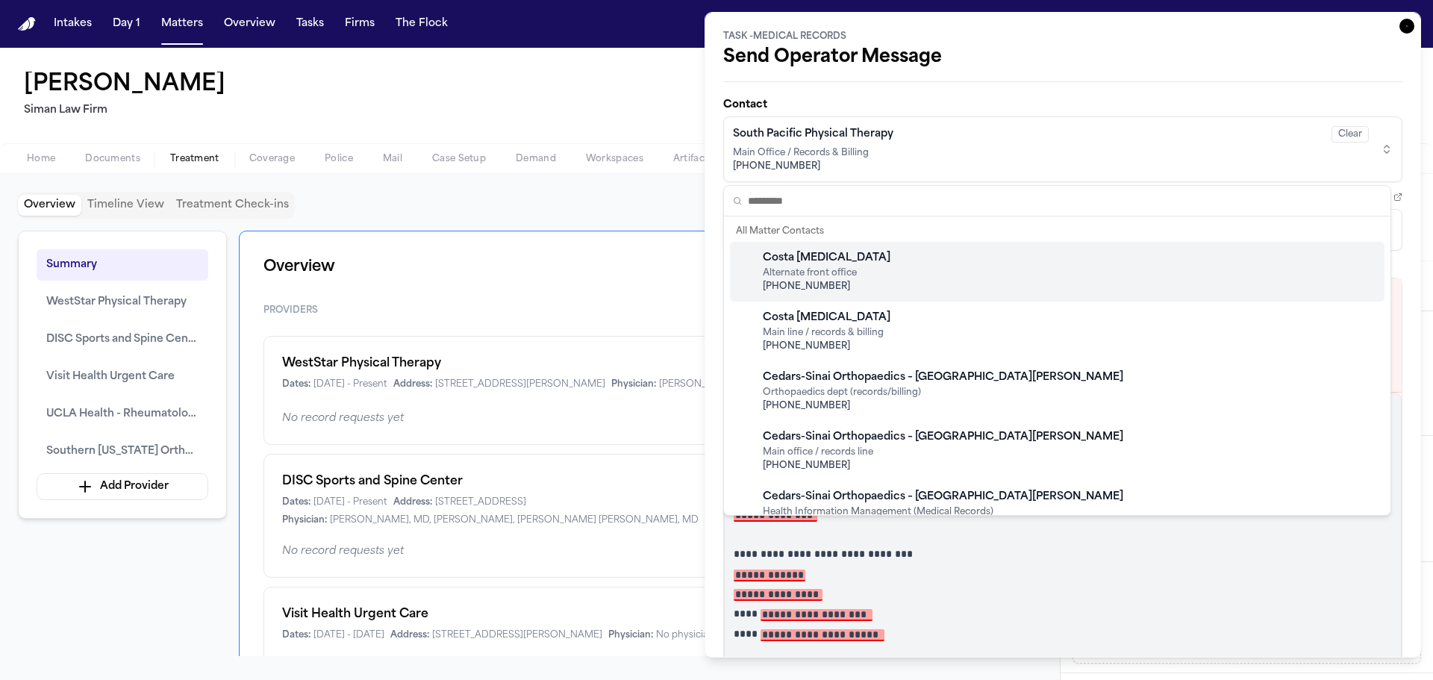
click at [924, 299] on div "Costa Chiropractic Alternate front office +1 (508) 213-4725" at bounding box center [1057, 272] width 654 height 60
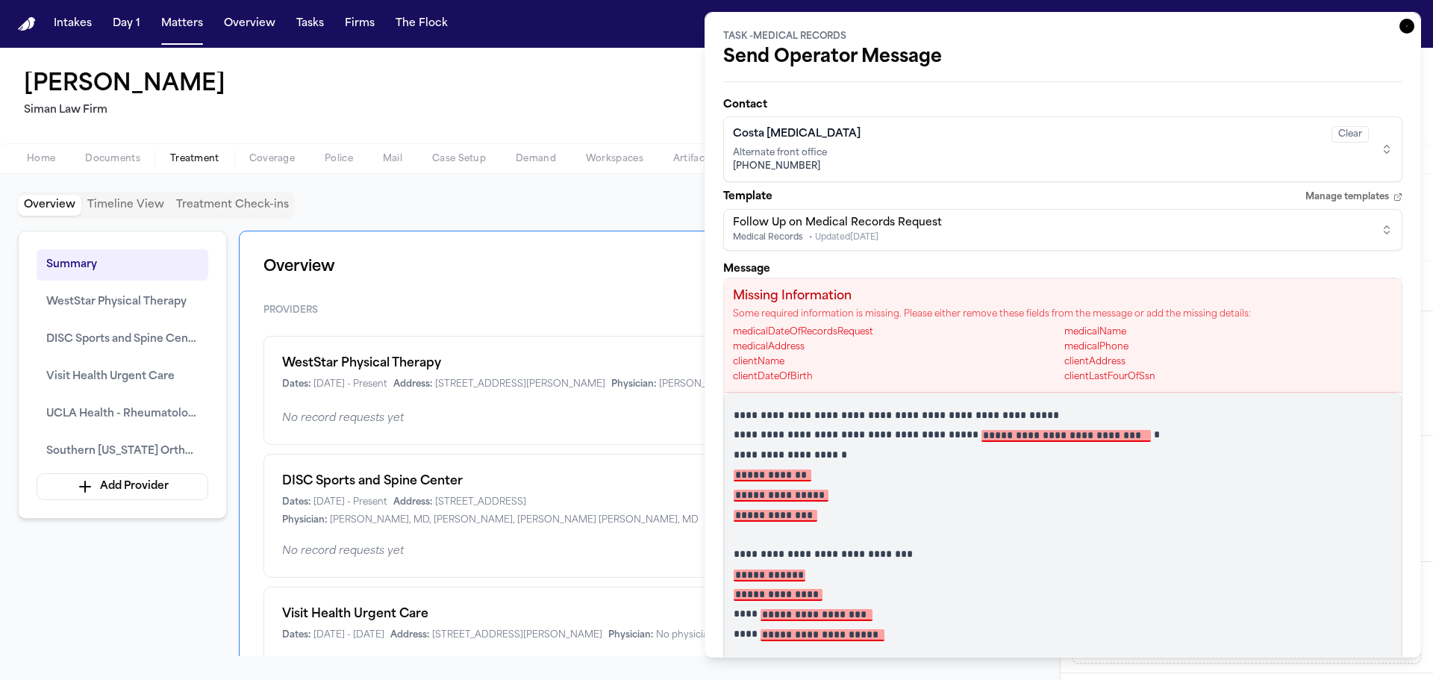
click at [895, 134] on div "Costa Chiropractic Clear" at bounding box center [1051, 134] width 636 height 16
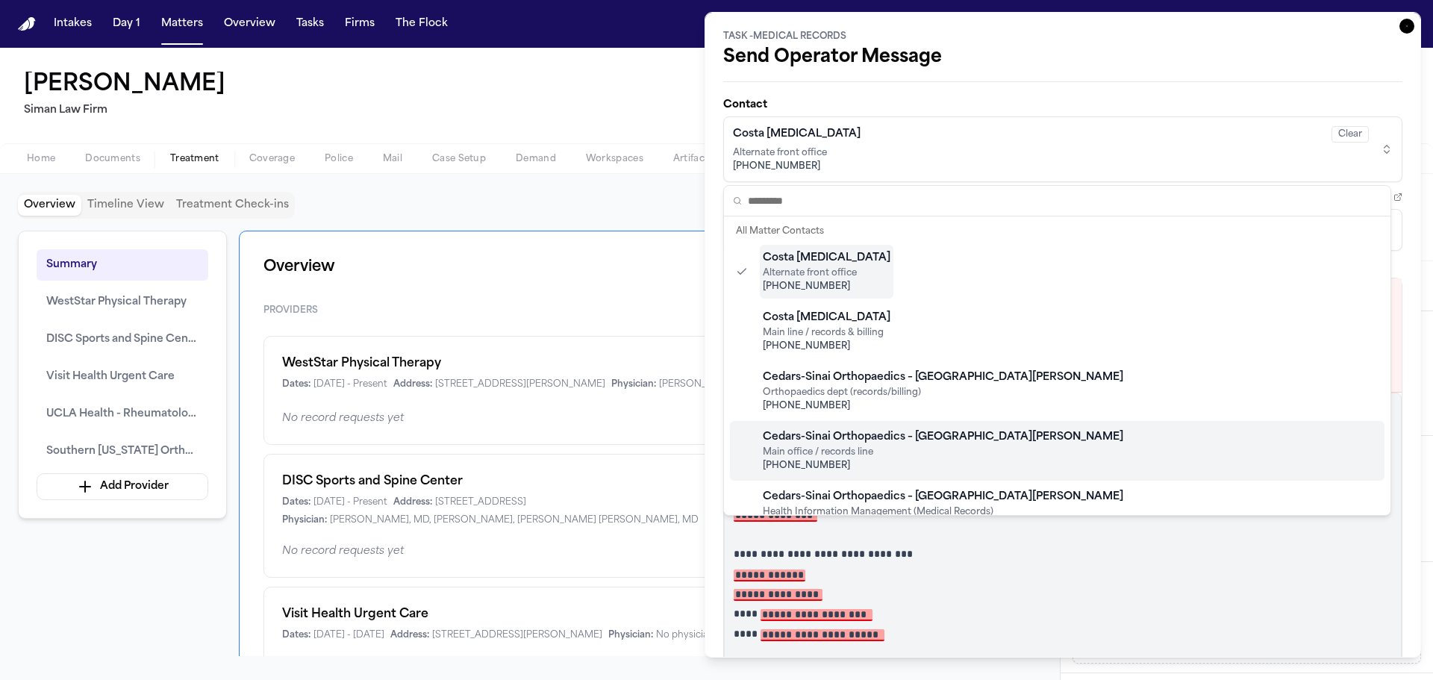
click at [920, 442] on div "Cedars-Sinai Orthopaedics – Santa Monica" at bounding box center [943, 437] width 360 height 15
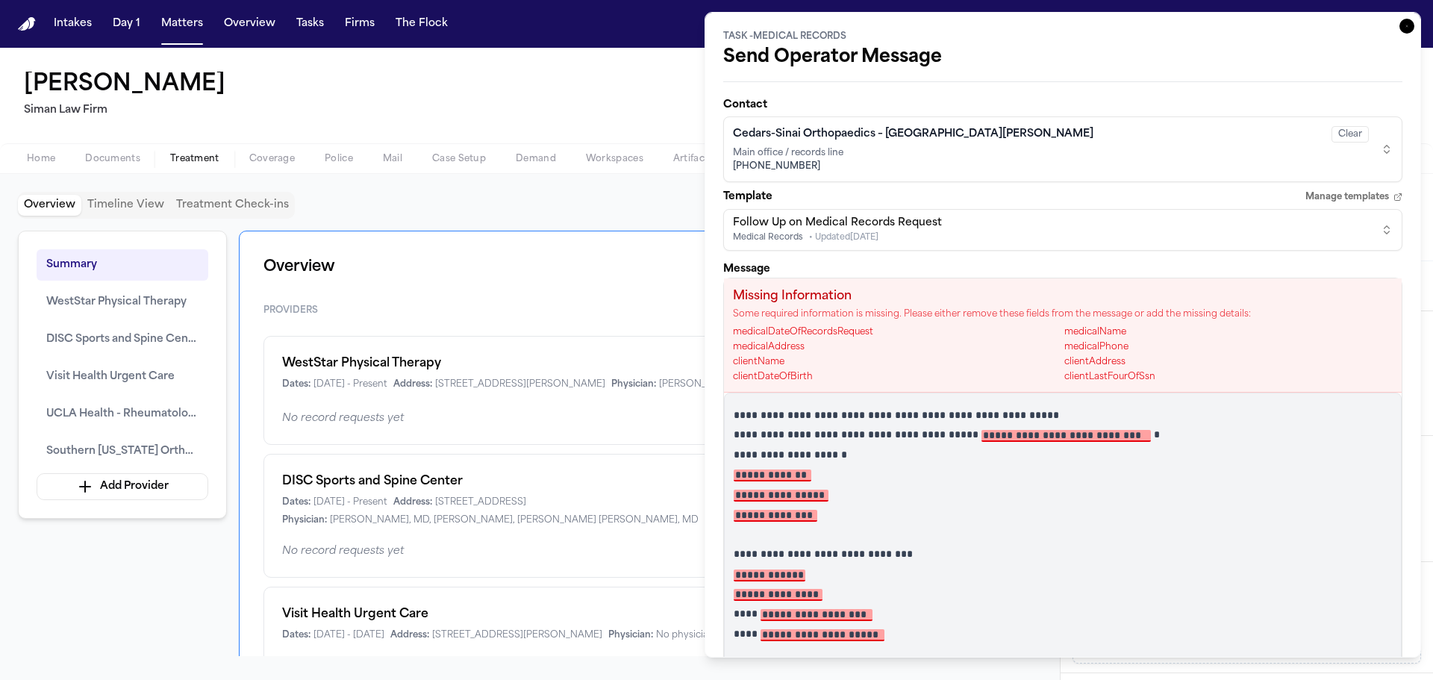
click at [1401, 27] on icon "button" at bounding box center [1406, 26] width 15 height 15
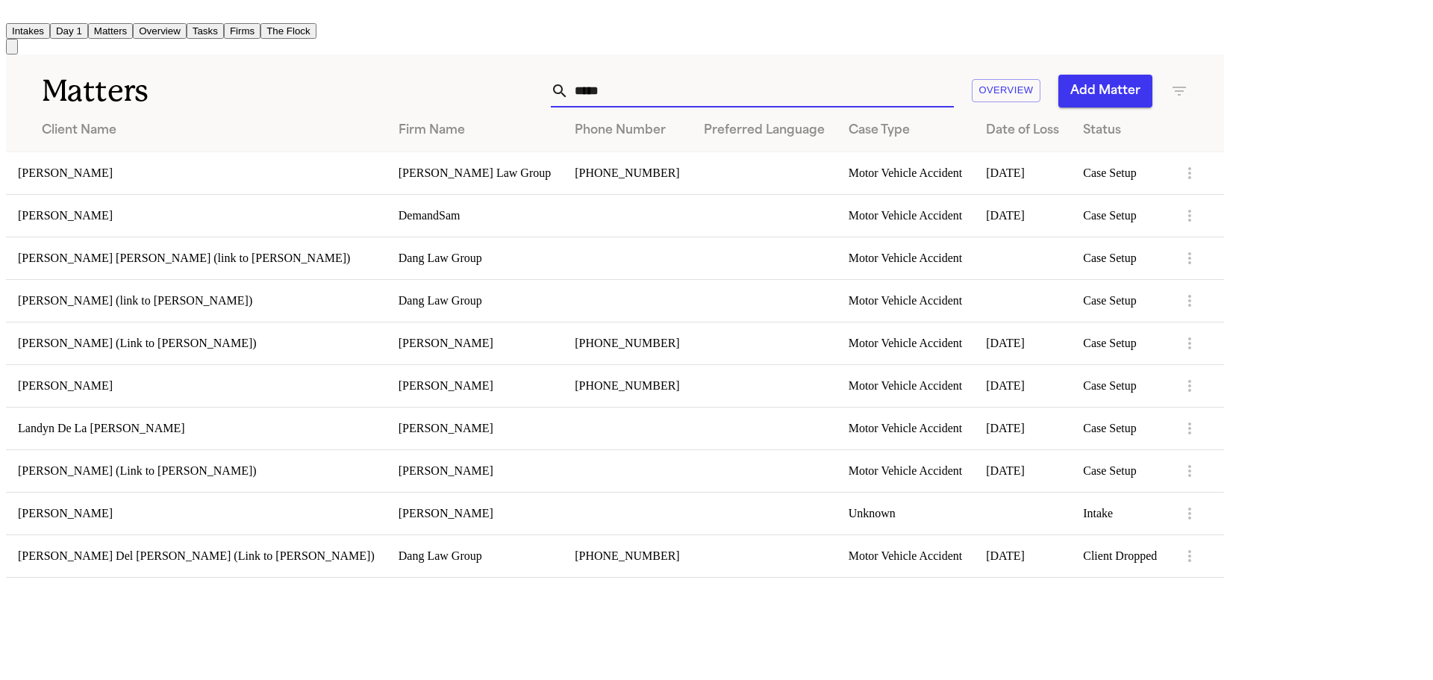
drag, startPoint x: 836, startPoint y: 85, endPoint x: 741, endPoint y: 93, distance: 95.1
click at [741, 93] on div "***** Overview Add Matter" at bounding box center [777, 91] width 821 height 33
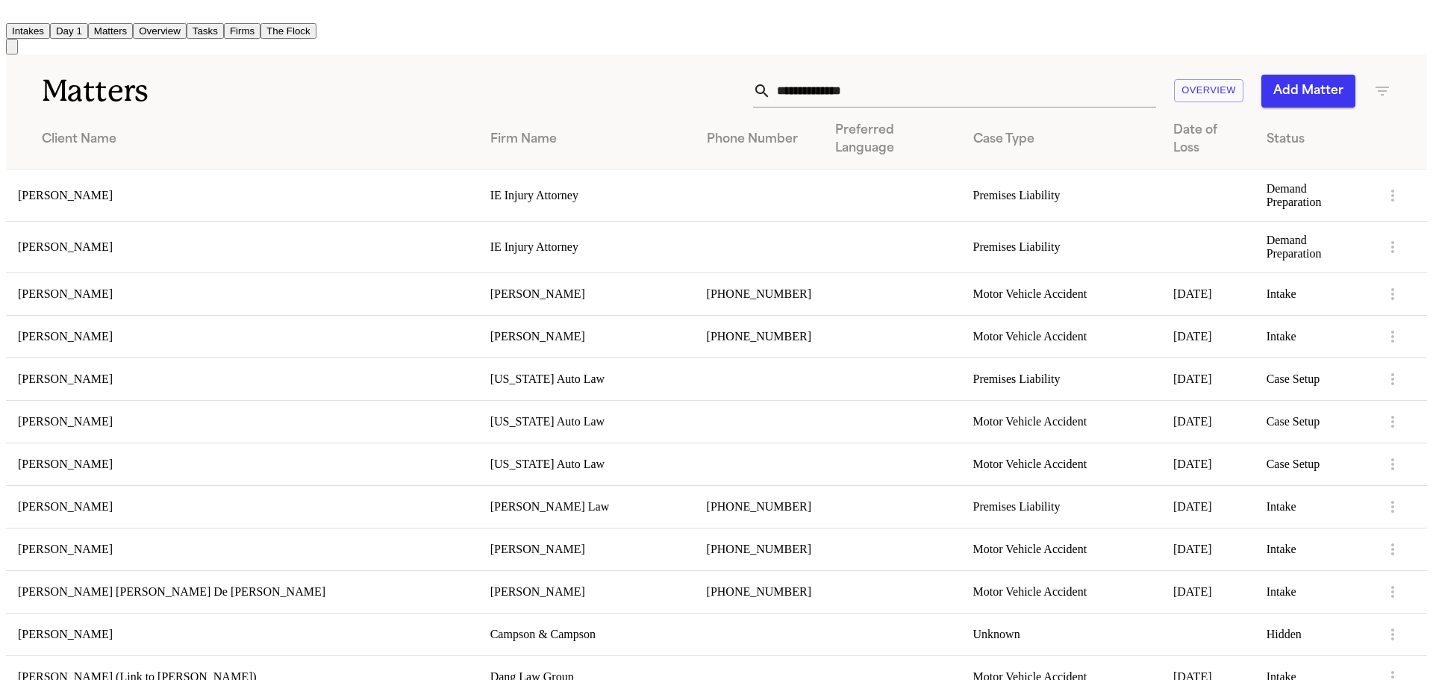
scroll to position [298, 0]
